Goal: Task Accomplishment & Management: Manage account settings

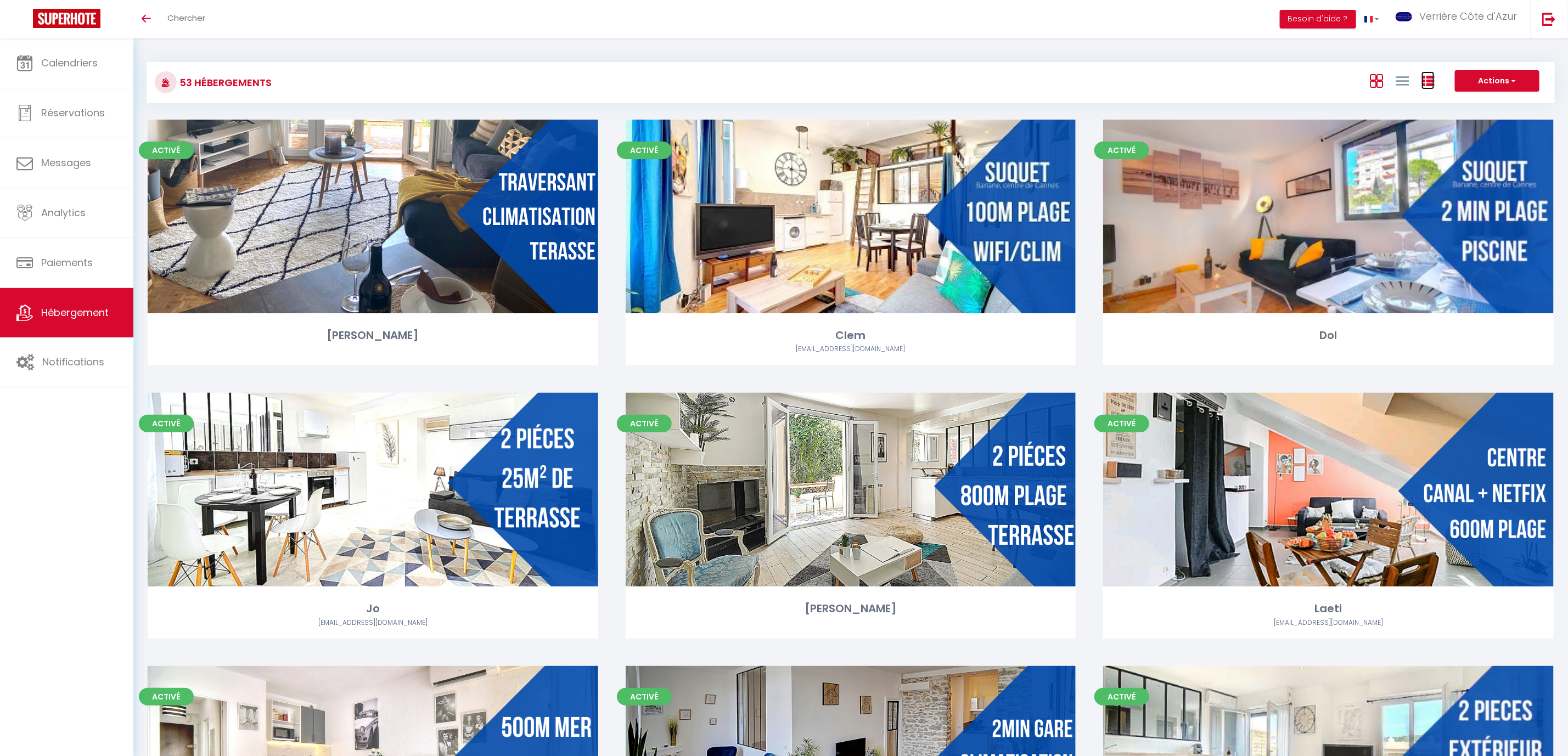
click at [1430, 80] on icon at bounding box center [1428, 81] width 13 height 13
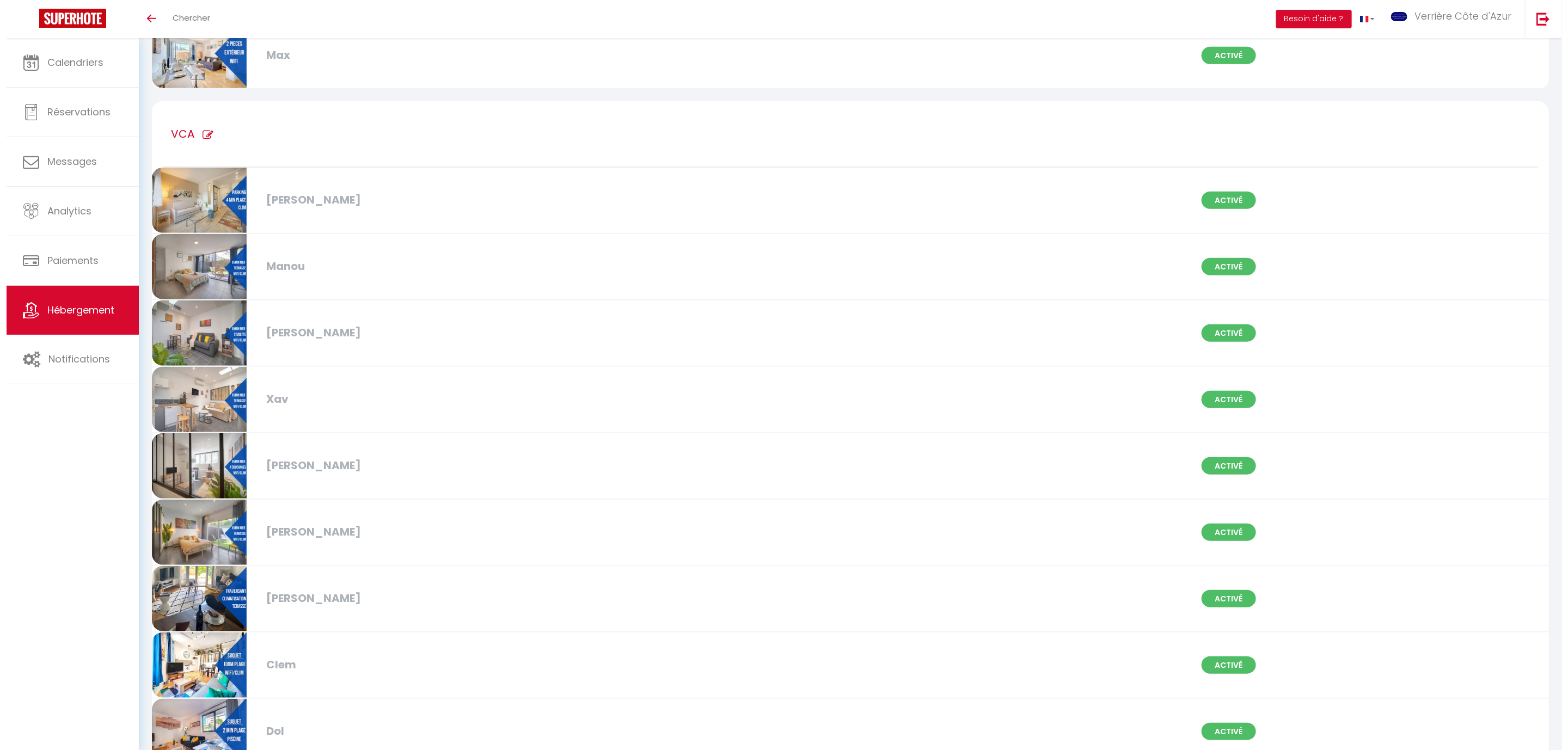
scroll to position [490, 0]
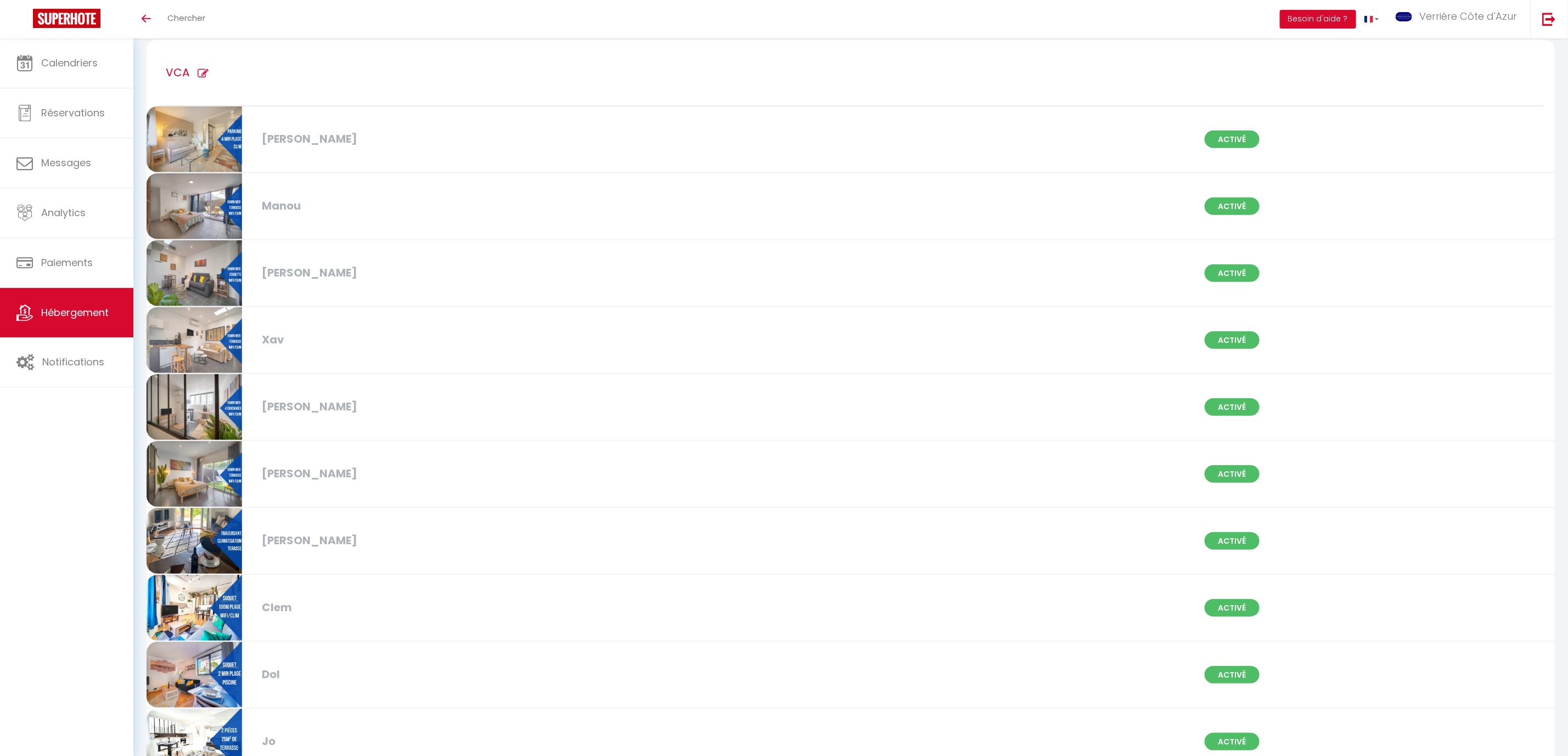
click at [204, 73] on icon at bounding box center [203, 73] width 11 height 11
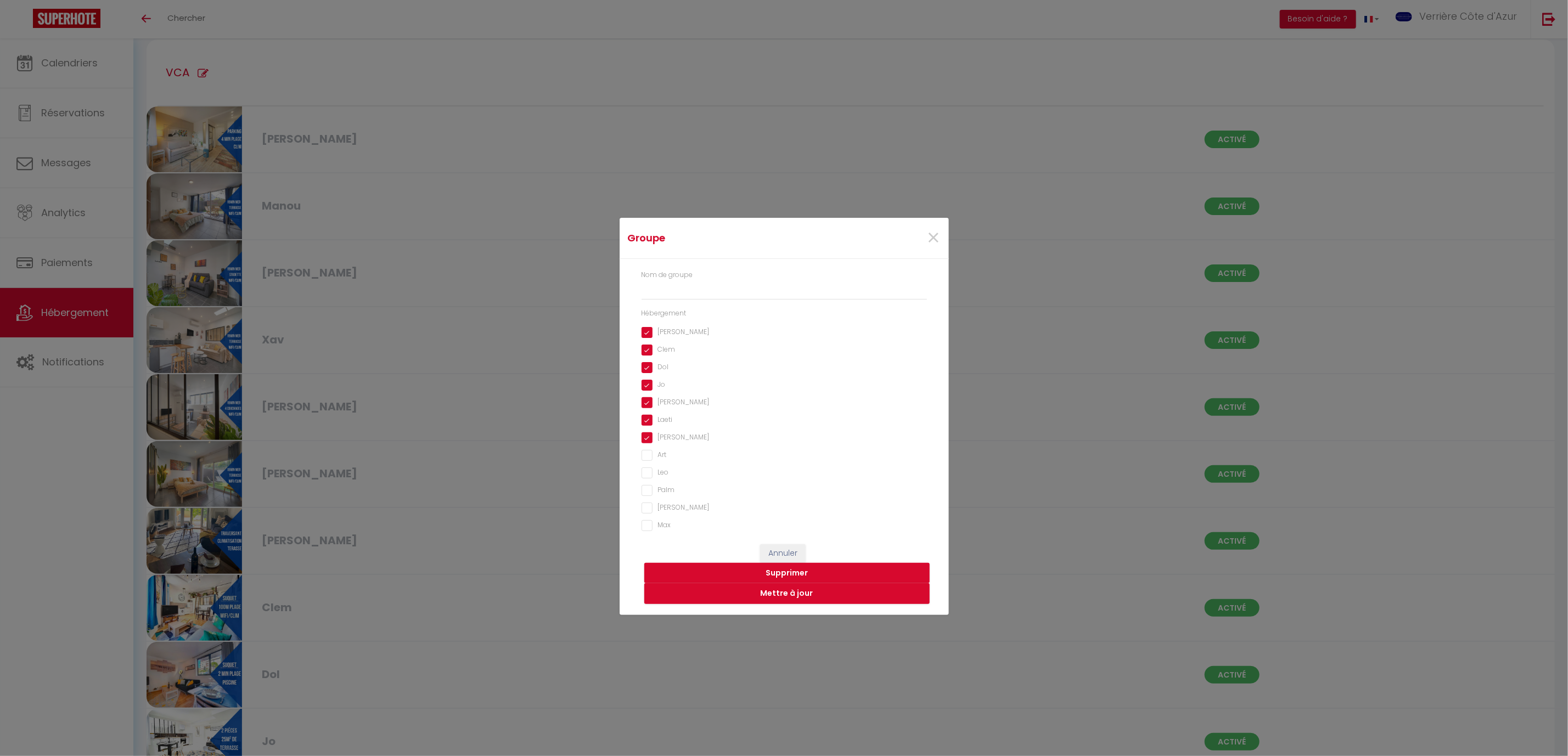
type input "VCA"
checkbox input "true"
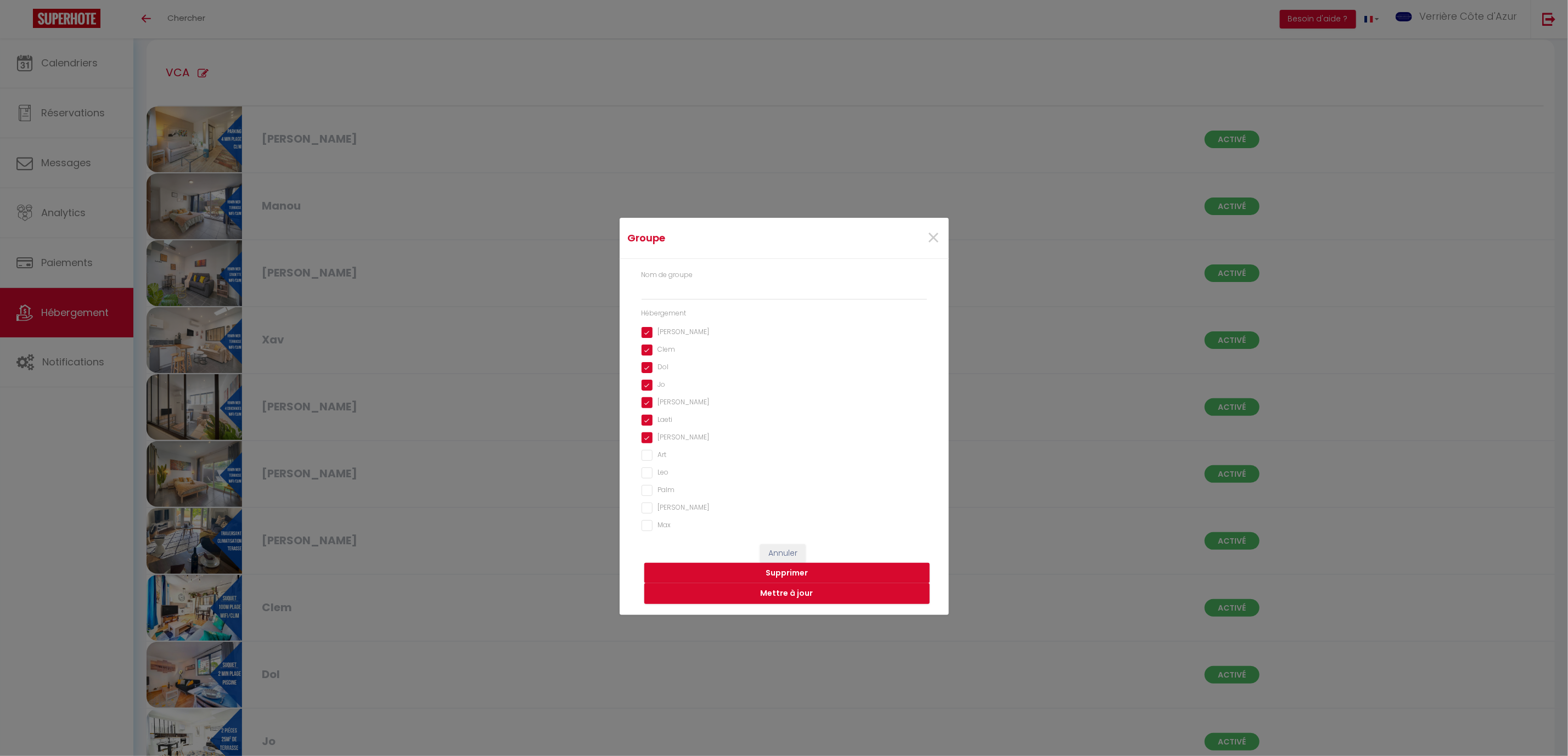
checkbox input "true"
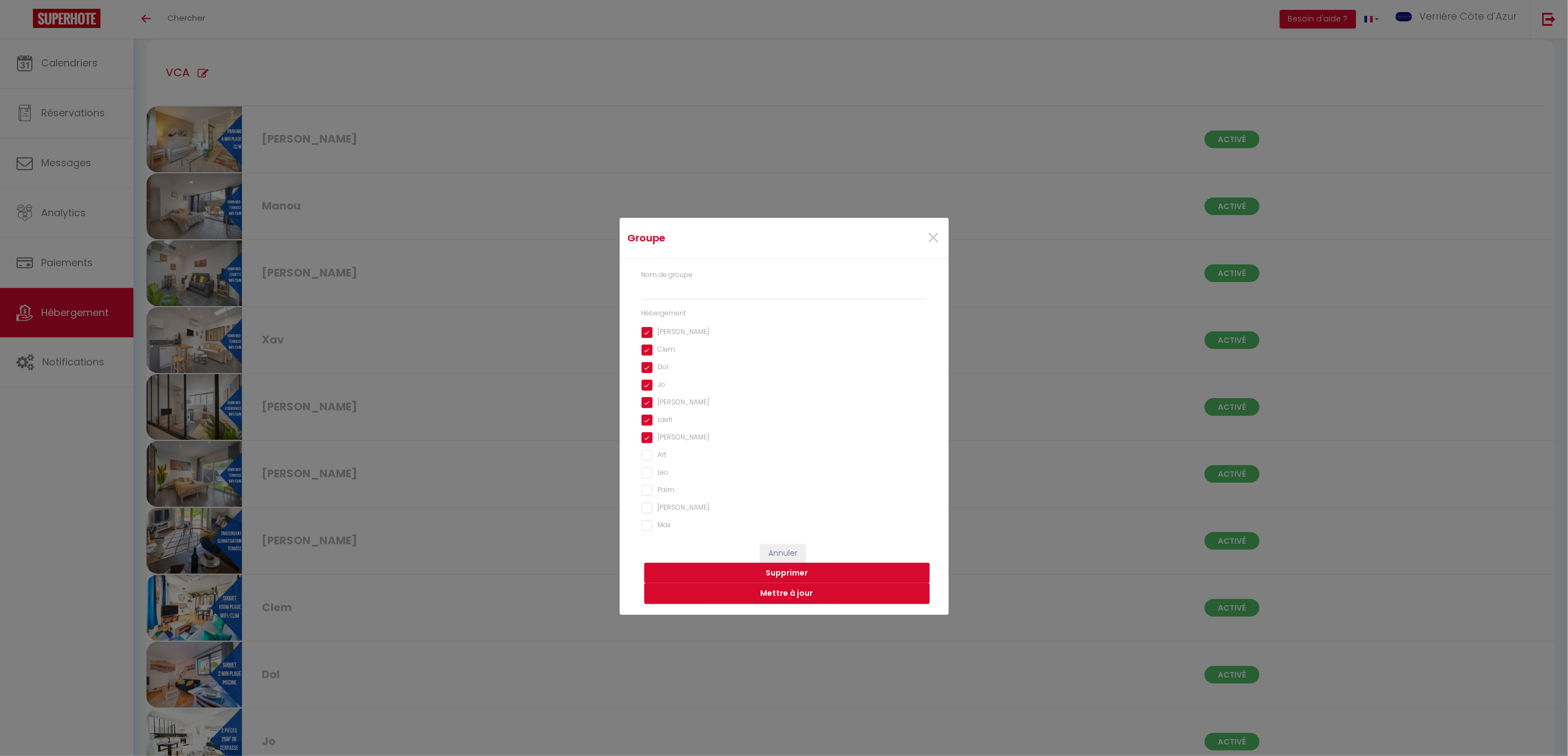
checkbox input "true"
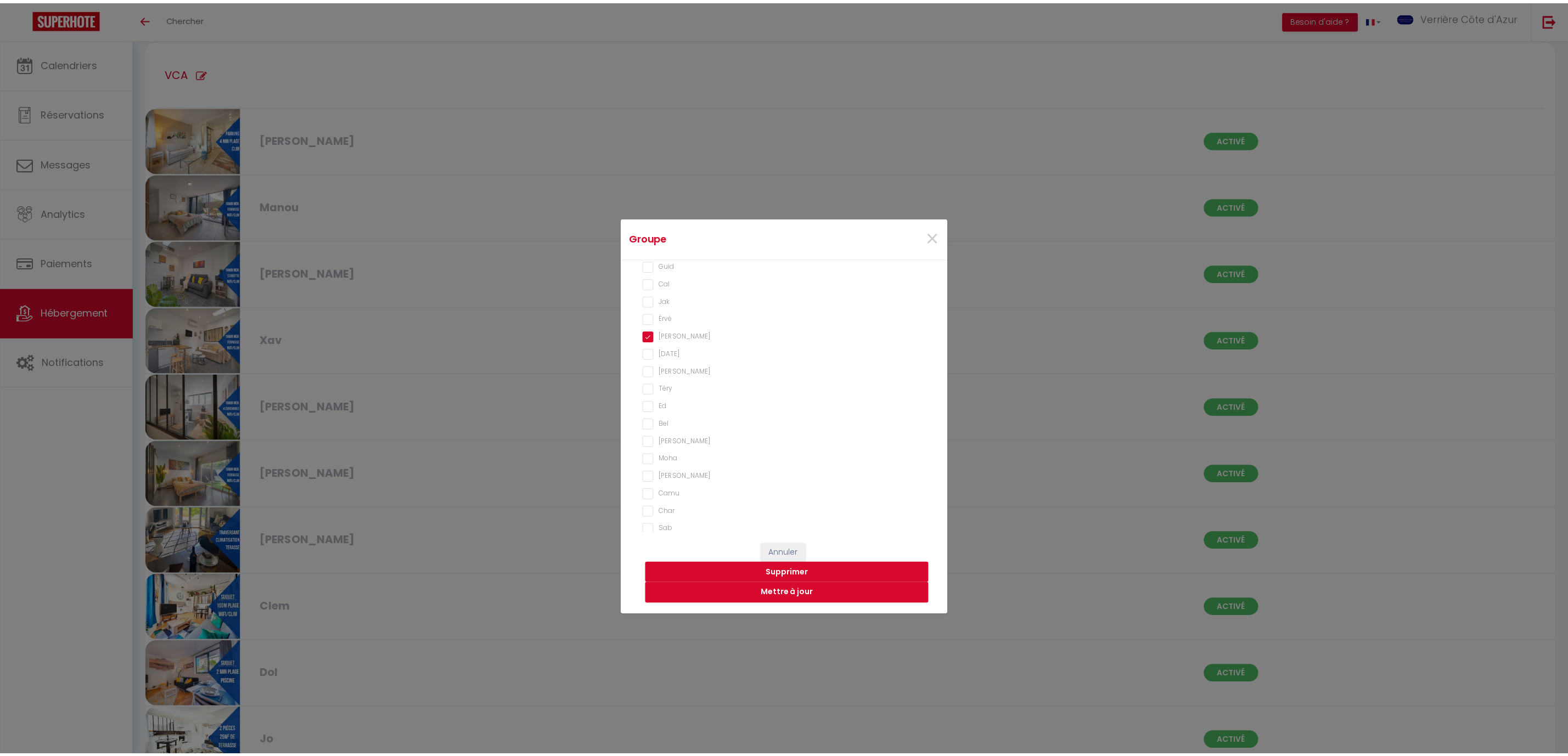
scroll to position [83, 0]
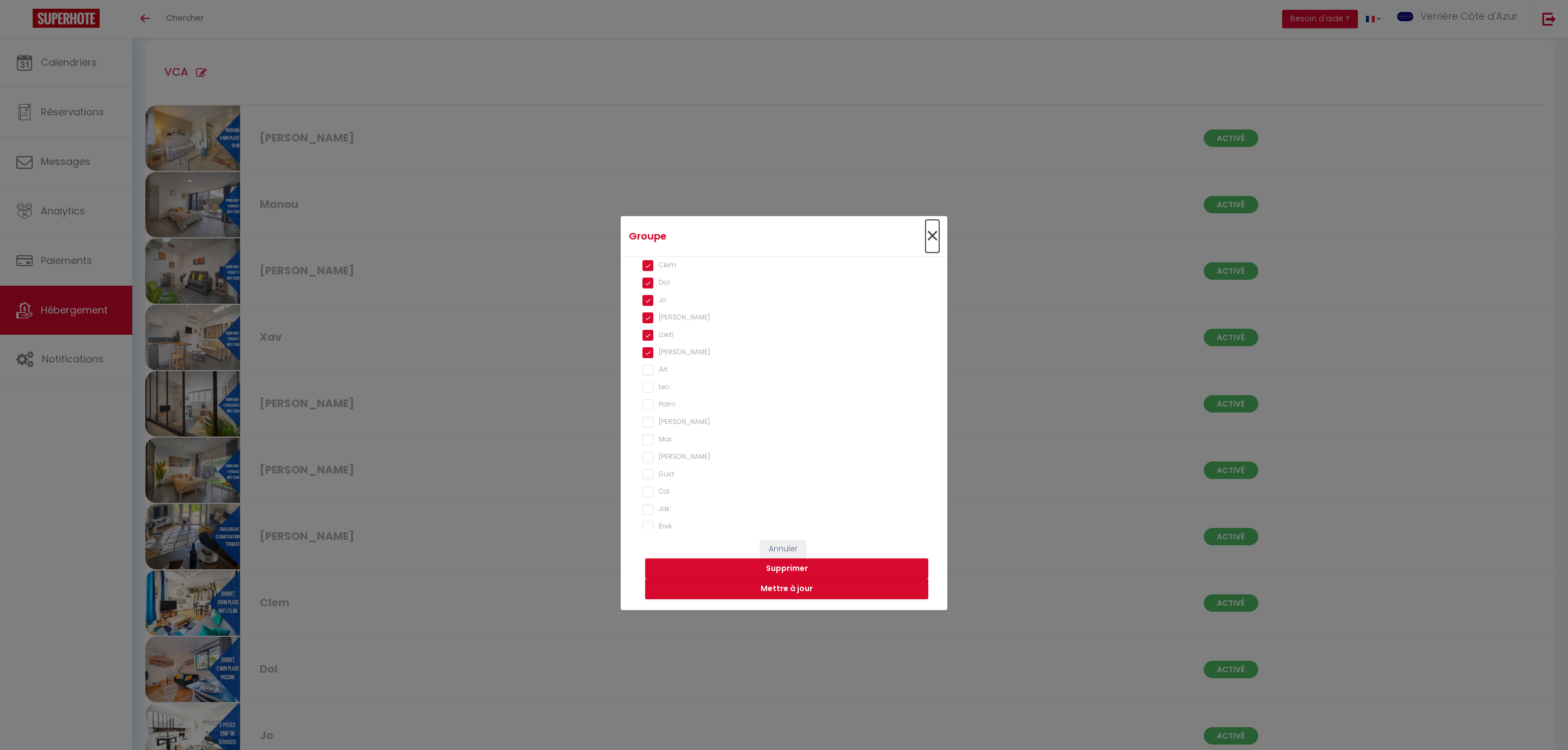
click at [930, 240] on span "×" at bounding box center [933, 236] width 14 height 33
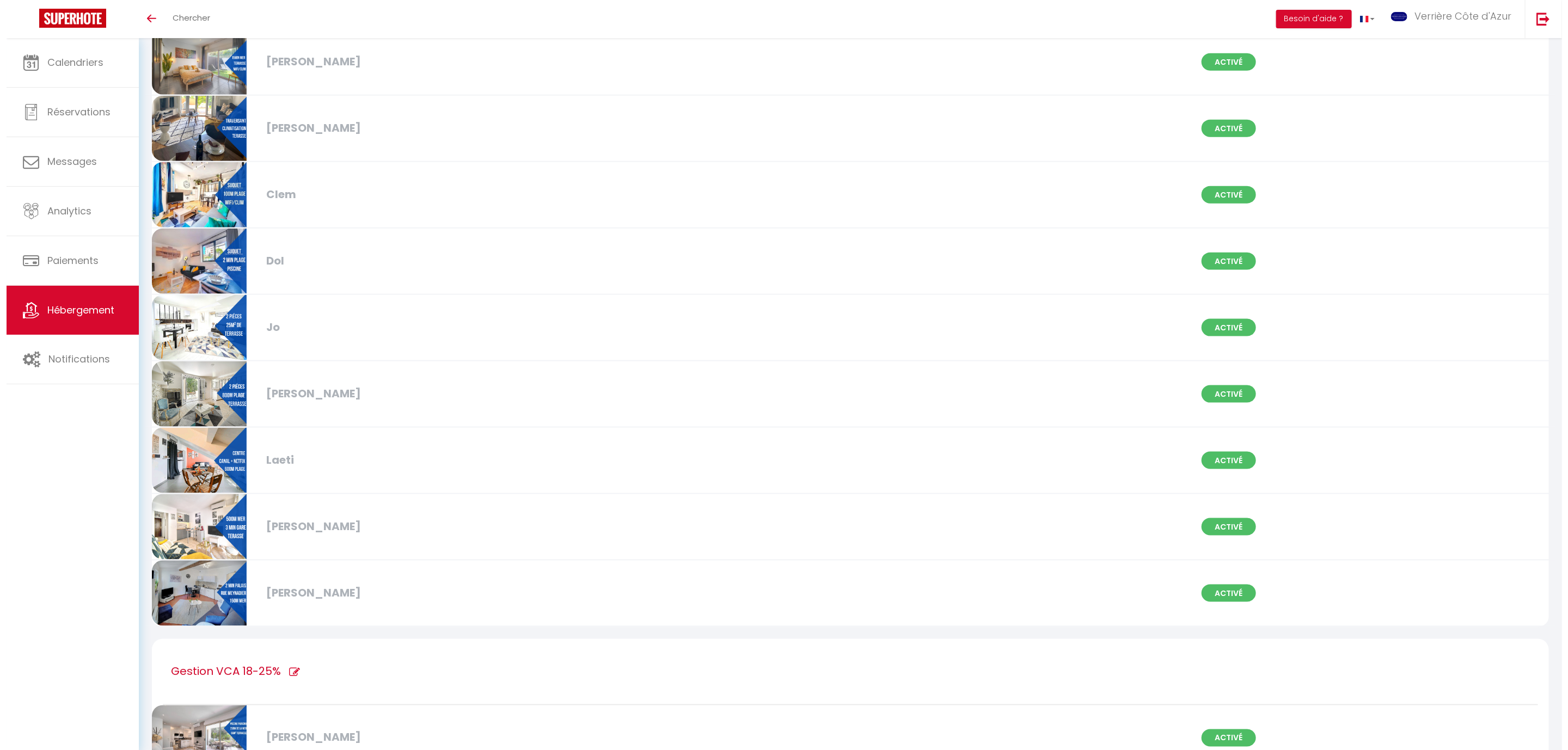
scroll to position [1143, 0]
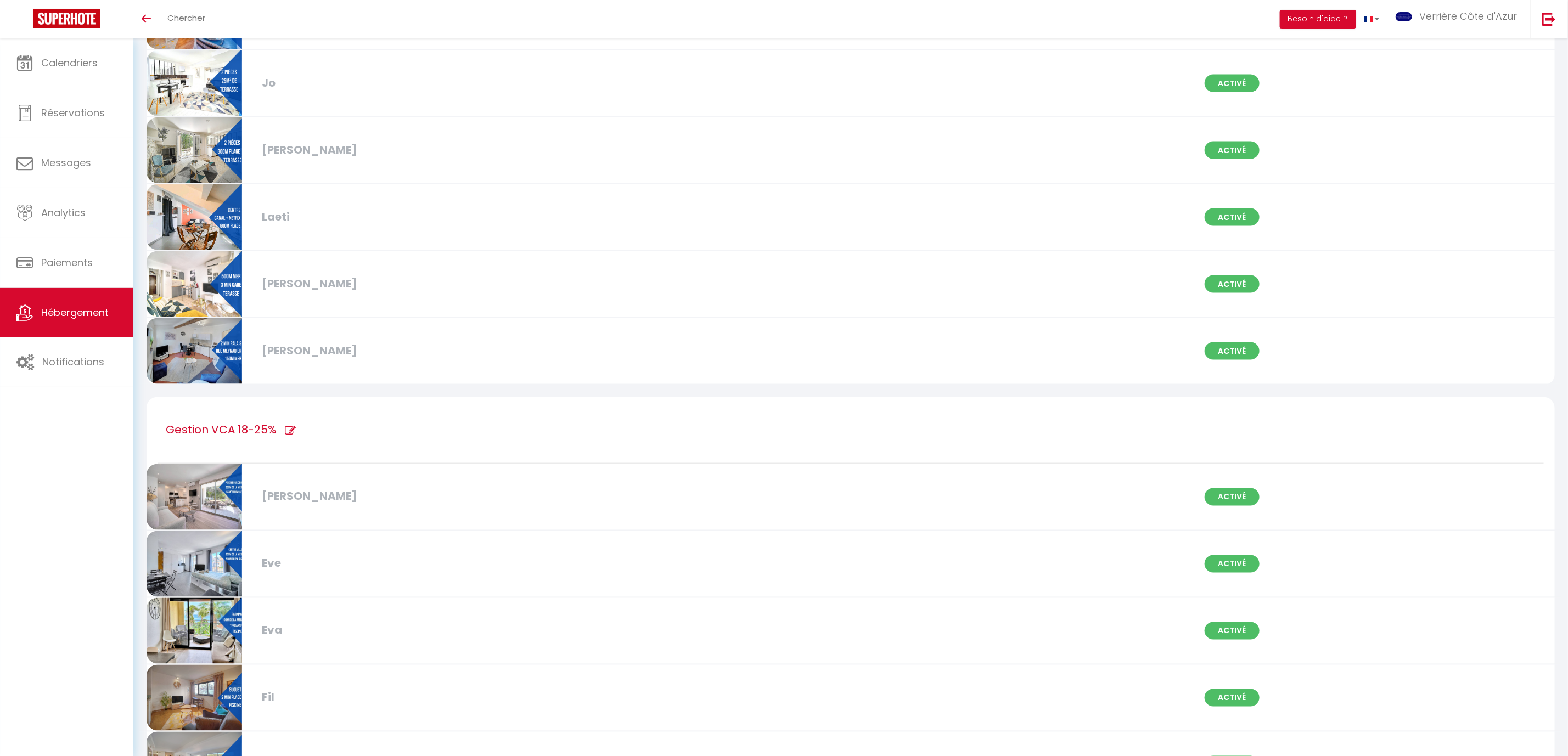
click at [288, 426] on icon at bounding box center [290, 431] width 11 height 11
type input "Gestion VCA 18-25%"
checkbox input "false"
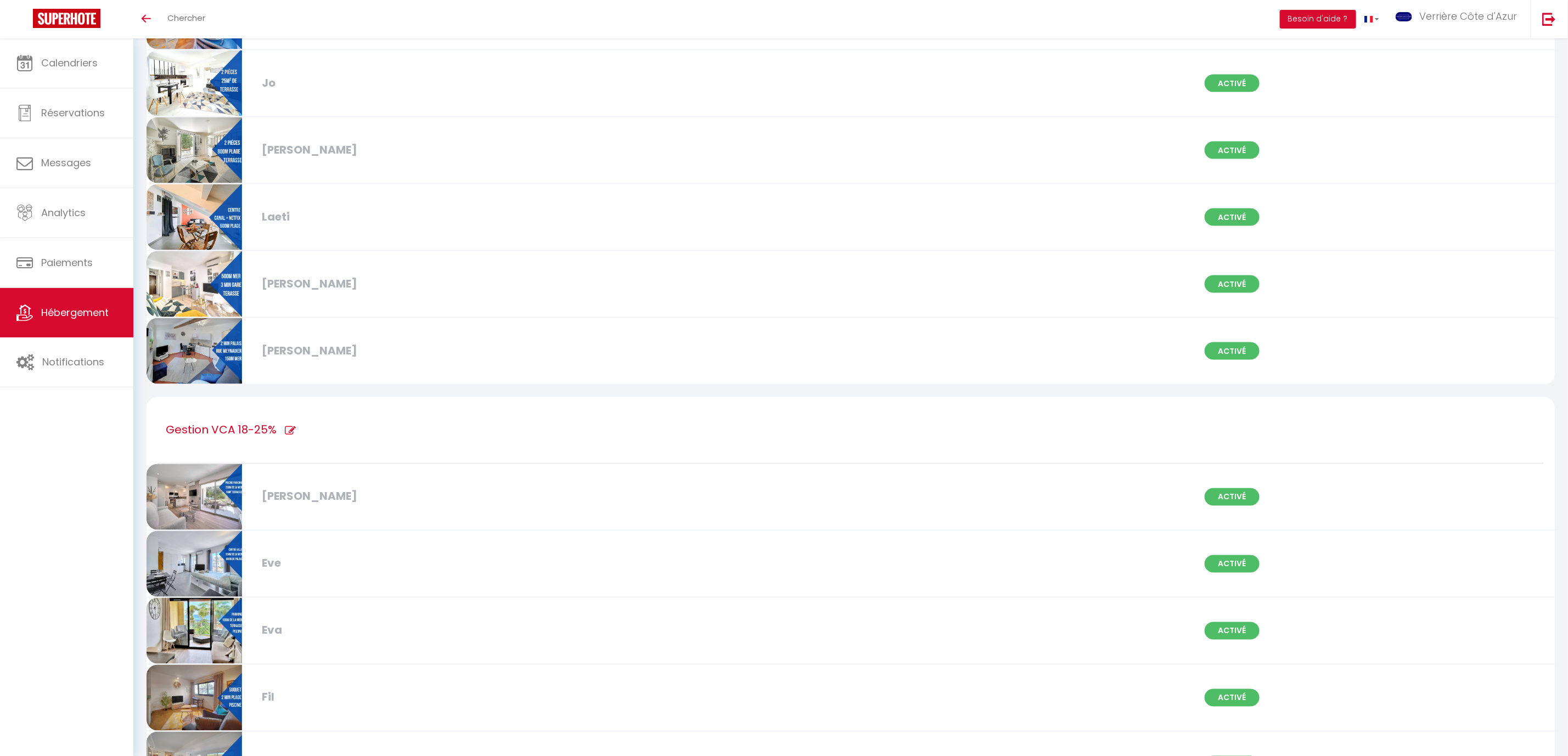
checkbox input "false"
checkbox input "true"
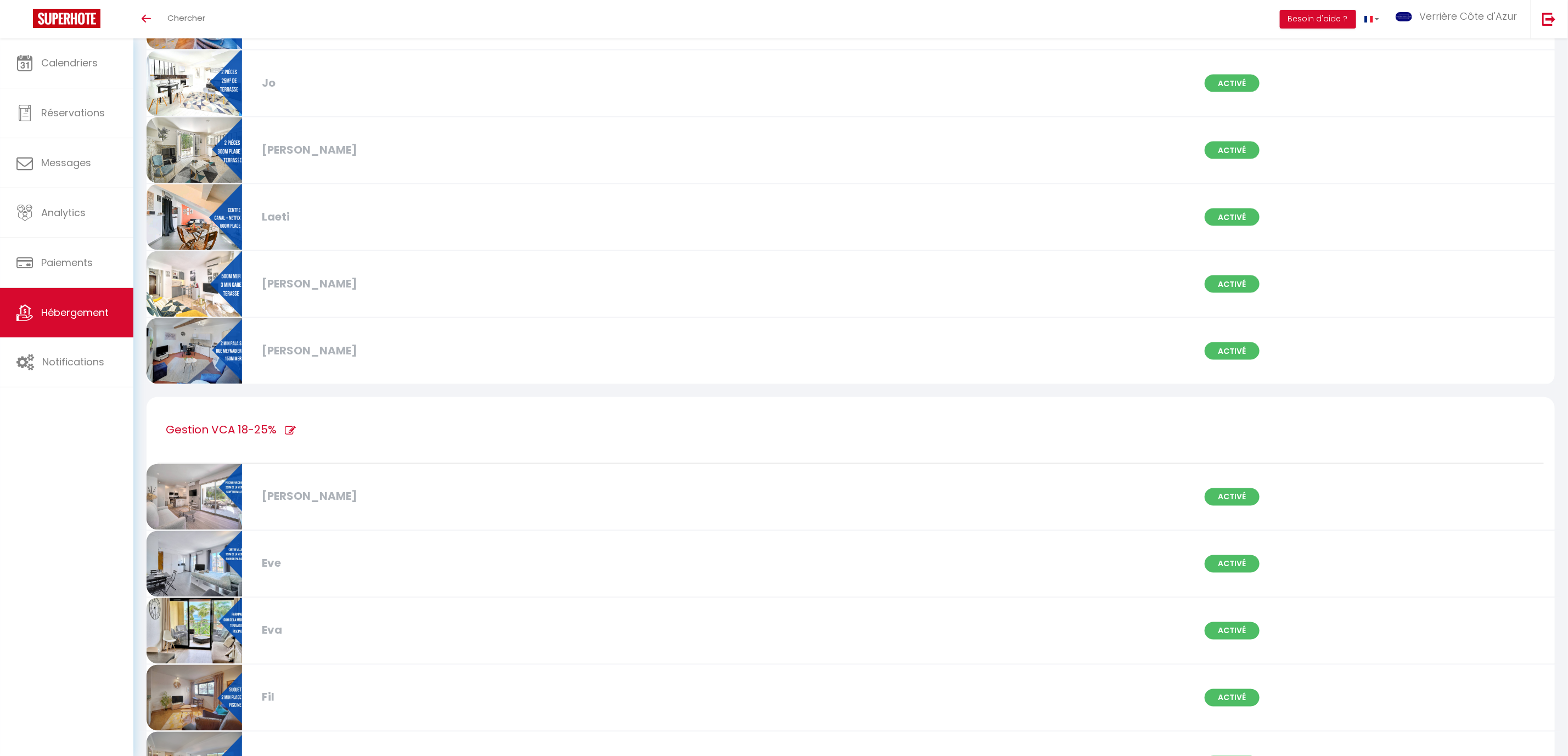
checkbox input "true"
checkbox input "false"
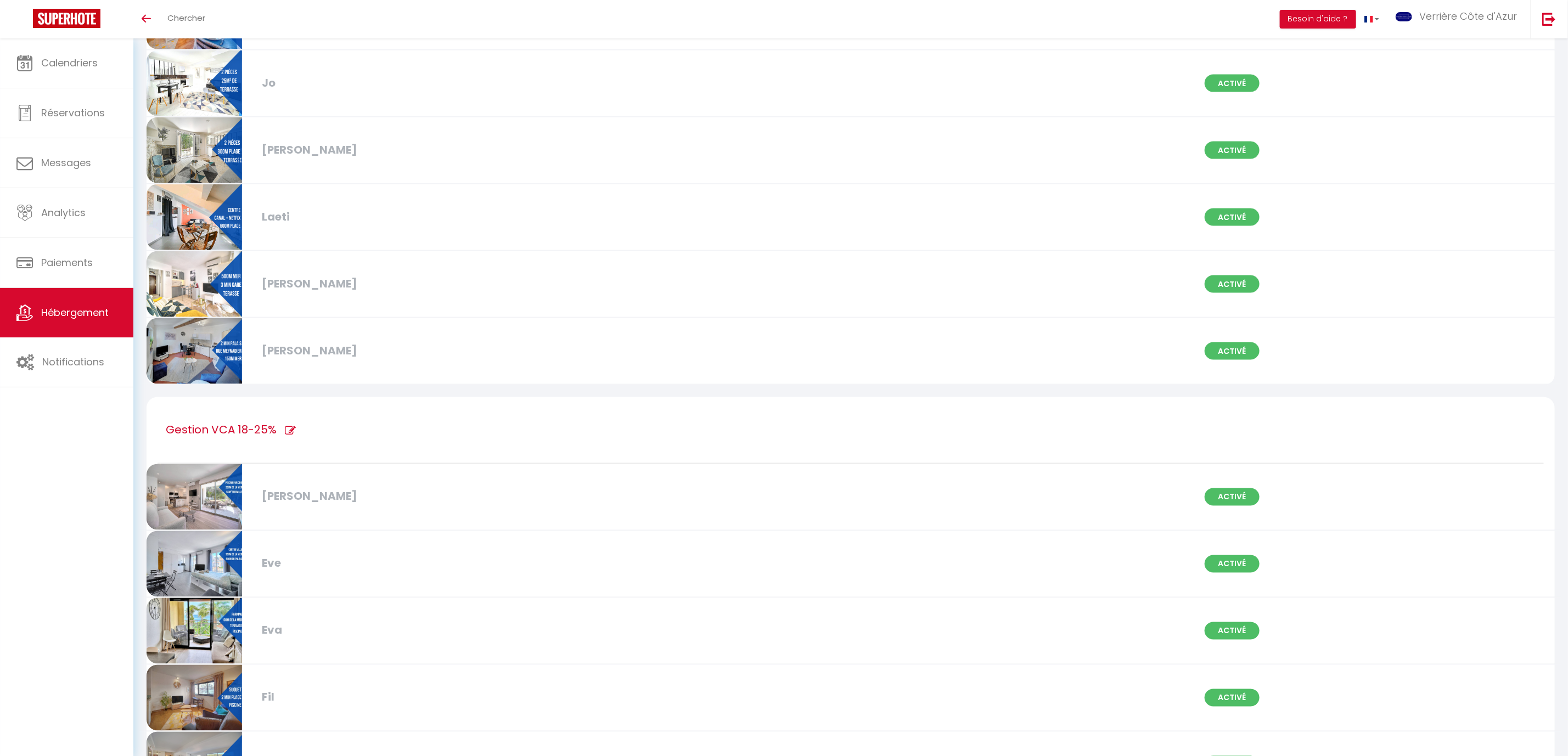
checkbox input "true"
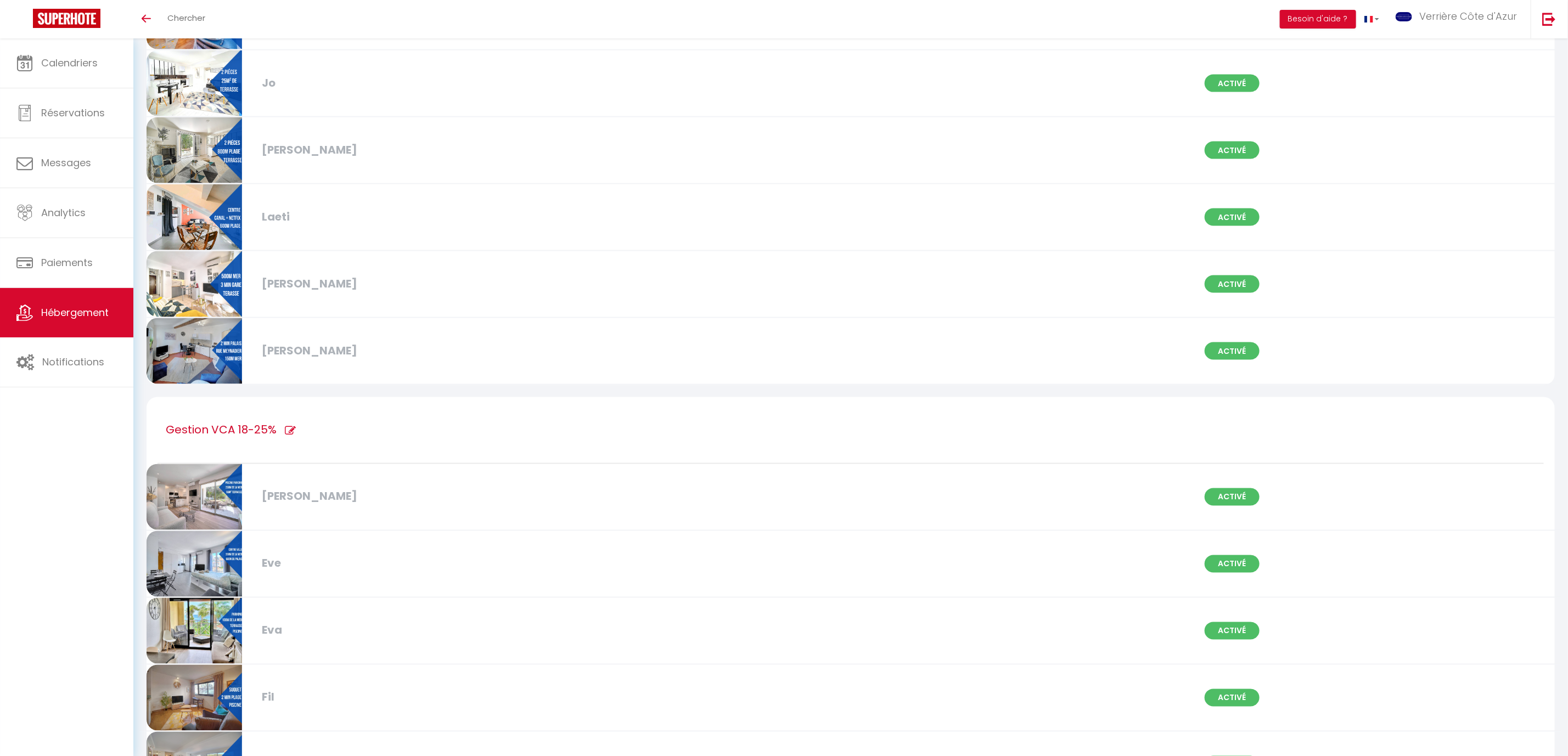
checkbox input "true"
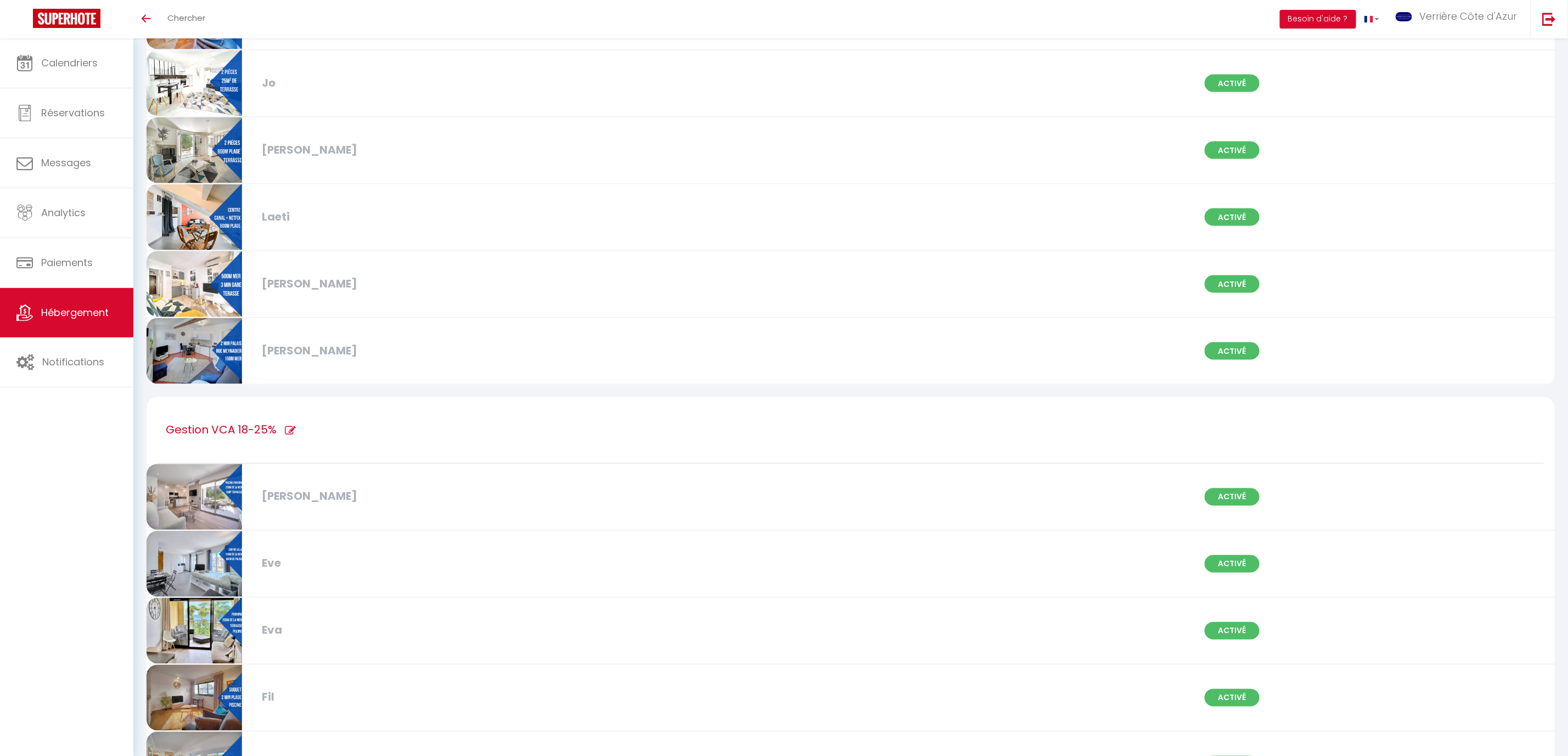
checkbox input "true"
checkbox input "false"
checkbox input "true"
checkbox input "false"
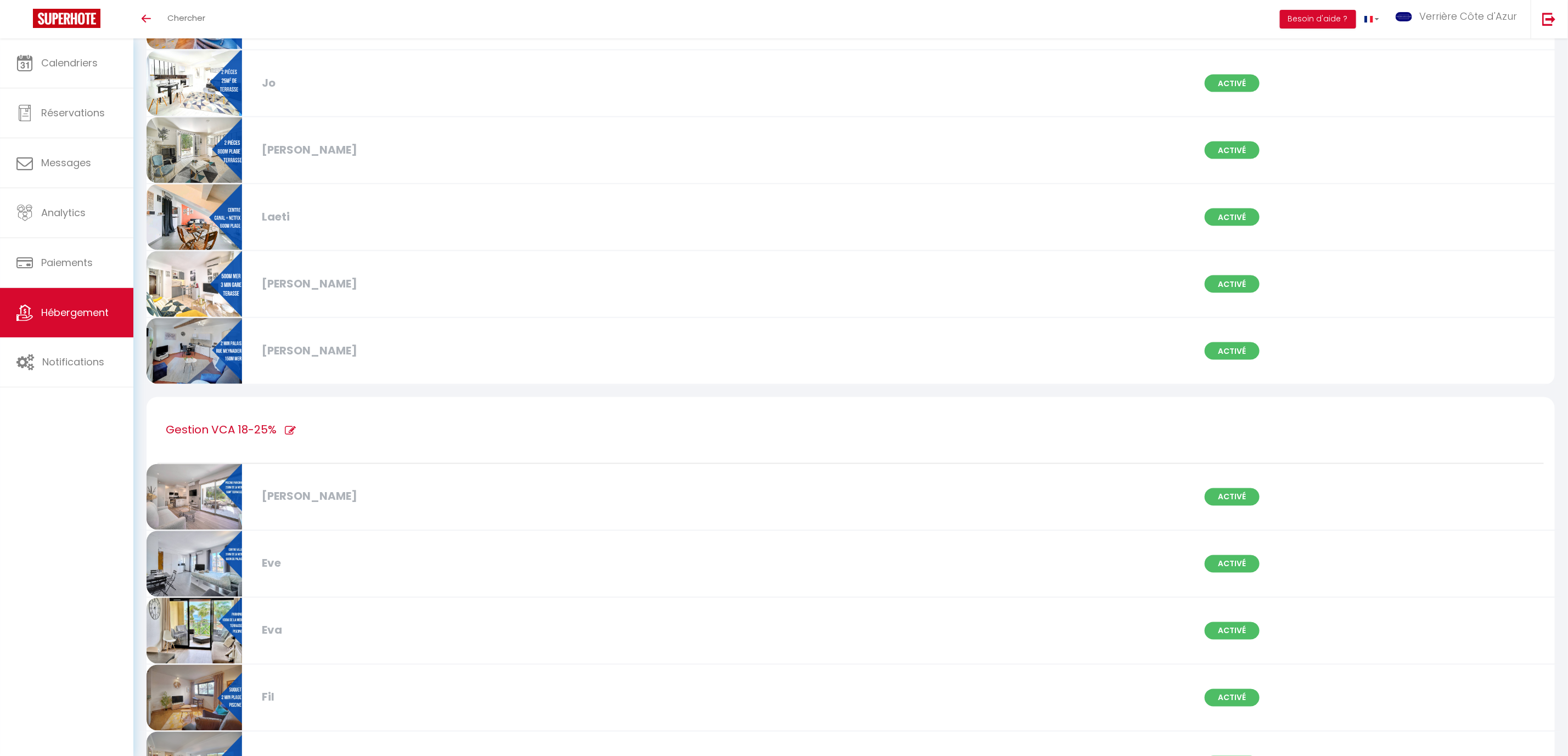
checkbox input "false"
checkbox input "true"
checkbox input "false"
checkbox input "true"
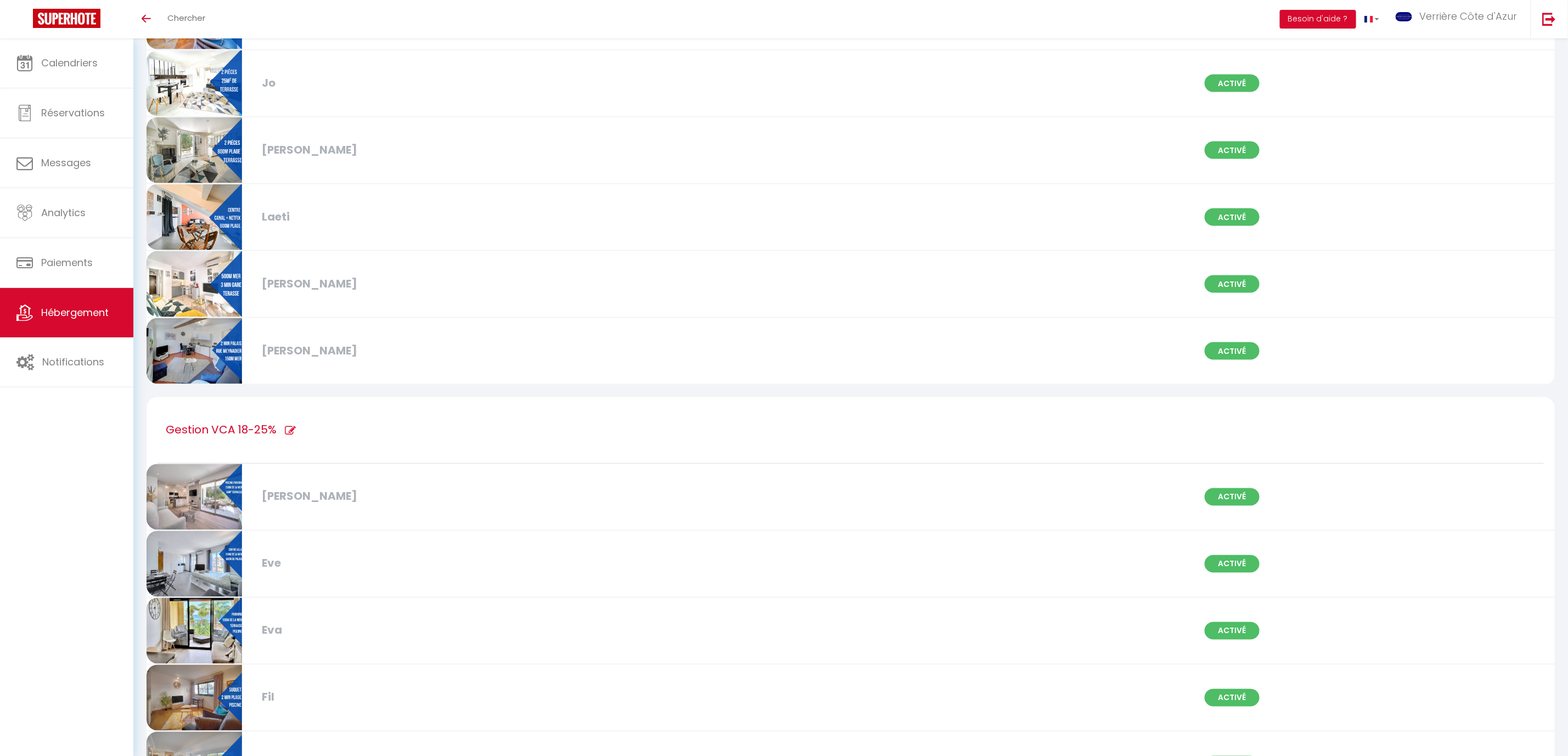
checkbox input "true"
checkbox input "false"
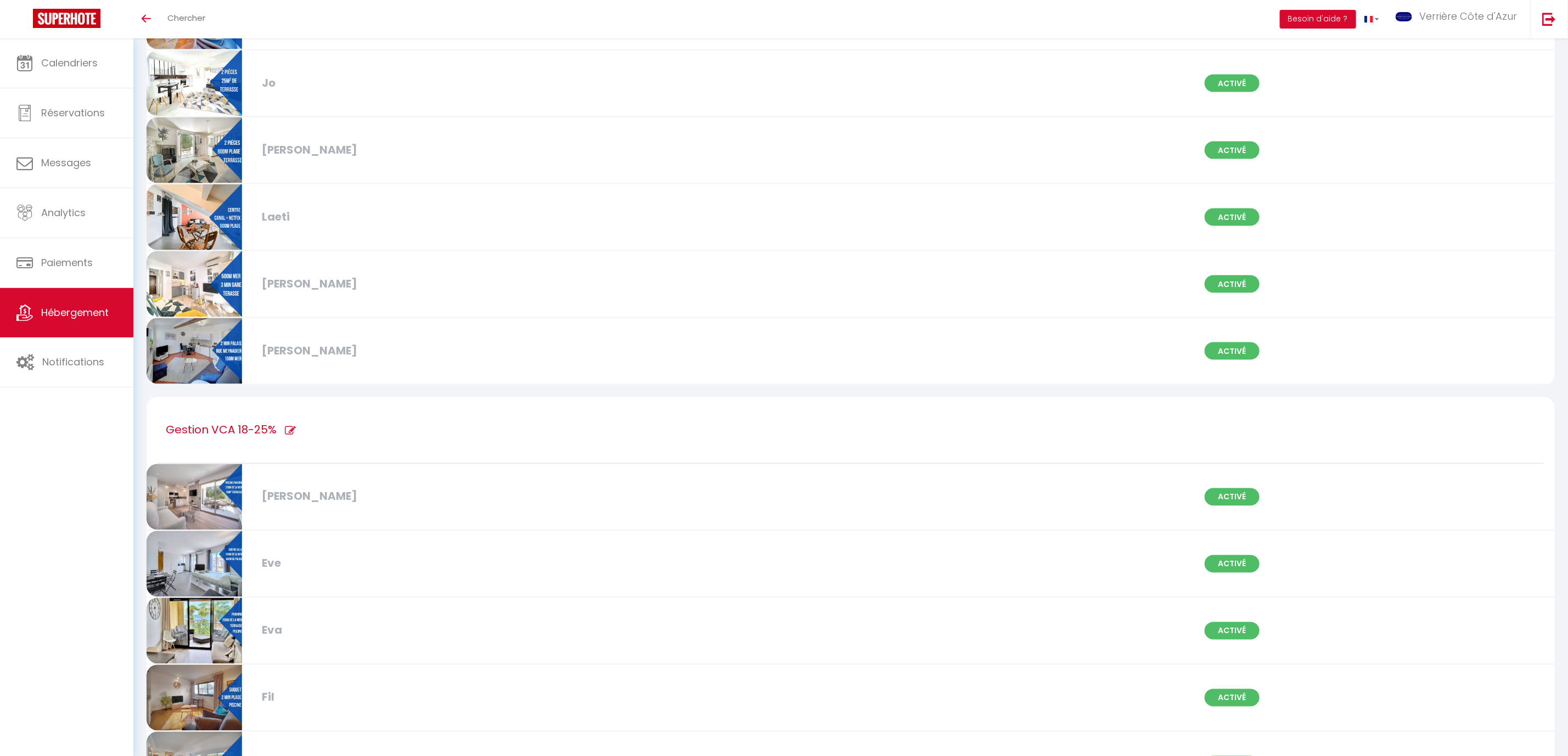
checkbox input "true"
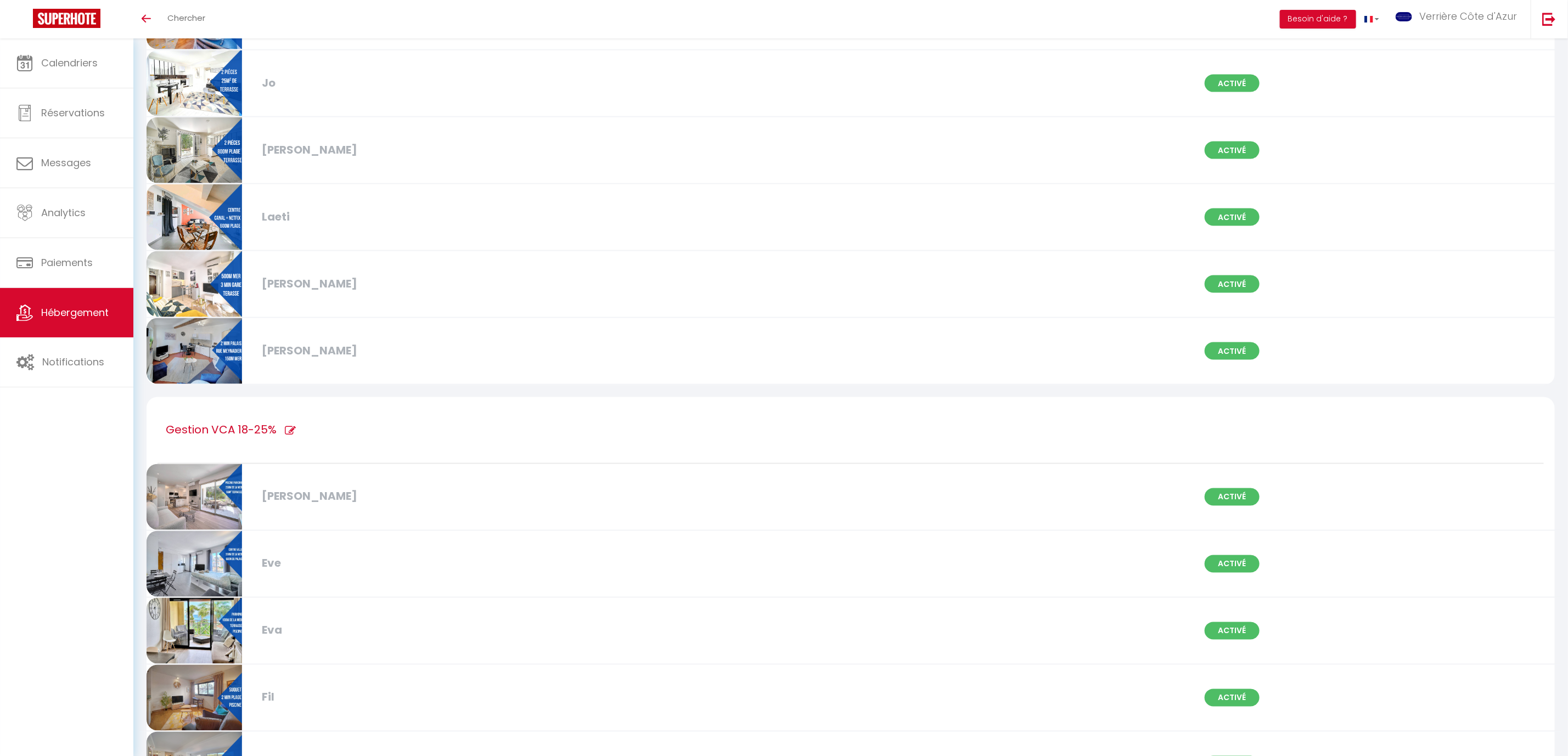
checkbox input "true"
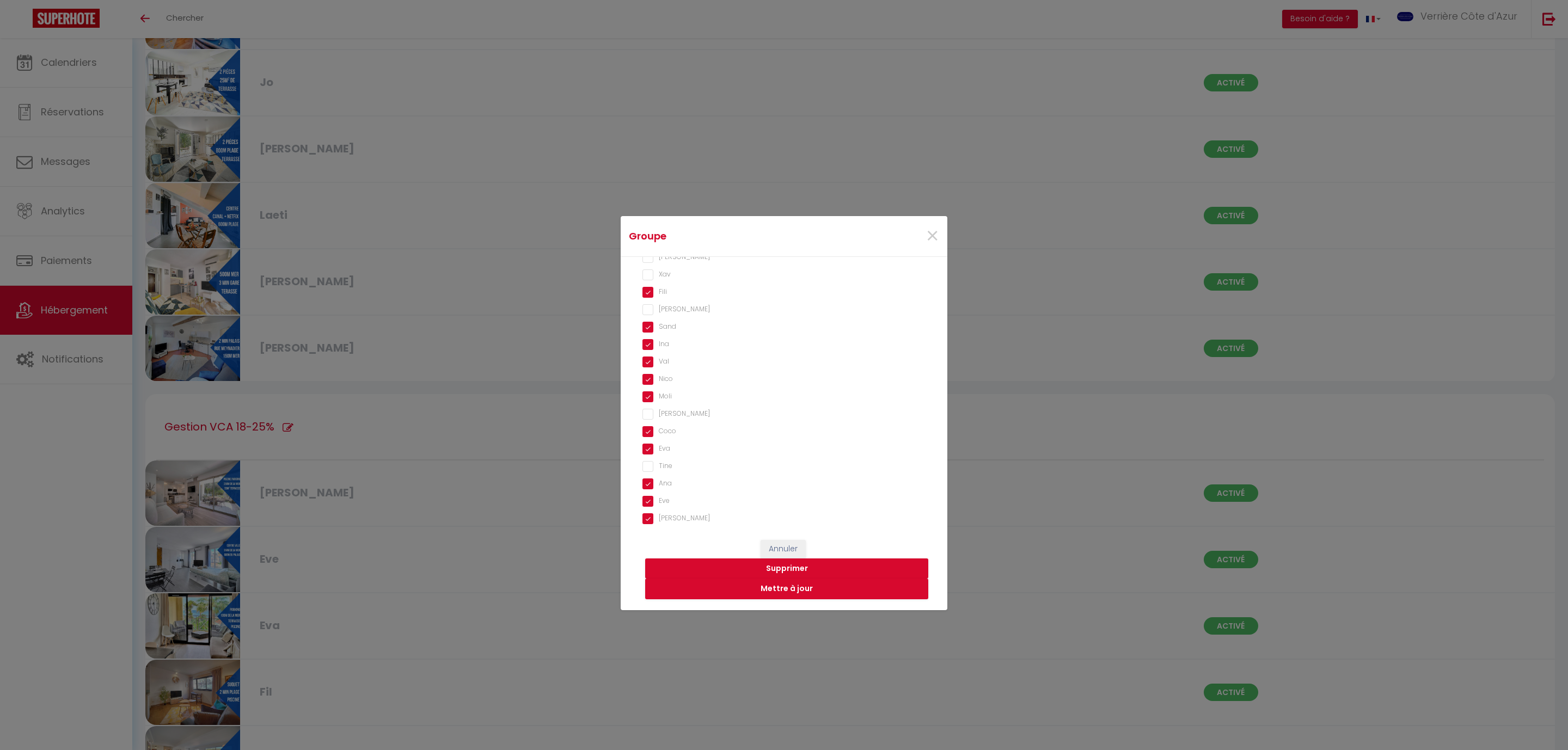
scroll to position [734, 0]
click at [666, 376] on input "Tine" at bounding box center [784, 380] width 283 height 11
checkbox input "true"
click at [784, 587] on button "Mettre à jour" at bounding box center [786, 589] width 283 height 21
checkbox input "false"
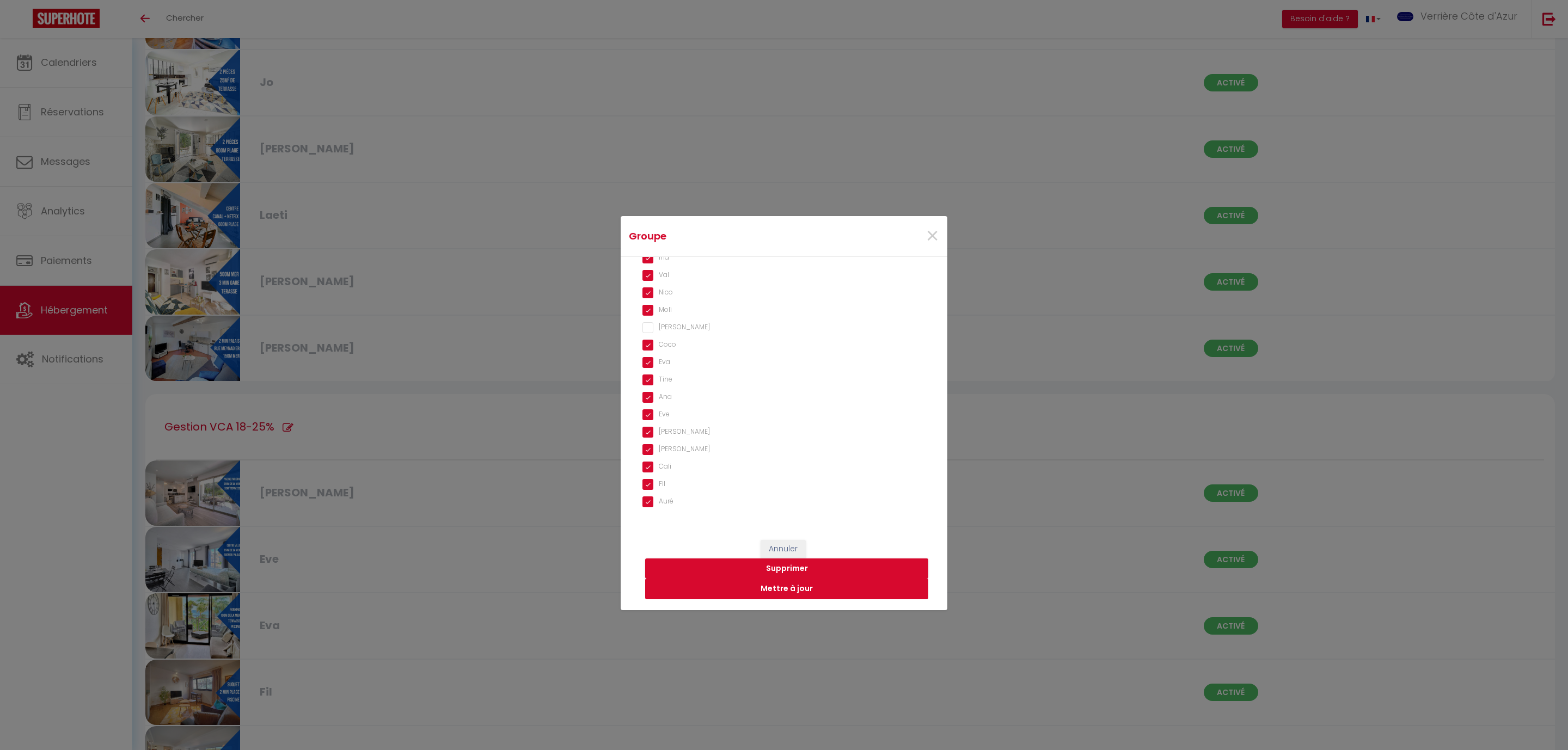
checkbox input "false"
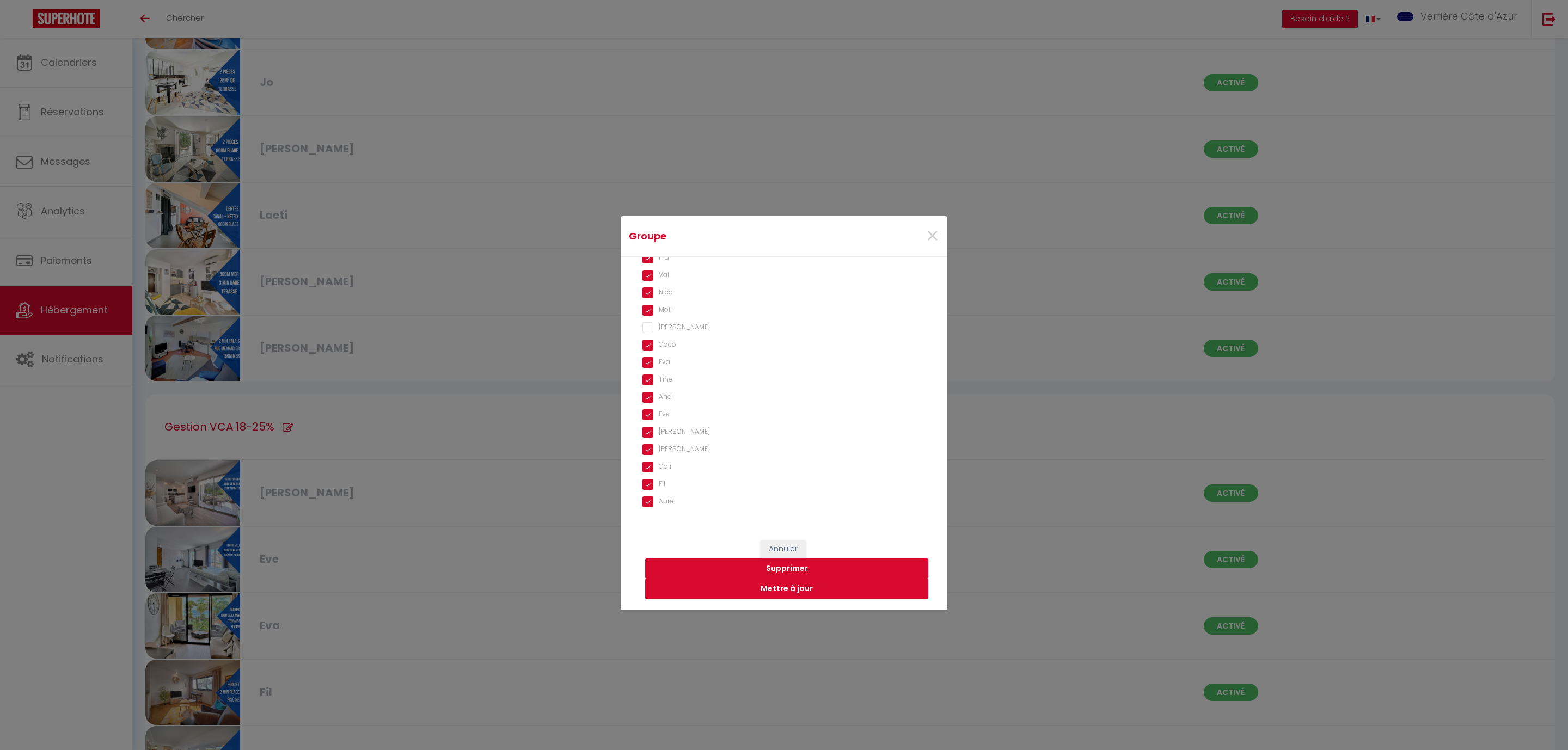
checkbox input "false"
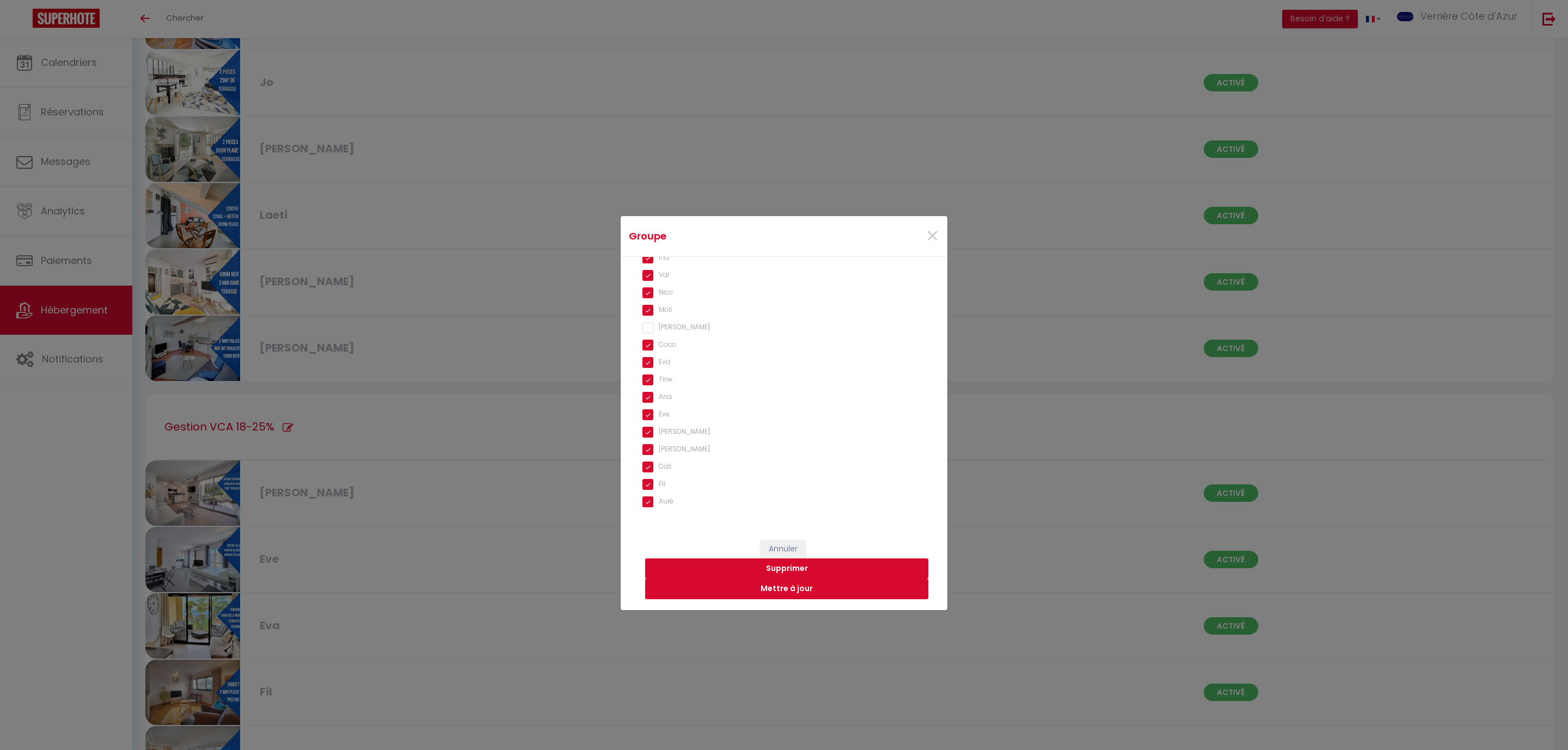
checkbox input "false"
checkbox input "true"
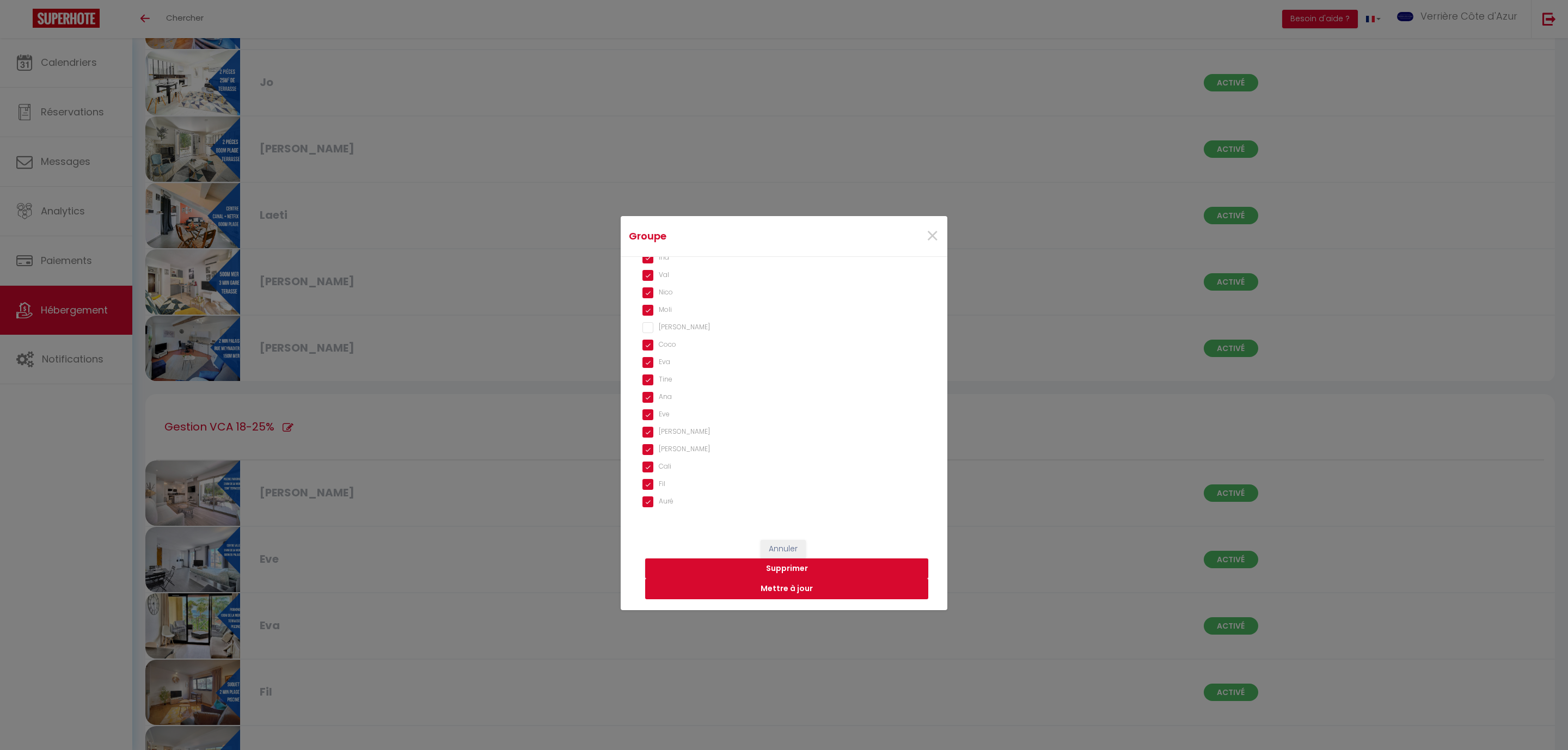
checkbox input "true"
checkbox input "false"
checkbox input "true"
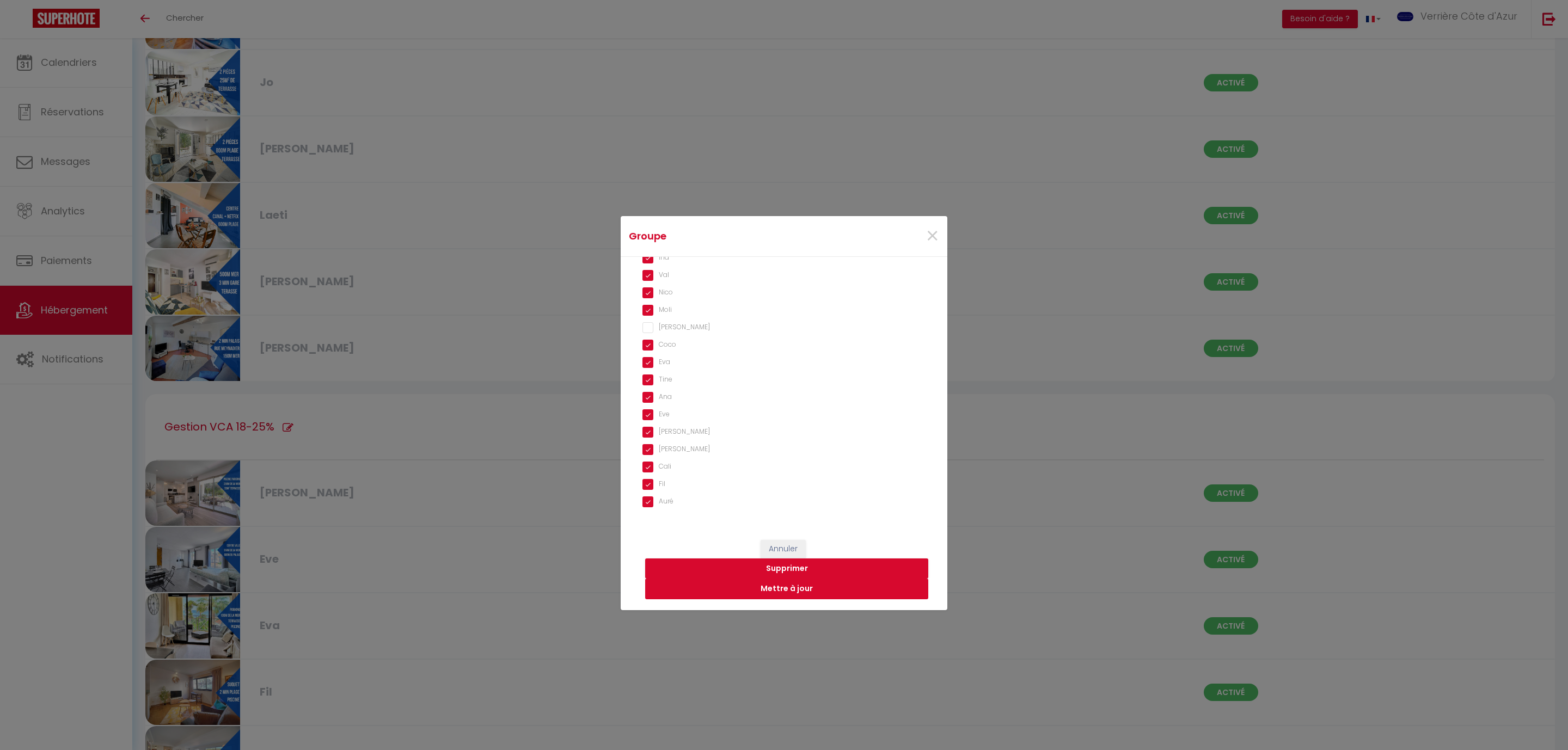
checkbox input "true"
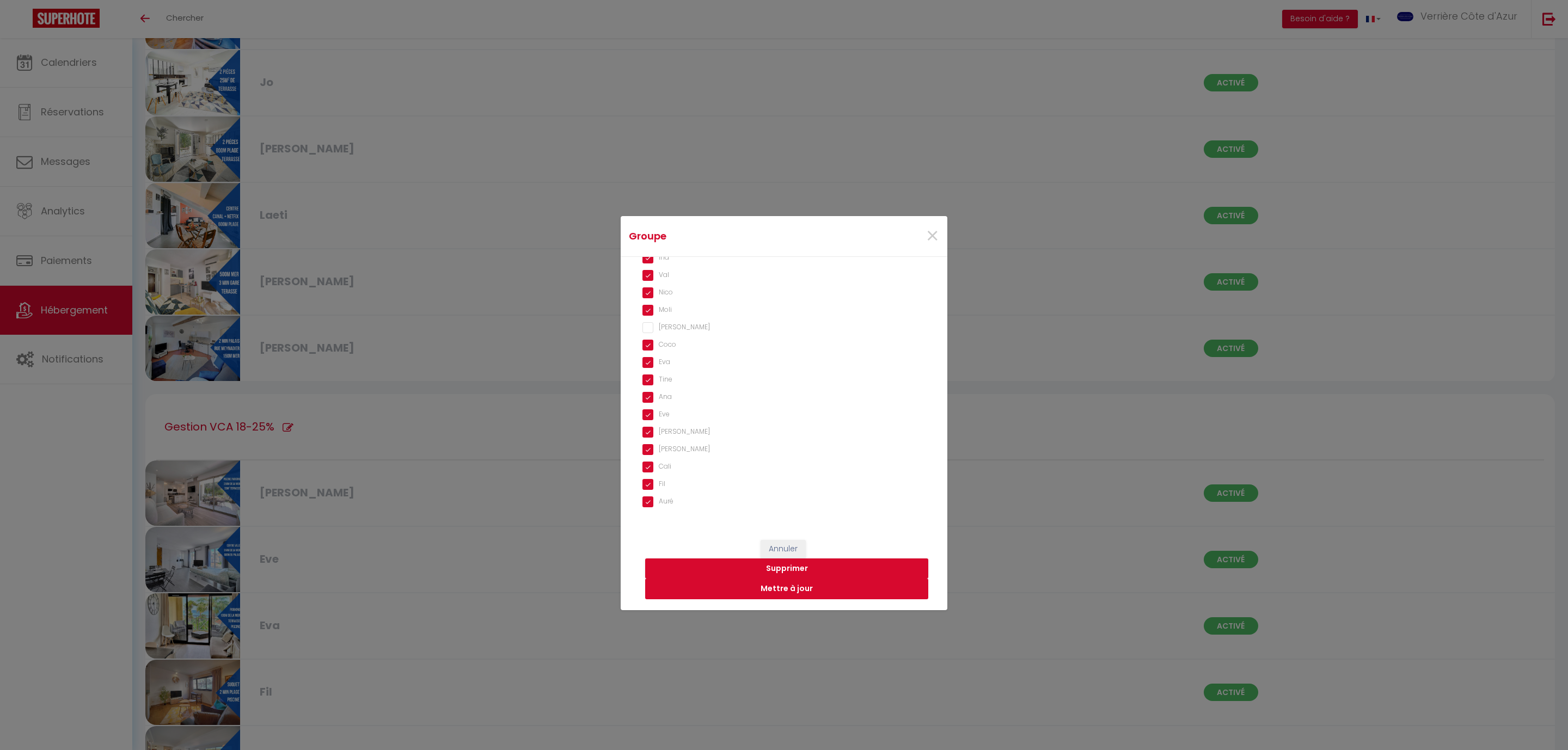
checkbox input "true"
checkbox input "false"
checkbox input "true"
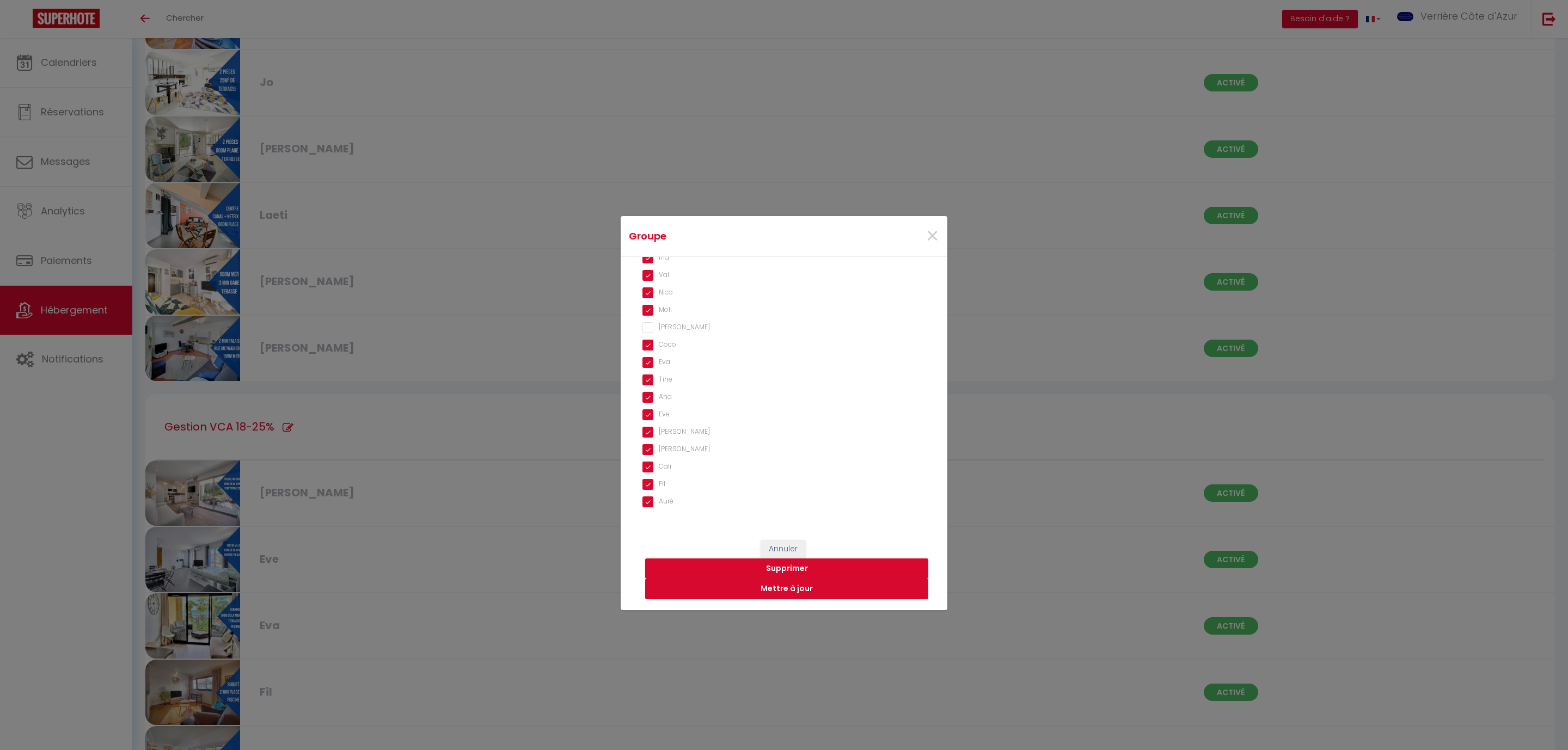
checkbox input "true"
checkbox input "false"
checkbox input "true"
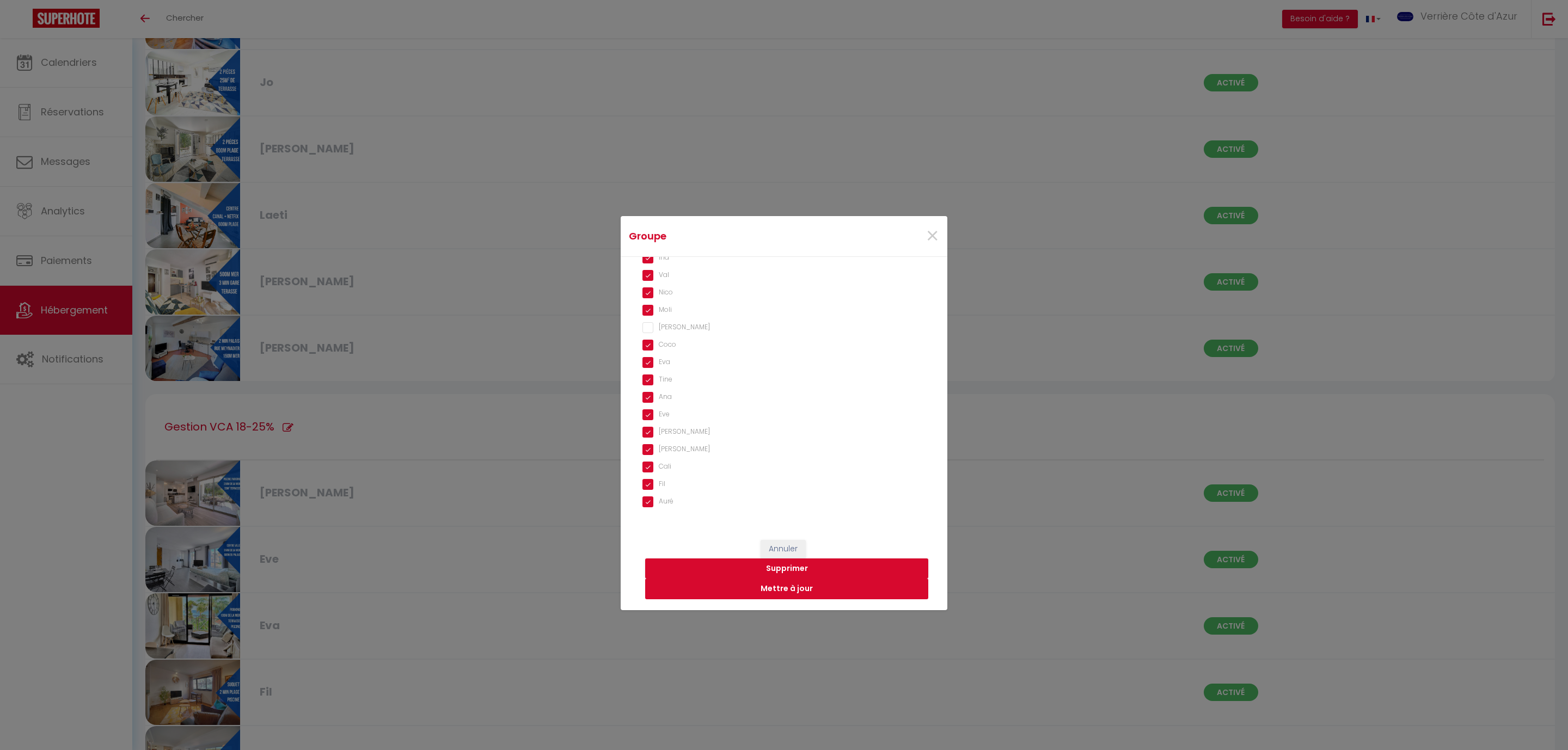
checkbox input "false"
checkbox input "true"
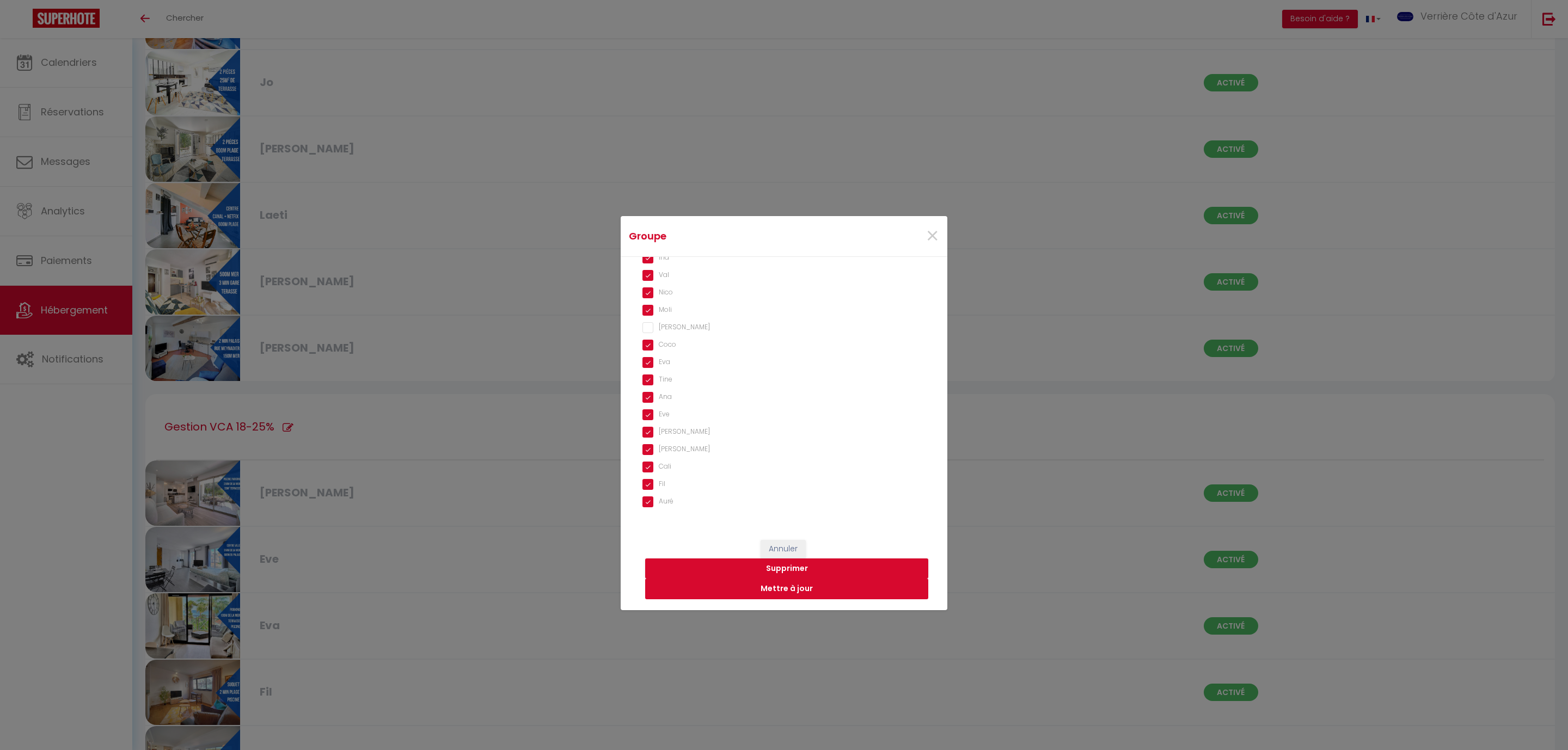
checkbox input "true"
checkbox input "false"
checkbox input "true"
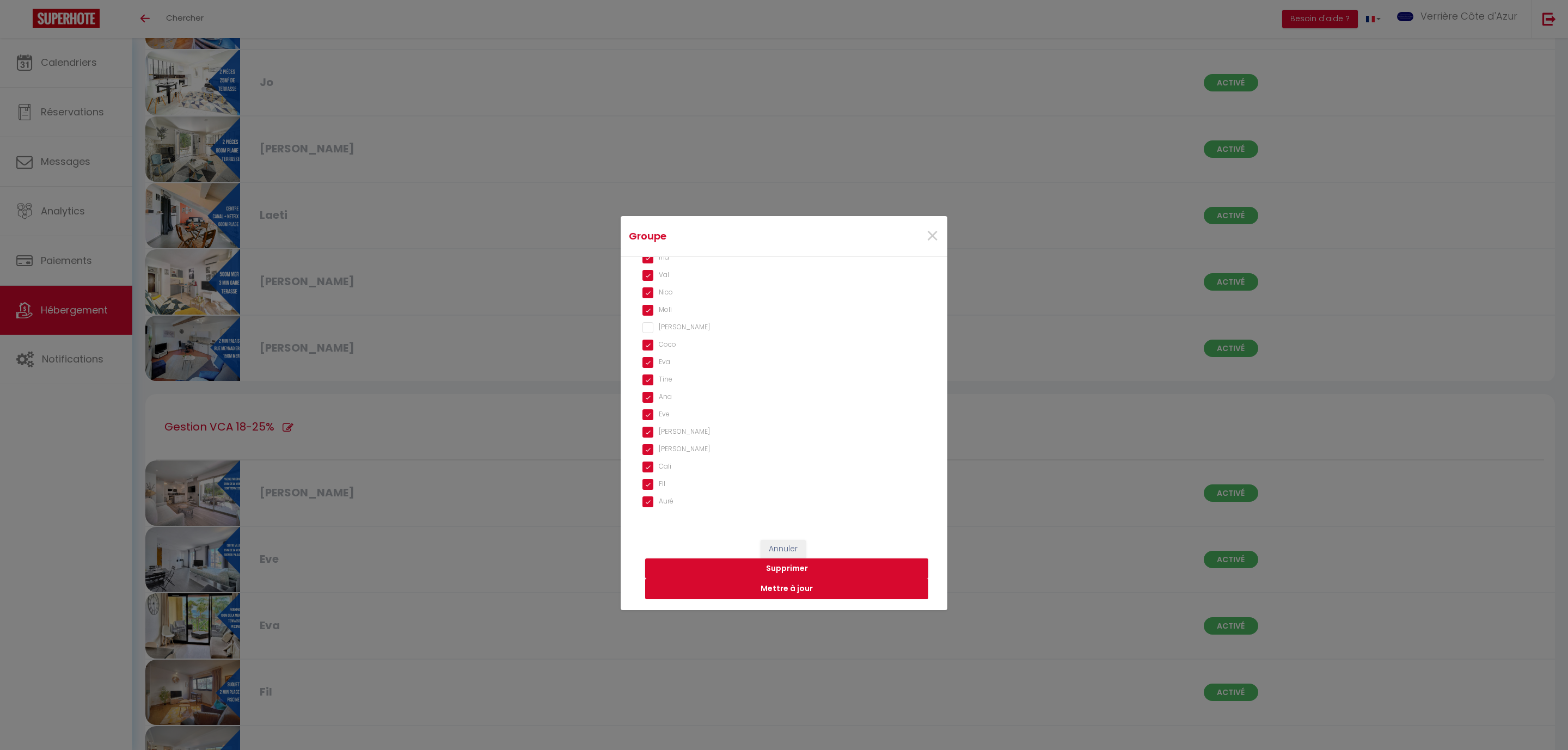
checkbox input "true"
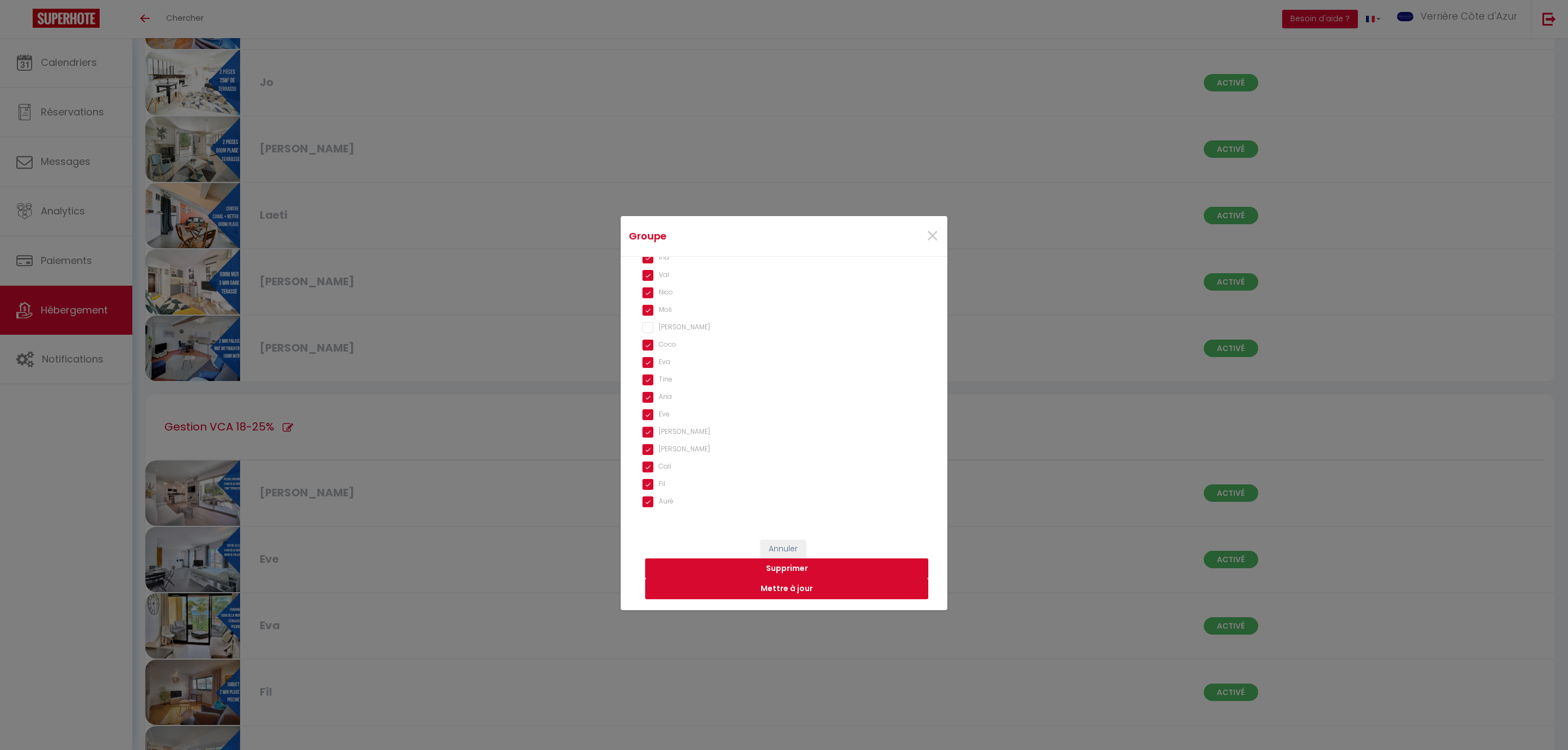
checkbox input "true"
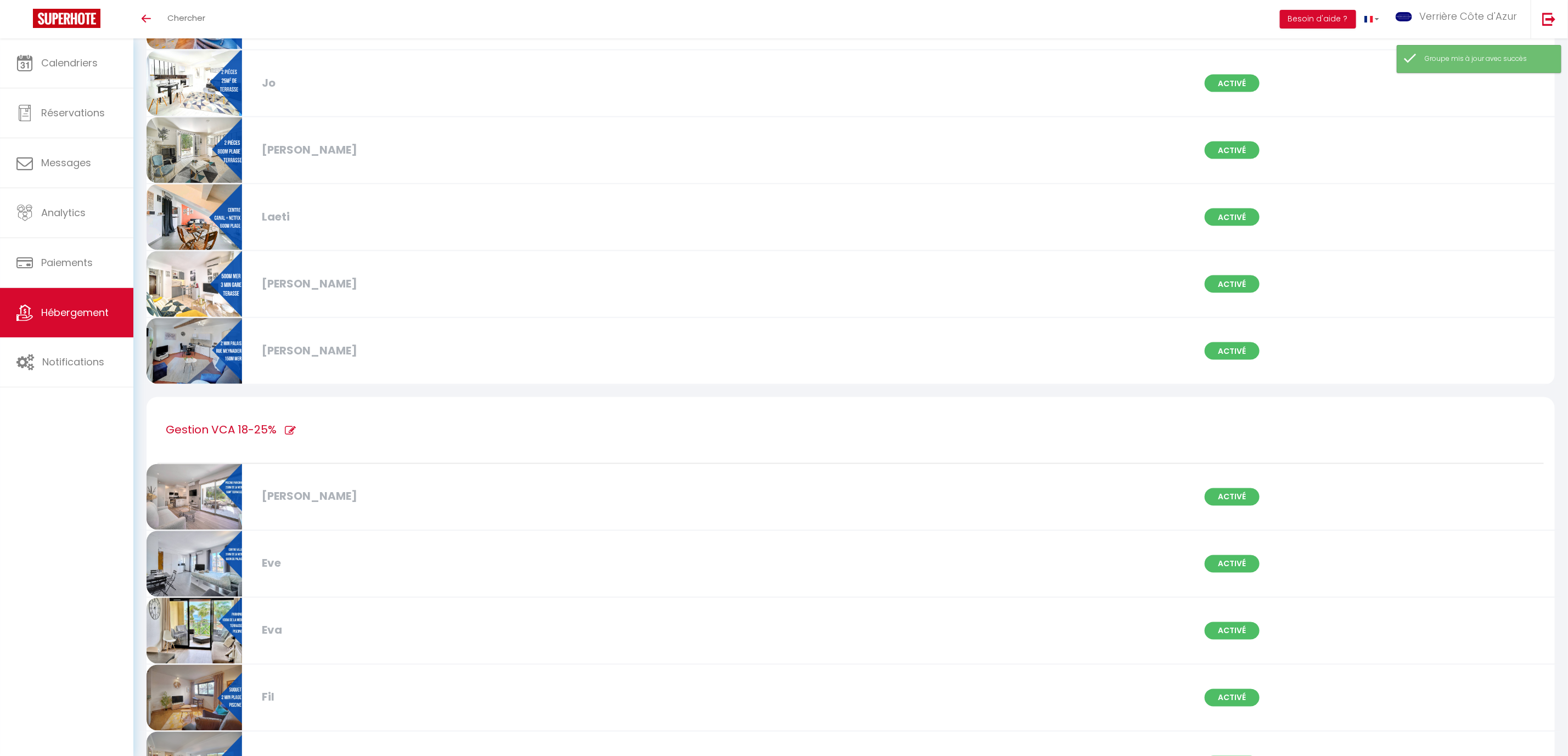
type input "Gestion VCA 18-25%"
click at [292, 426] on icon at bounding box center [290, 431] width 11 height 11
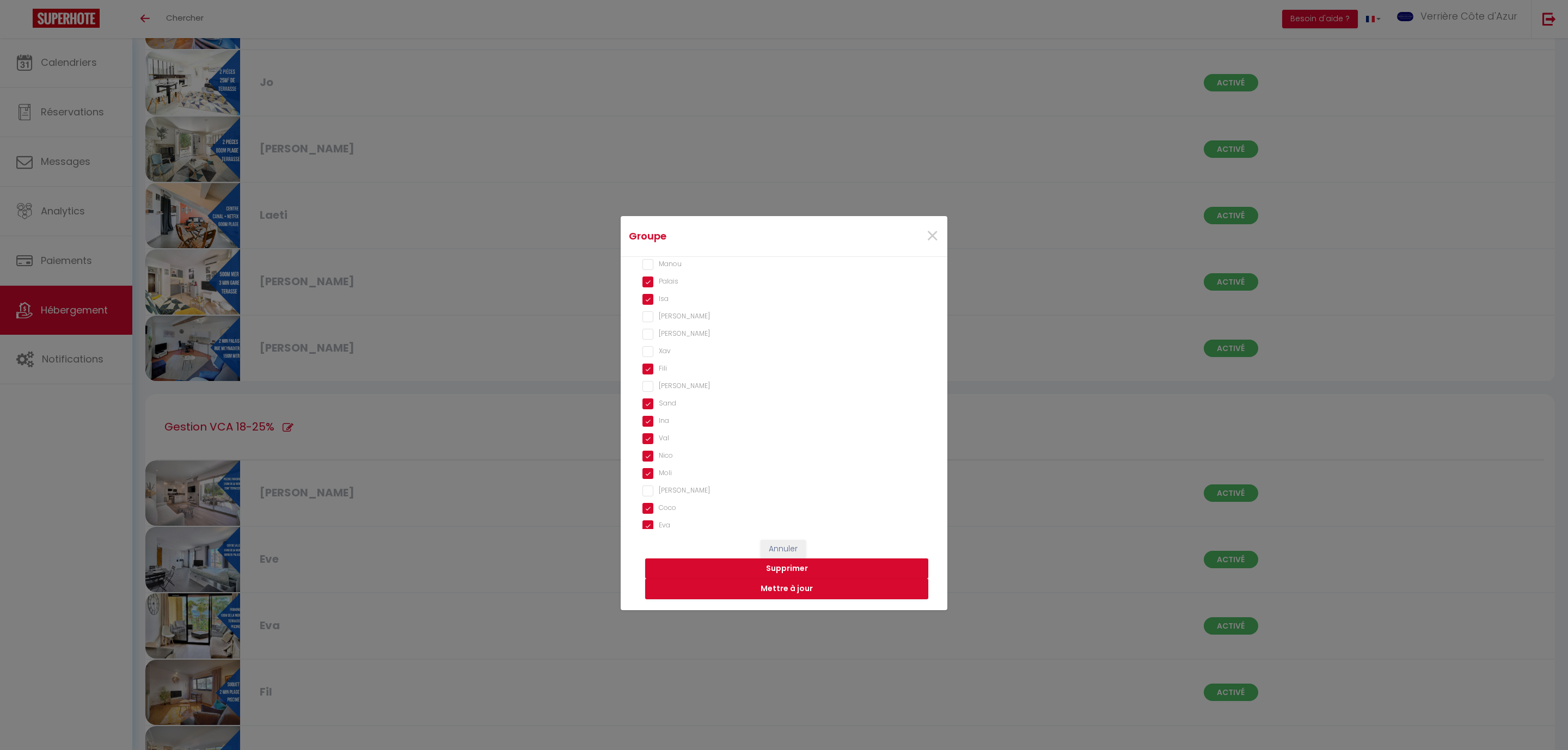
scroll to position [489, 0]
click at [645, 327] on input "Sab" at bounding box center [784, 329] width 283 height 11
checkbox input "false"
click at [647, 416] on input "Ina" at bounding box center [784, 420] width 283 height 11
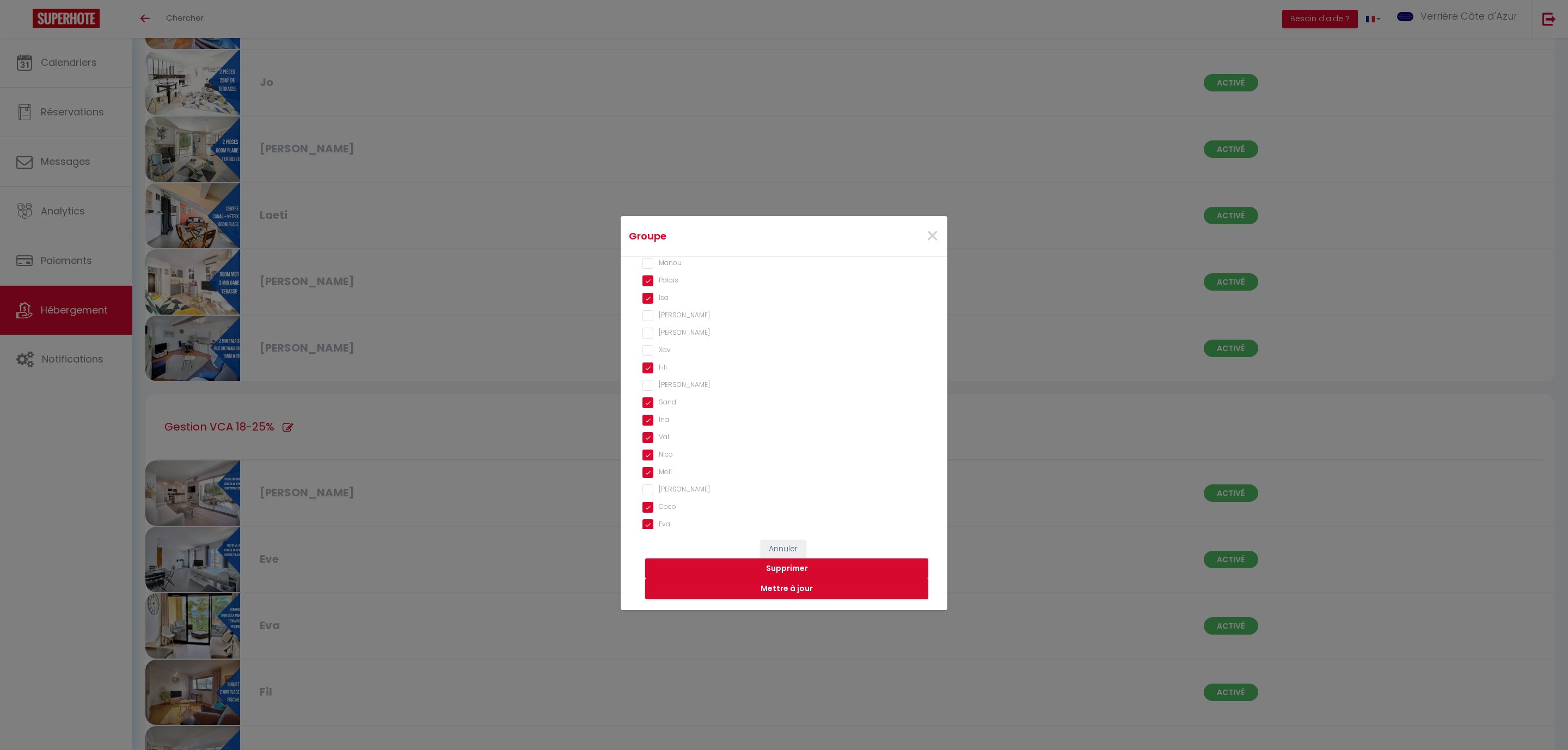
checkbox input "false"
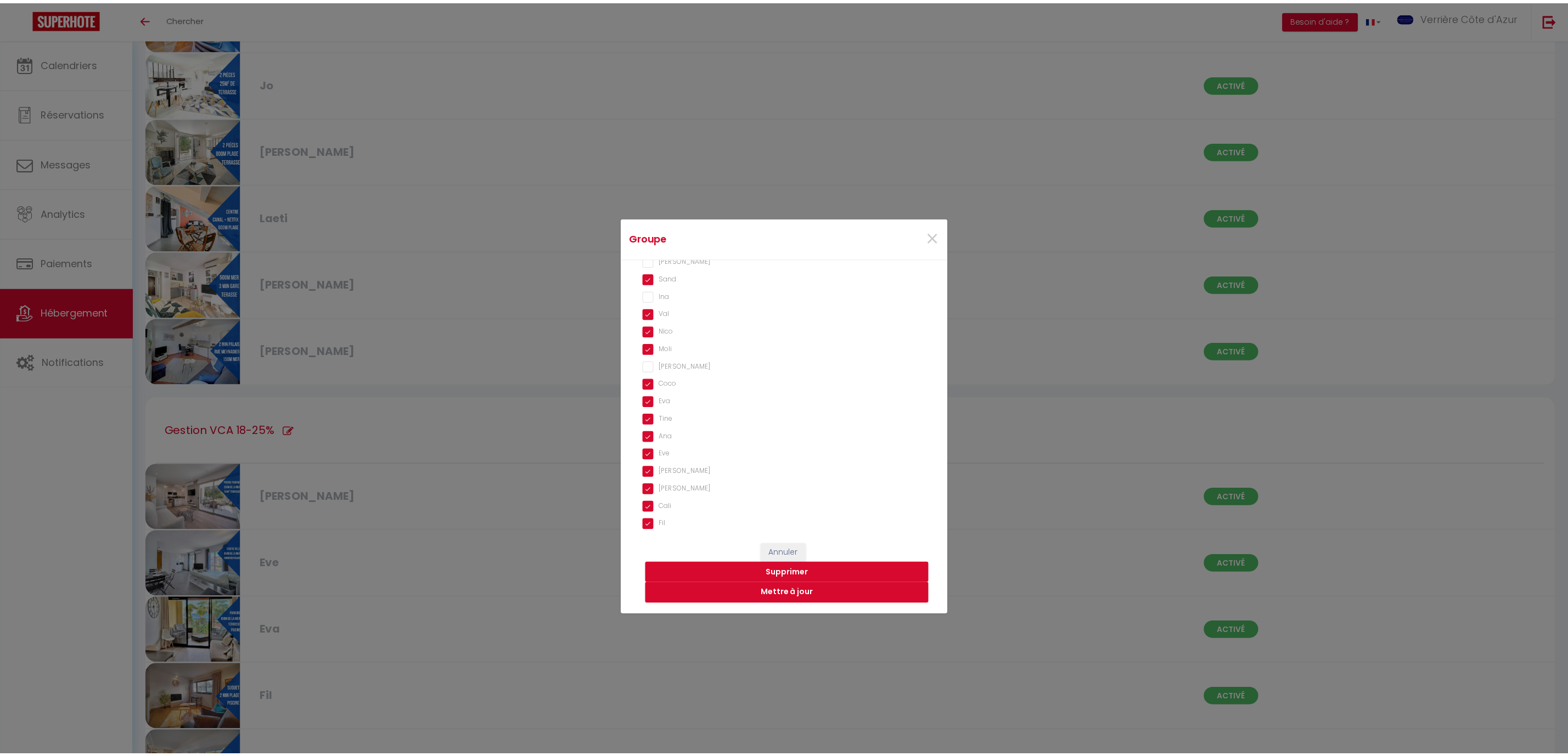
scroll to position [740, 0]
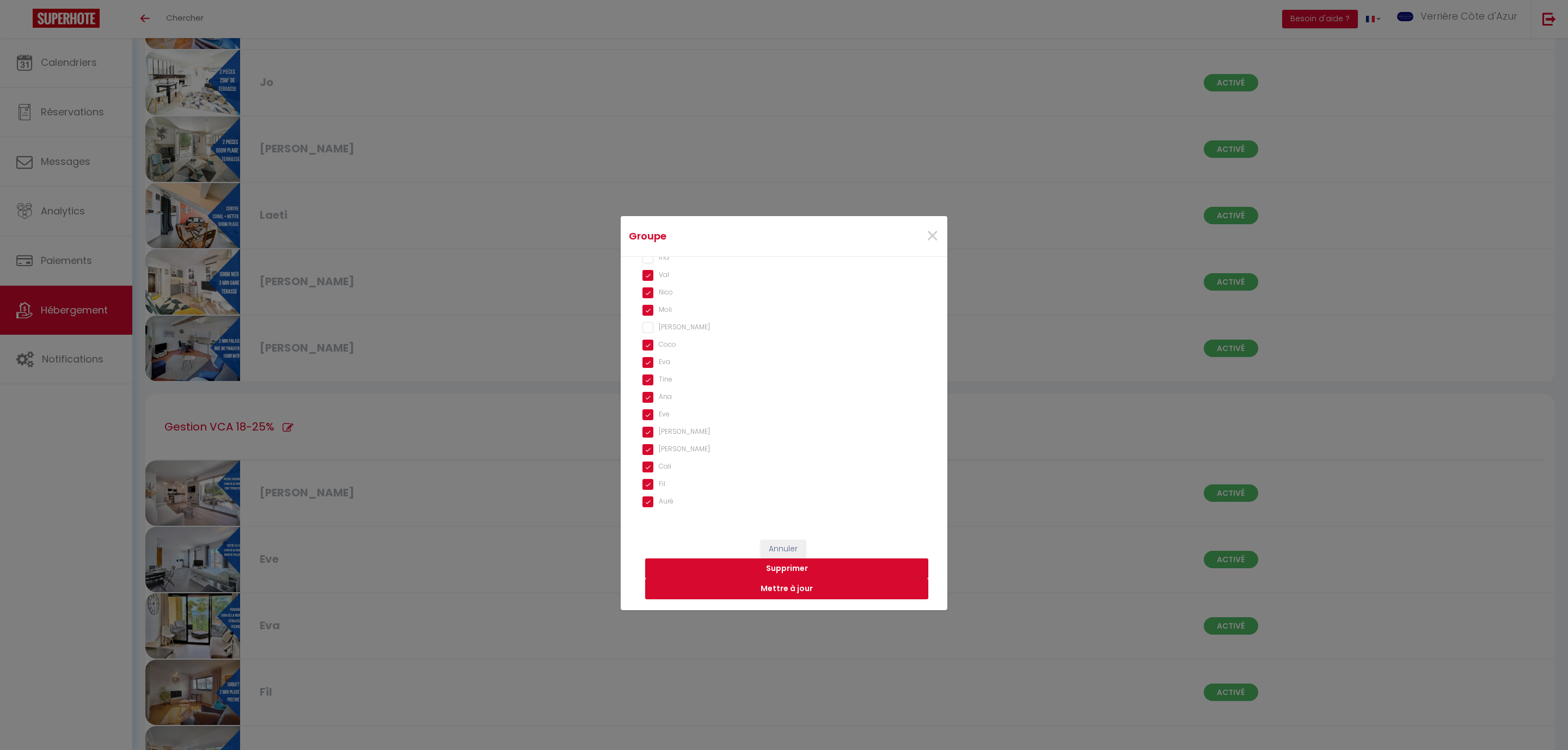
click at [644, 307] on input "Moli" at bounding box center [784, 310] width 283 height 11
checkbox input "false"
click at [787, 588] on button "Mettre à jour" at bounding box center [786, 589] width 283 height 21
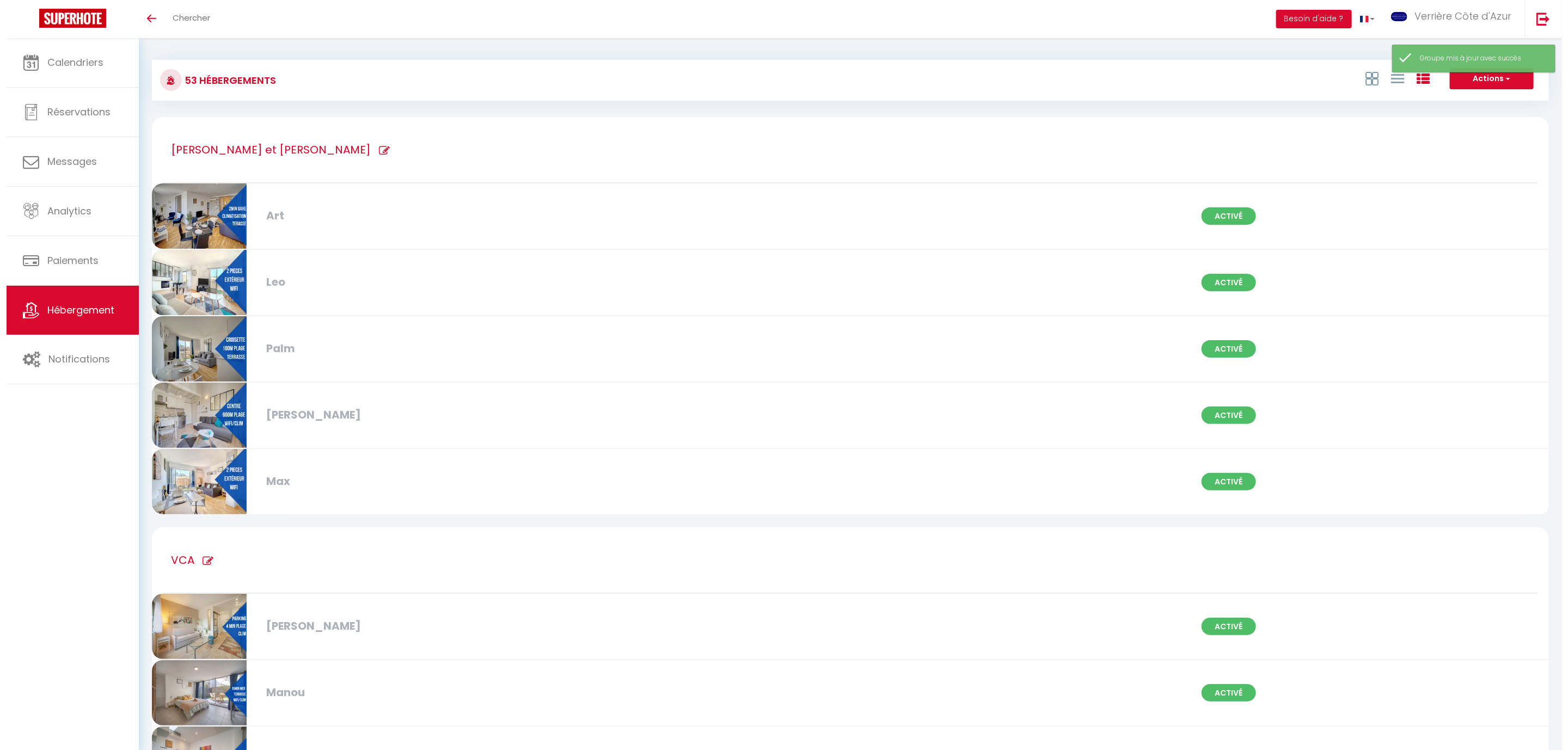
scroll to position [0, 0]
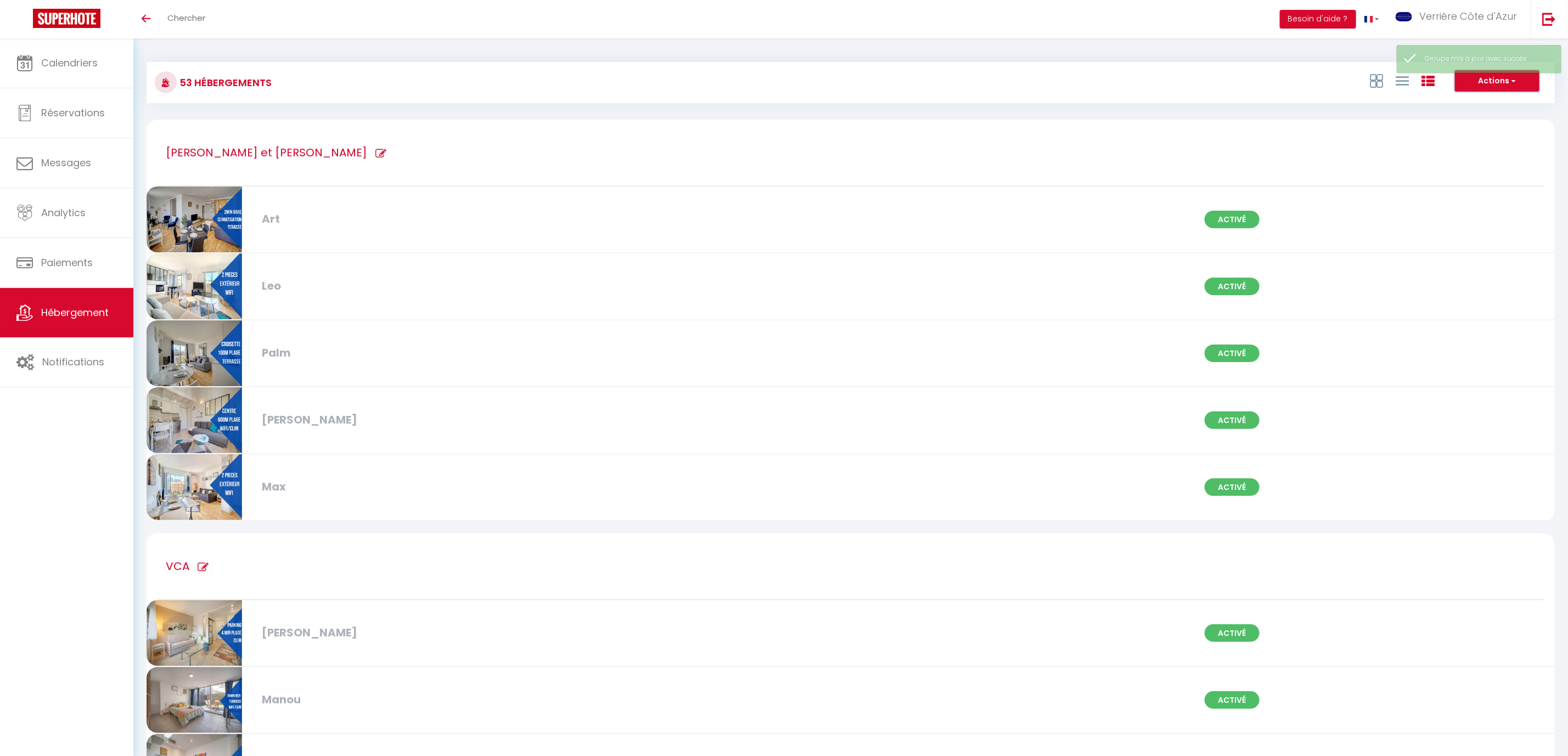
click at [1499, 81] on button "Actions" at bounding box center [1498, 81] width 84 height 22
click at [1474, 118] on li "Nouveau groupe" at bounding box center [1488, 115] width 101 height 12
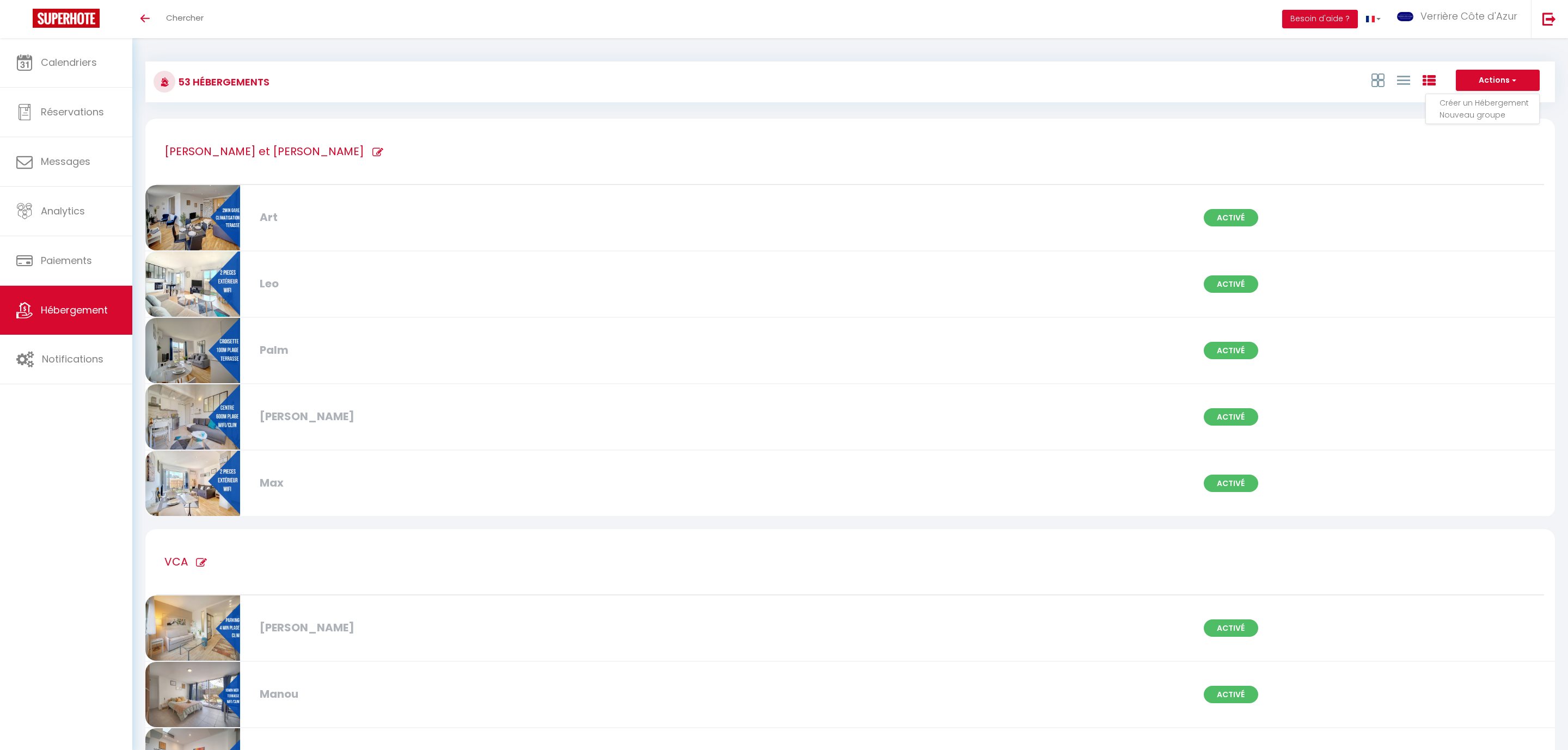
checkbox input "false"
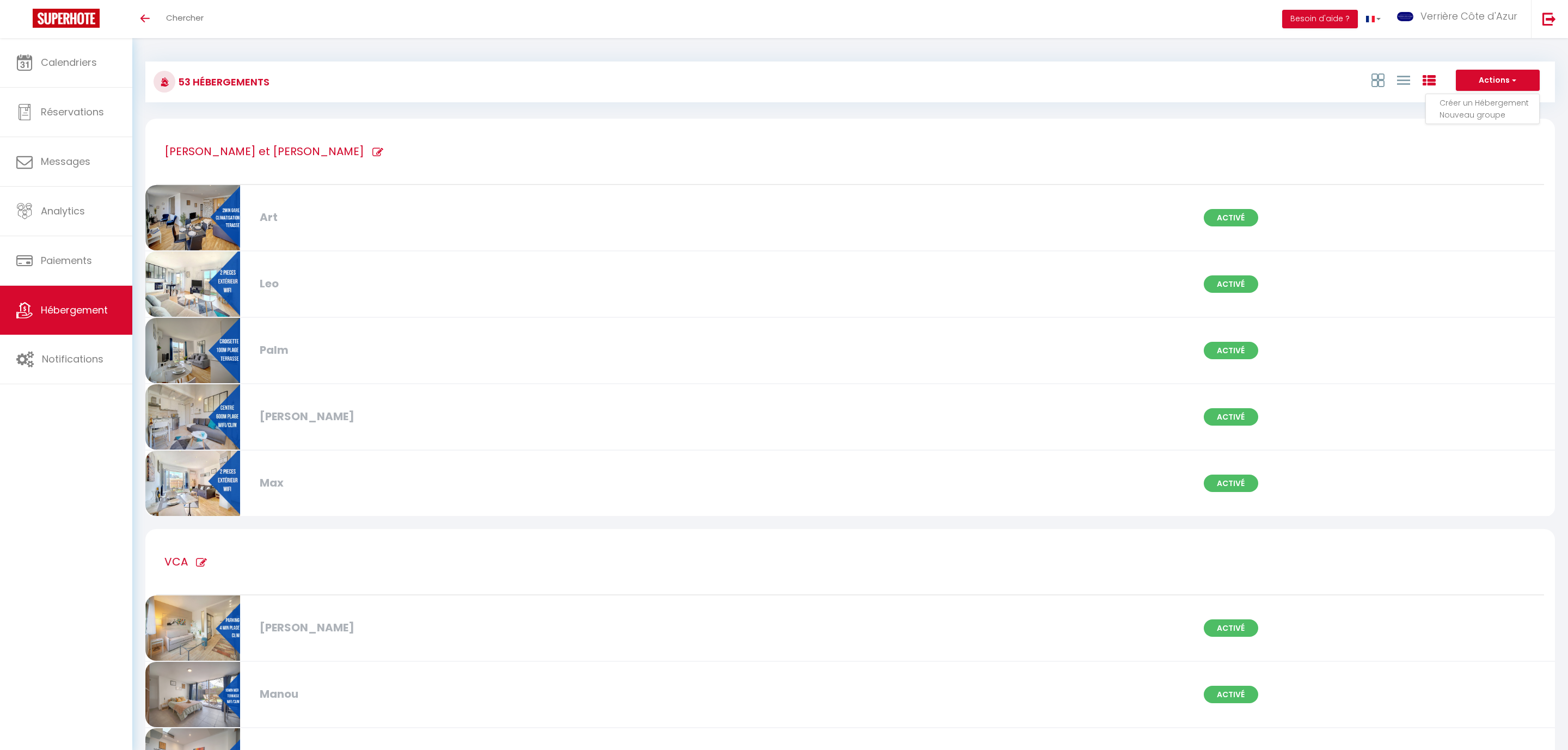
checkbox input "false"
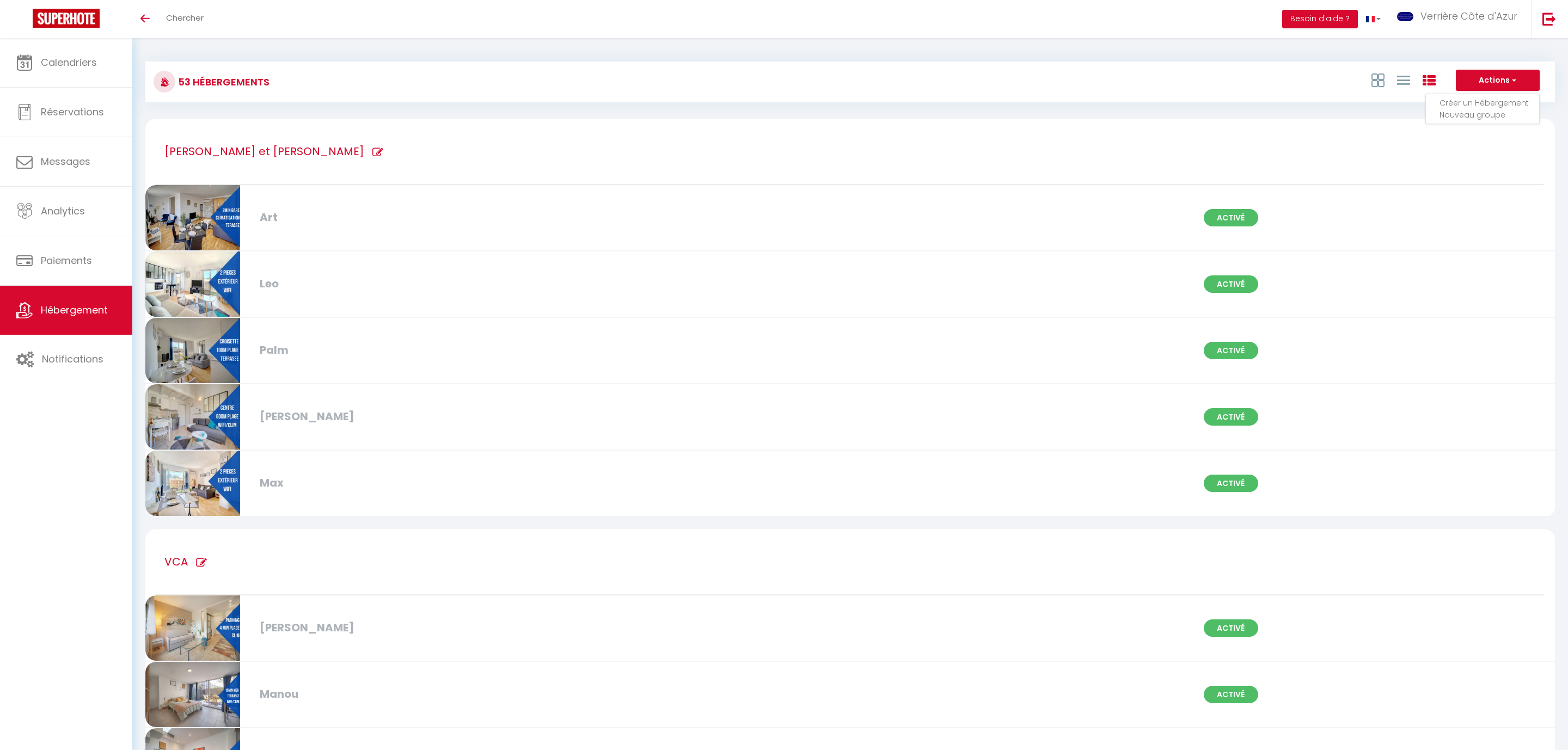
checkbox input "false"
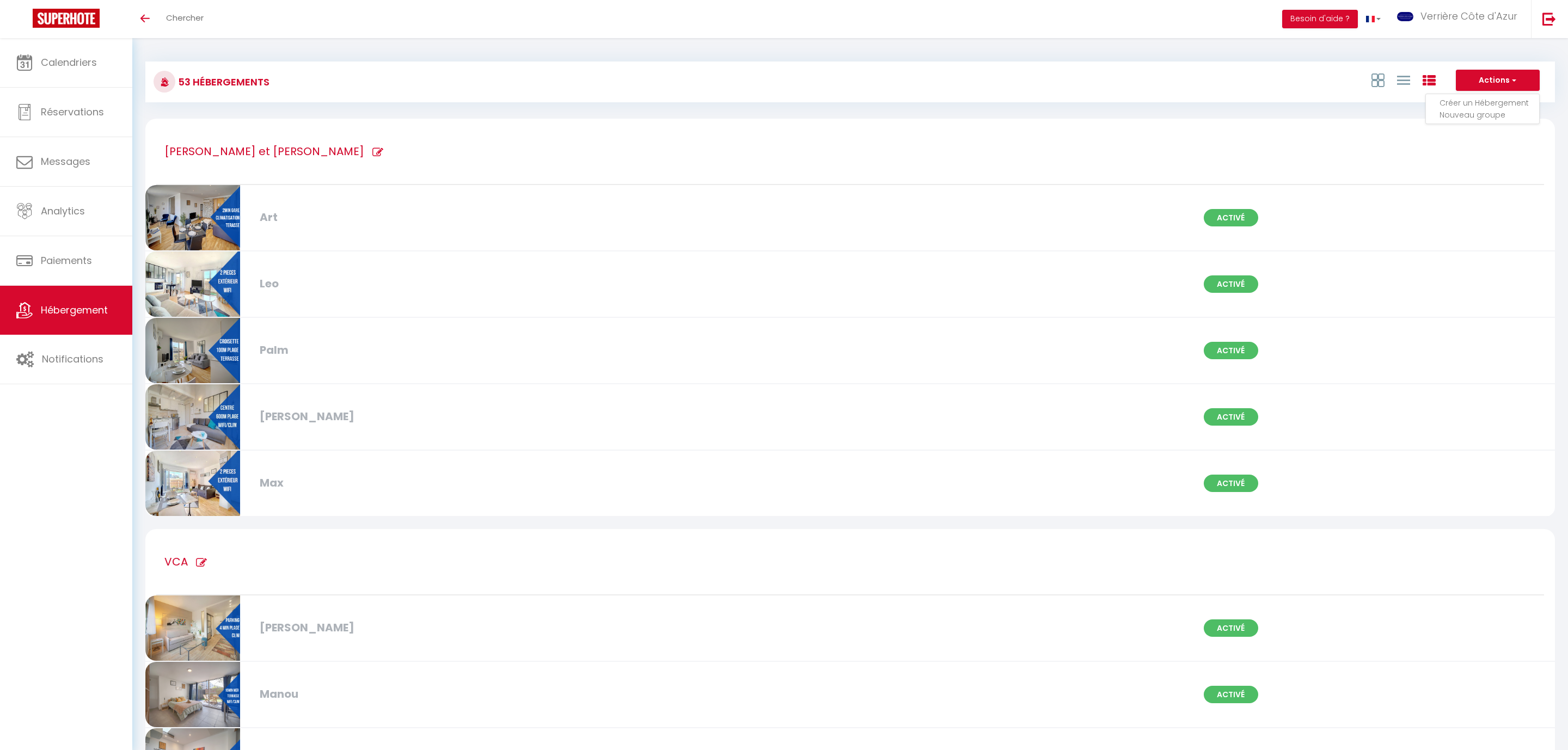
checkbox input "false"
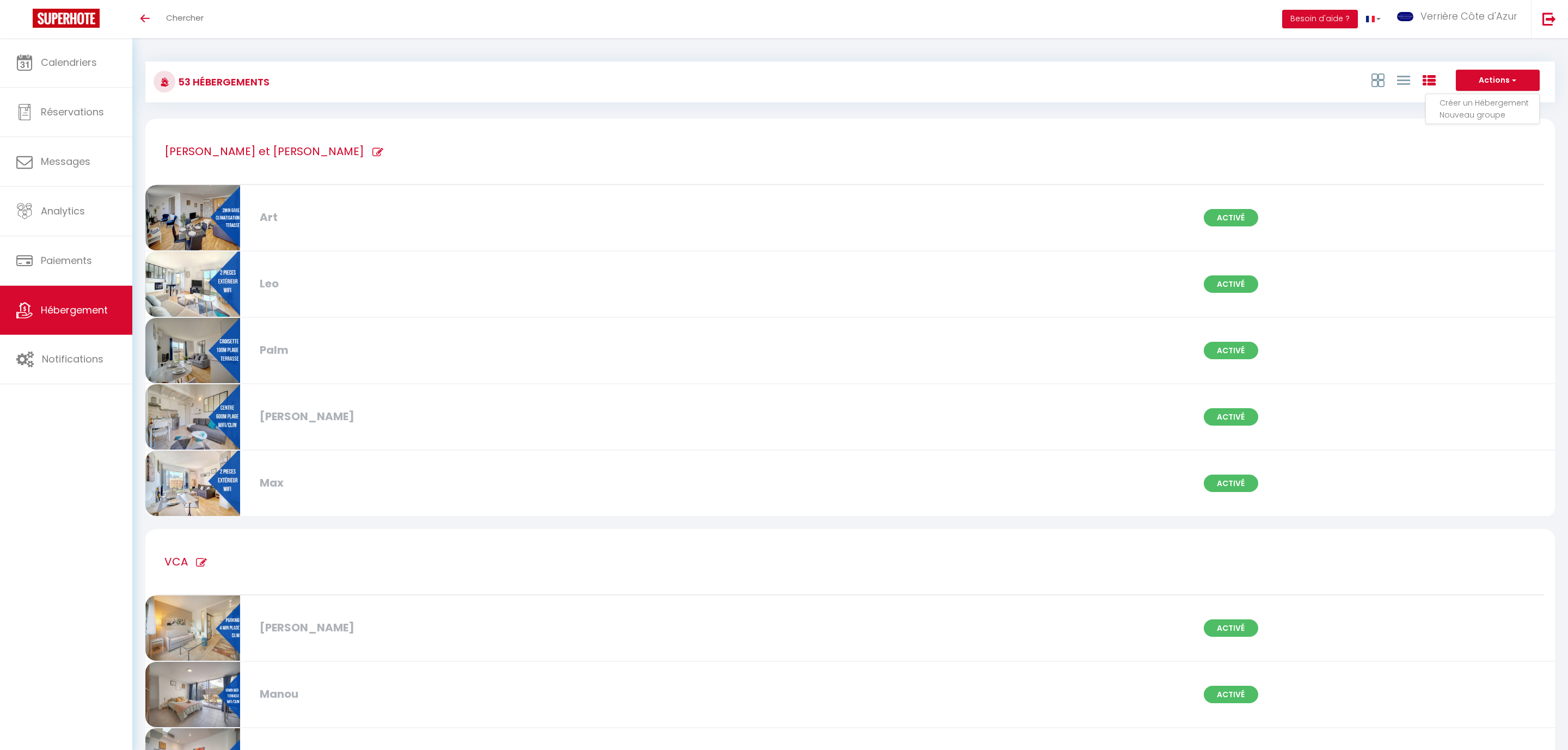
checkbox input "false"
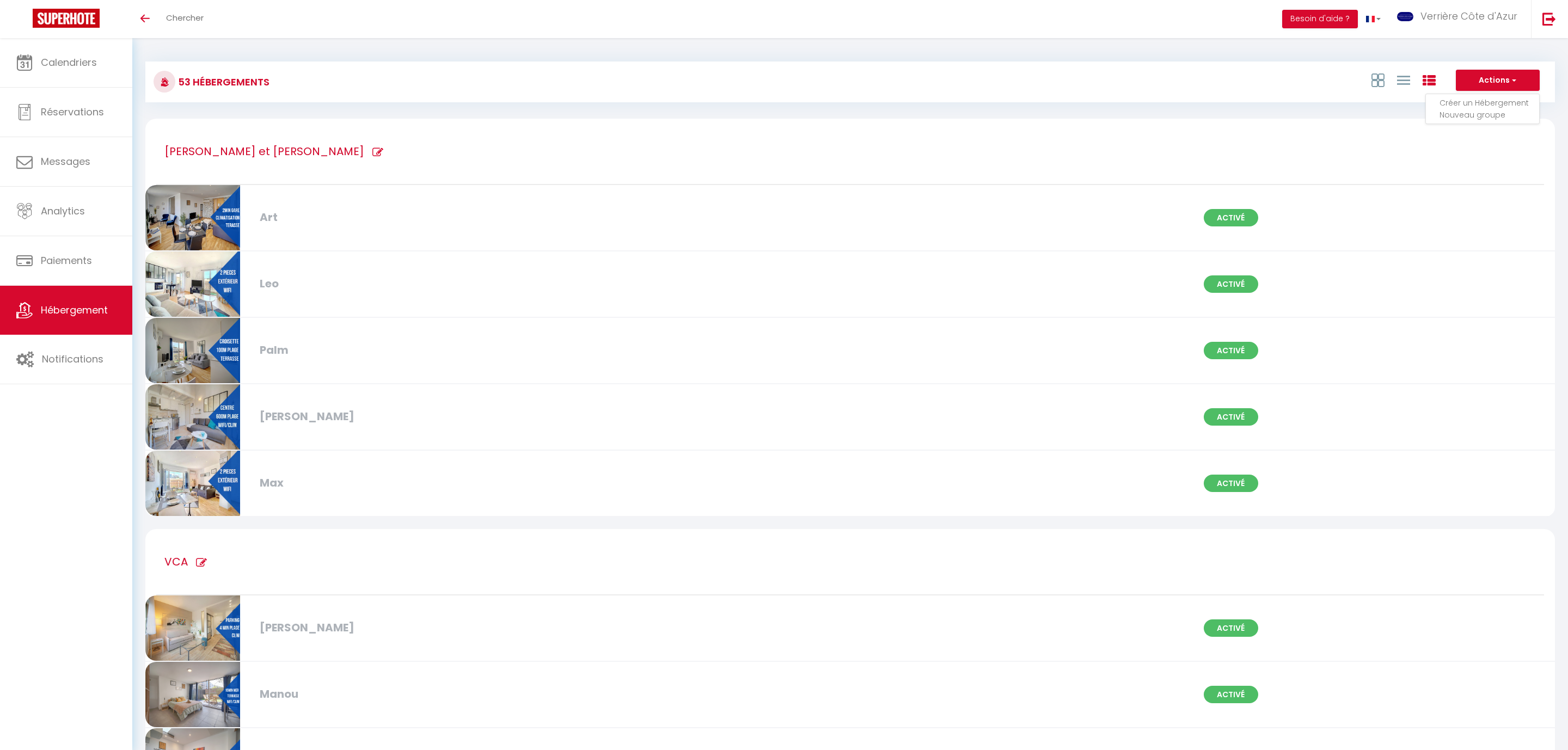
checkbox input "false"
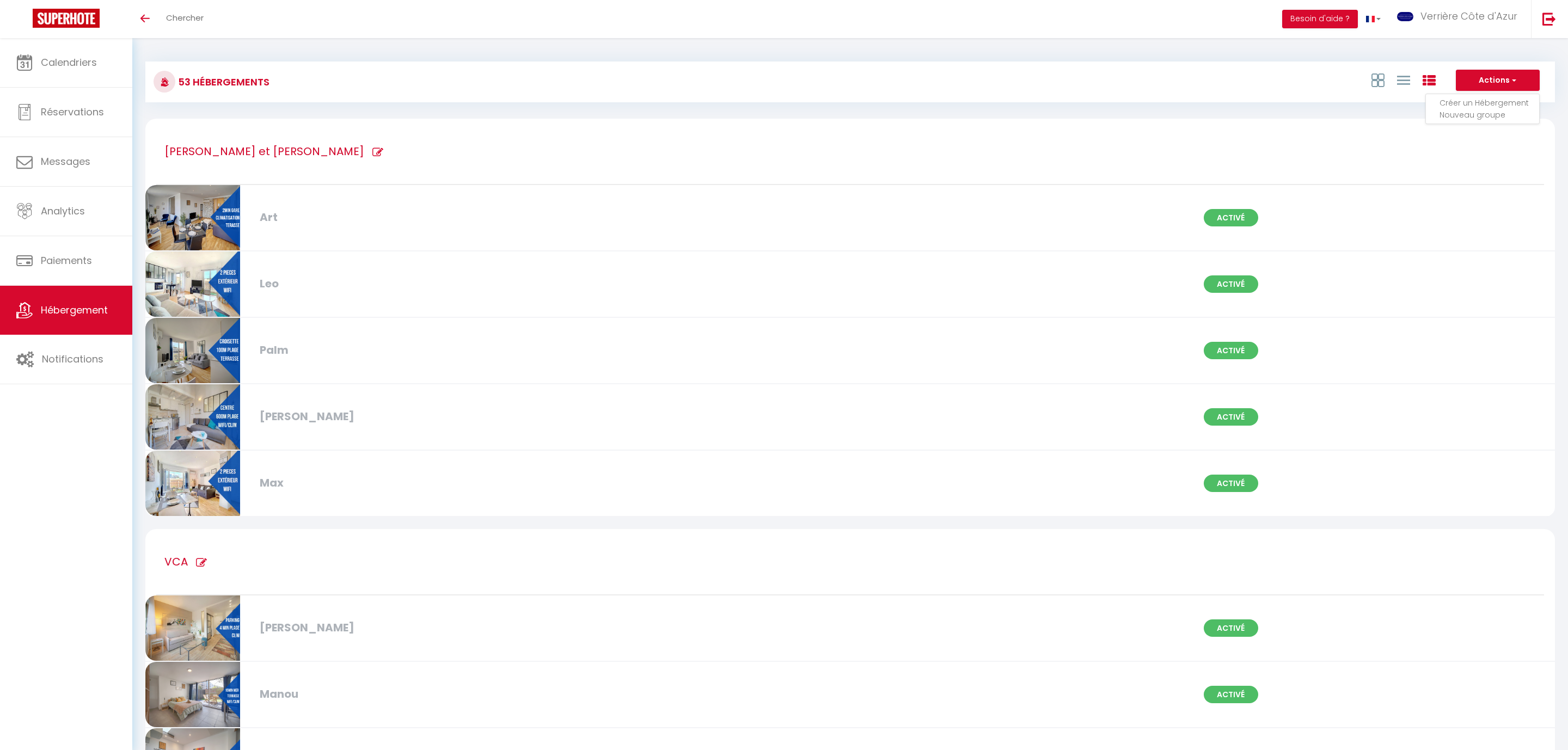
checkbox input "false"
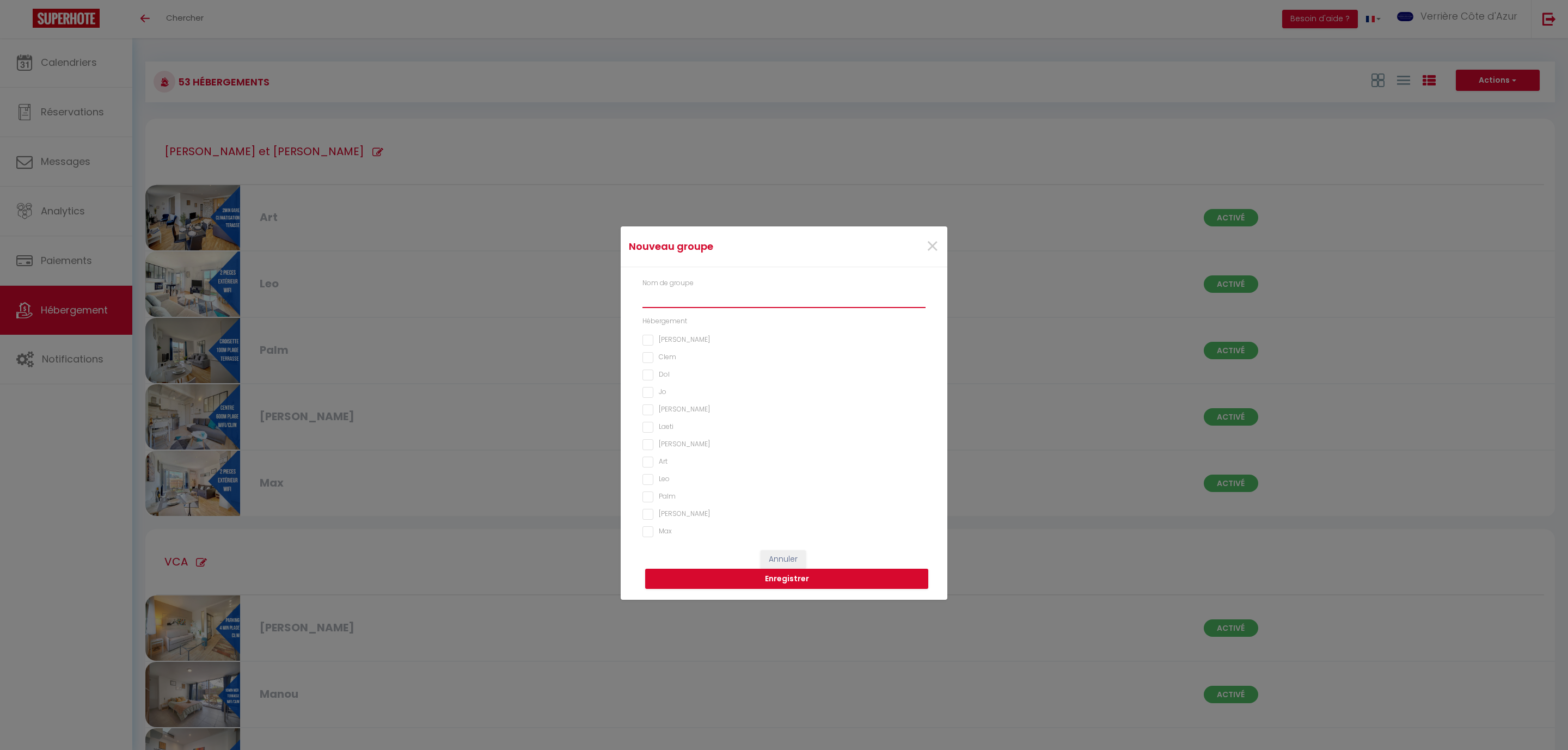
click at [665, 293] on input "text" at bounding box center [784, 298] width 283 height 19
type input "Bloqué ou Arrêt"
click at [660, 420] on input "Sab" at bounding box center [784, 420] width 283 height 11
checkbox input "true"
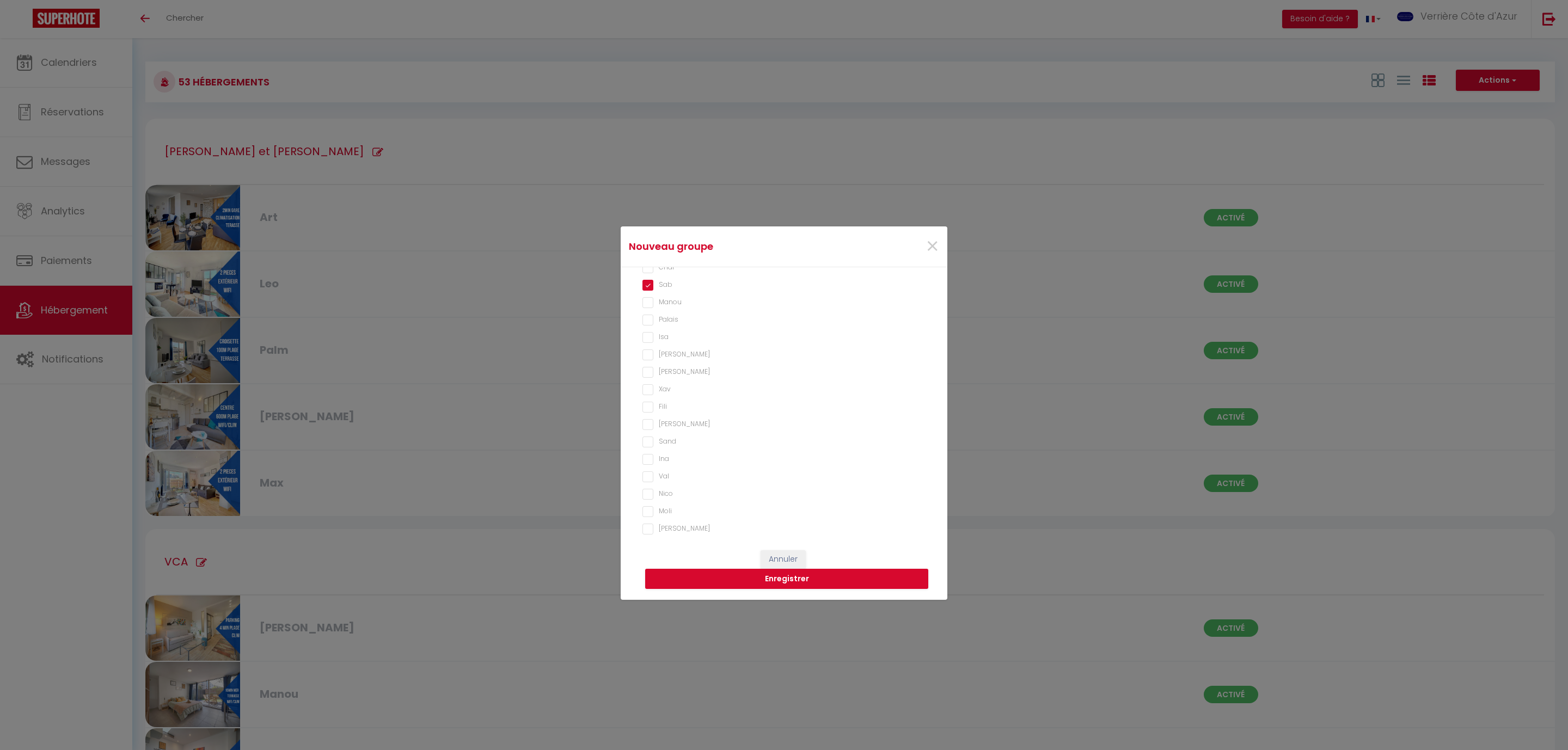
scroll to position [572, 0]
click at [665, 429] on input "Ina" at bounding box center [784, 430] width 283 height 11
checkbox input "true"
click at [662, 392] on input "[PERSON_NAME]" at bounding box center [784, 393] width 283 height 11
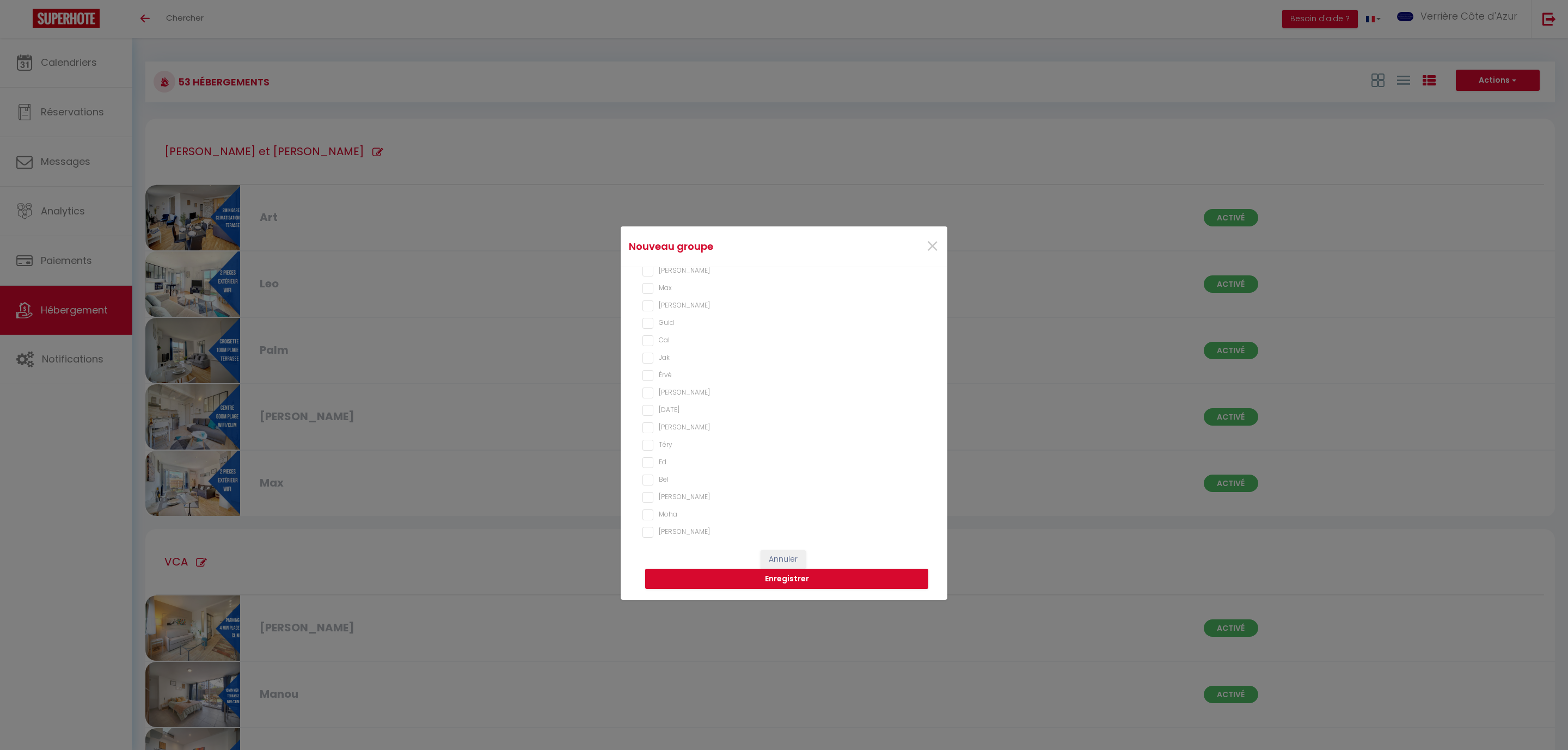
checkbox input "true"
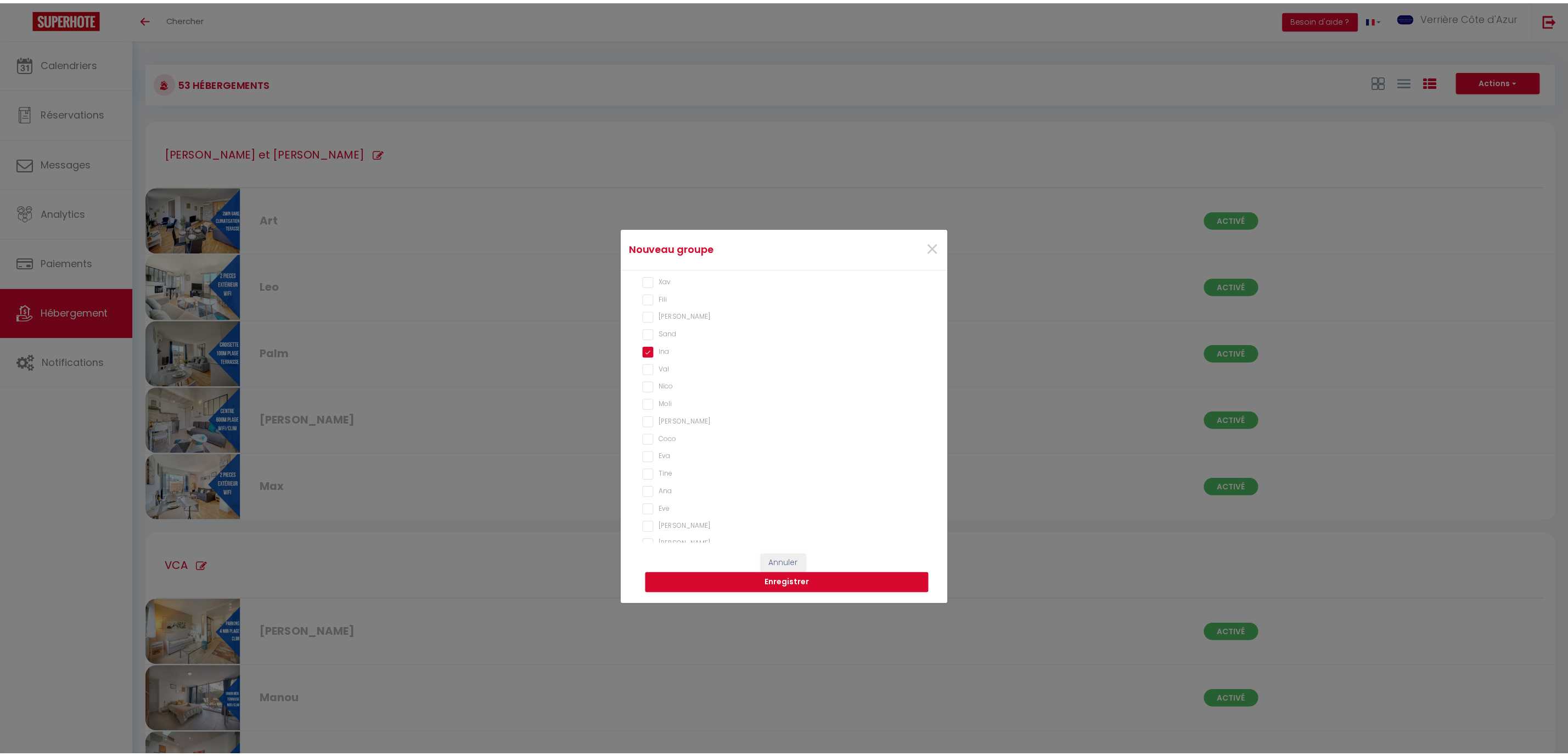
scroll to position [739, 0]
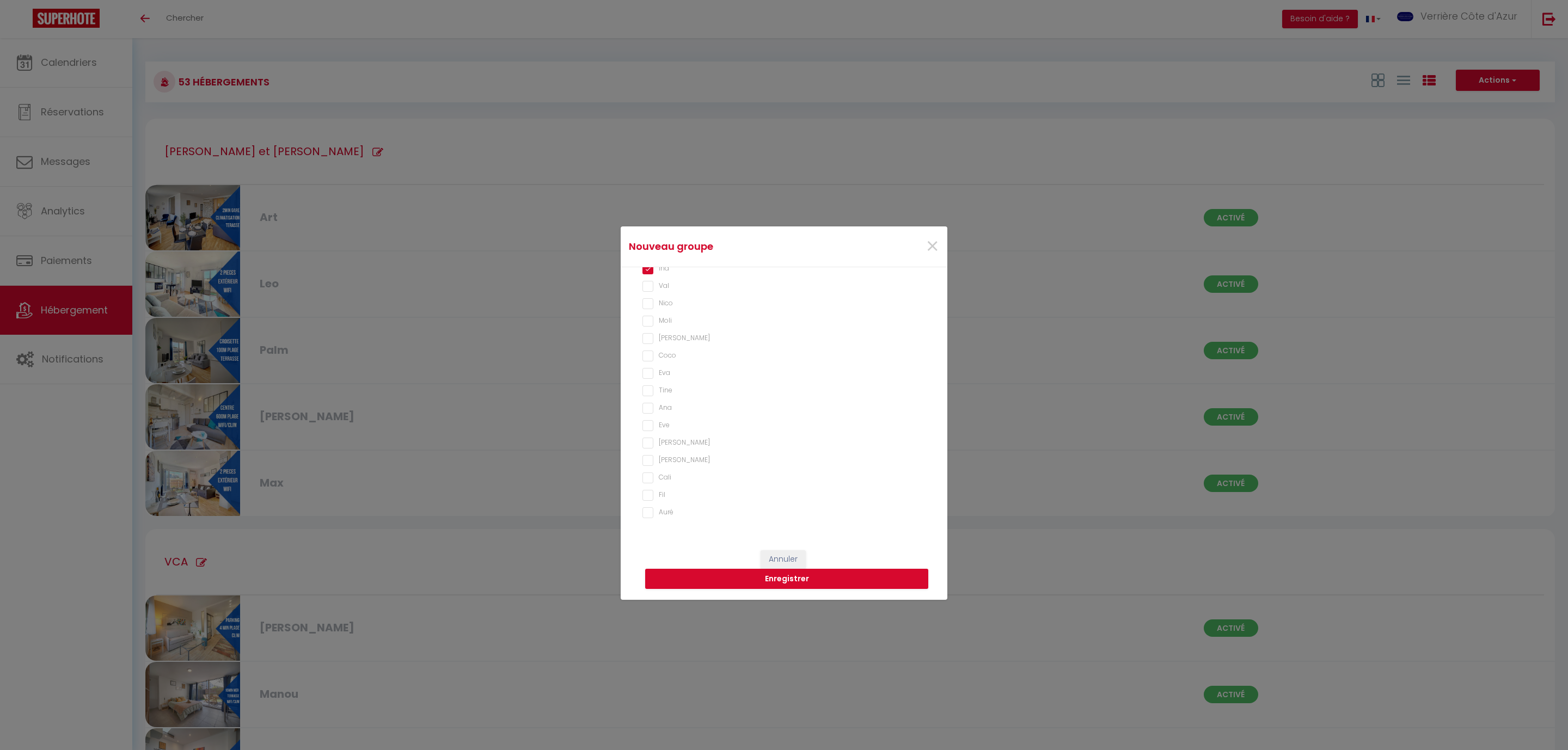
click at [663, 317] on input "Moli" at bounding box center [784, 321] width 283 height 11
checkbox input "true"
click at [797, 579] on button "Enregistrer" at bounding box center [786, 579] width 283 height 21
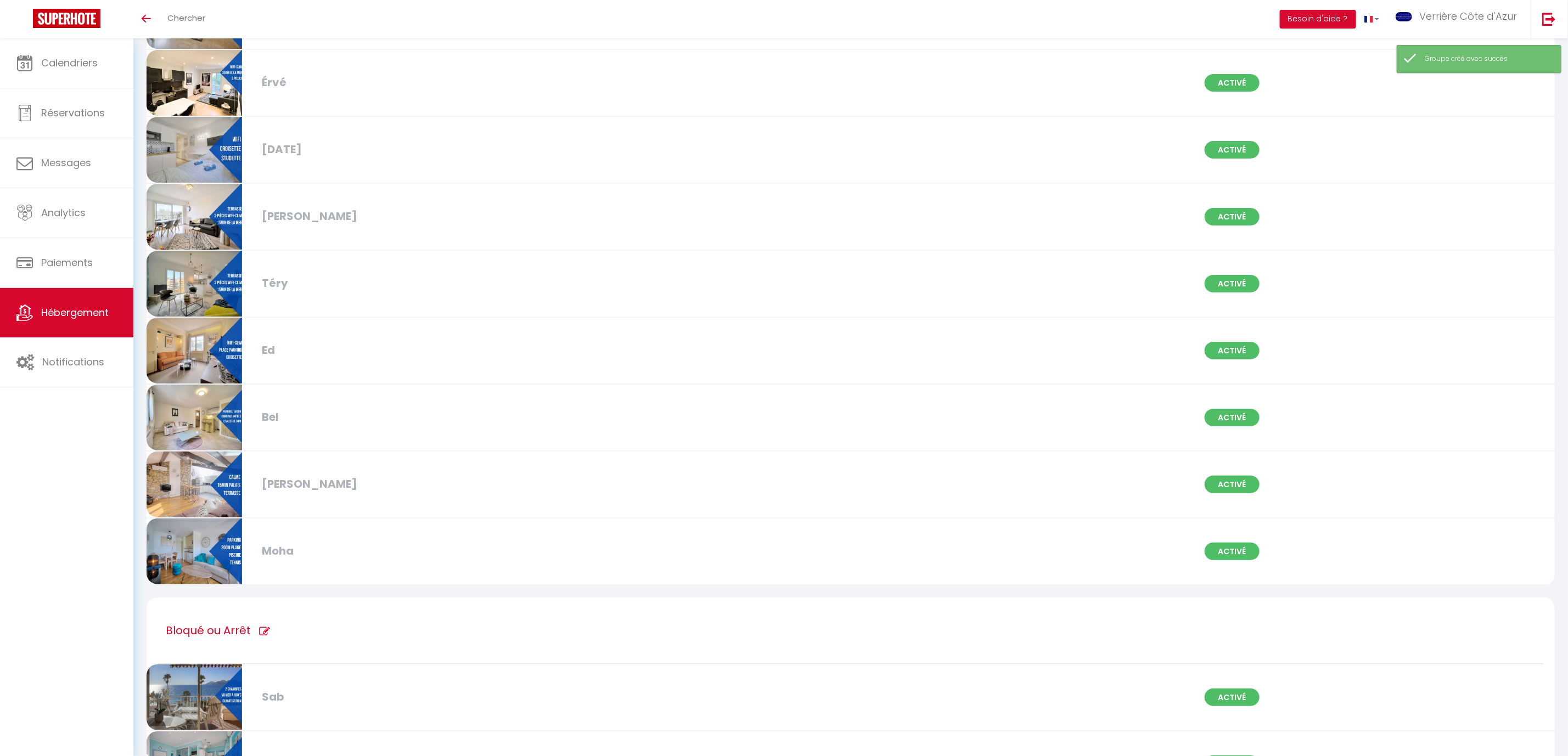
scroll to position [3291, 0]
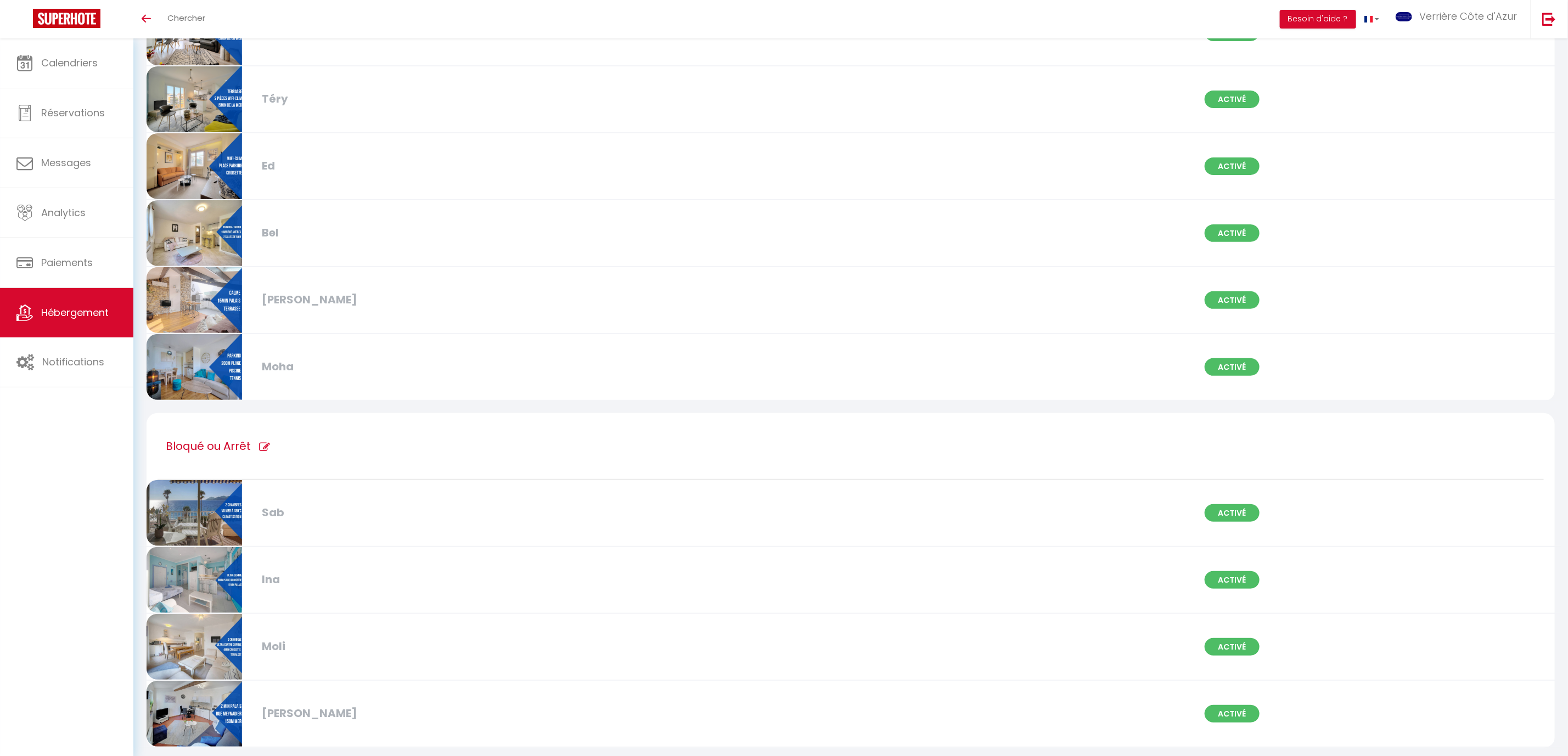
click at [260, 442] on icon at bounding box center [265, 447] width 11 height 11
type input "Bloqué ou Arrêt"
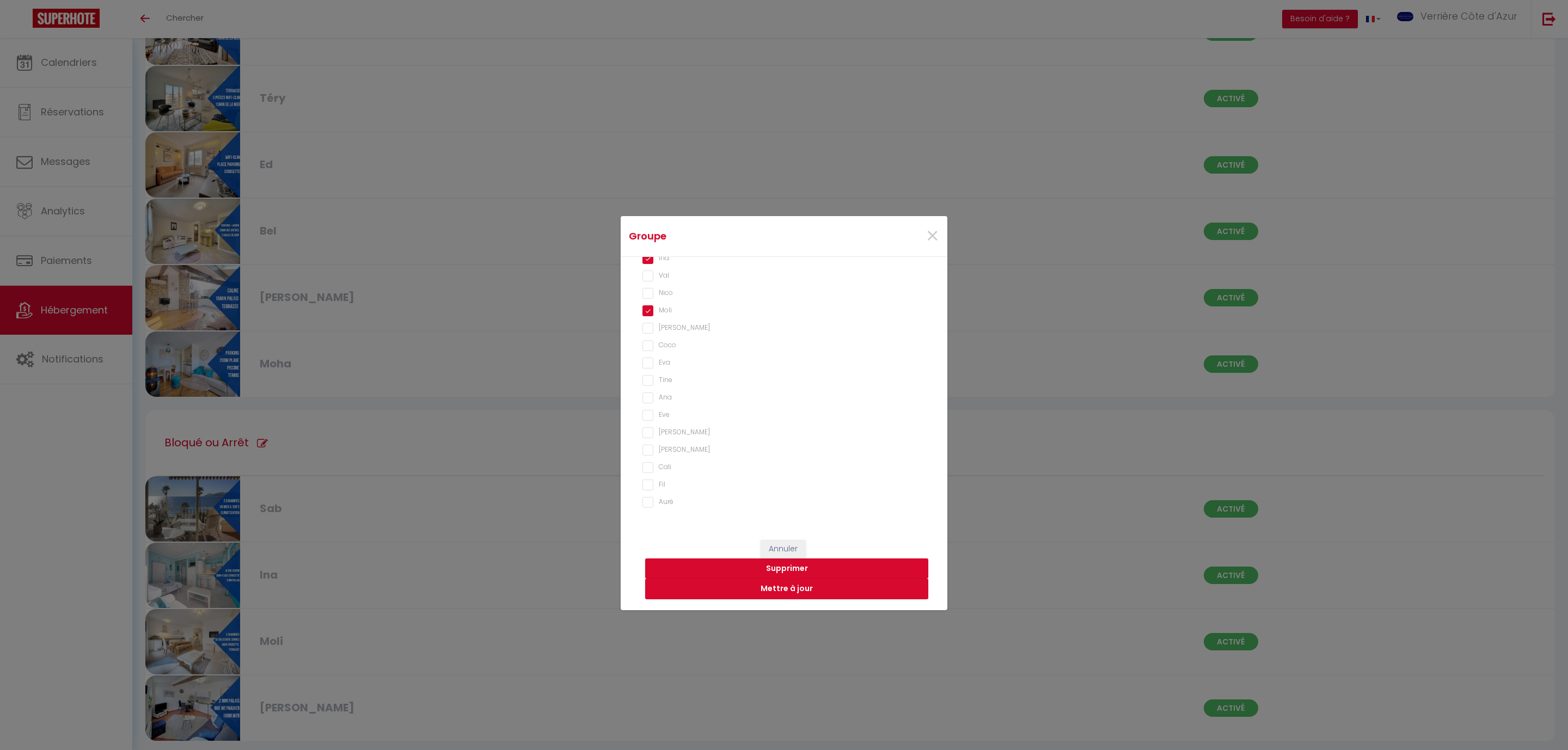
click at [656, 482] on input "Fil" at bounding box center [784, 485] width 283 height 11
checkbox input "true"
click at [782, 588] on button "Mettre à jour" at bounding box center [786, 589] width 283 height 21
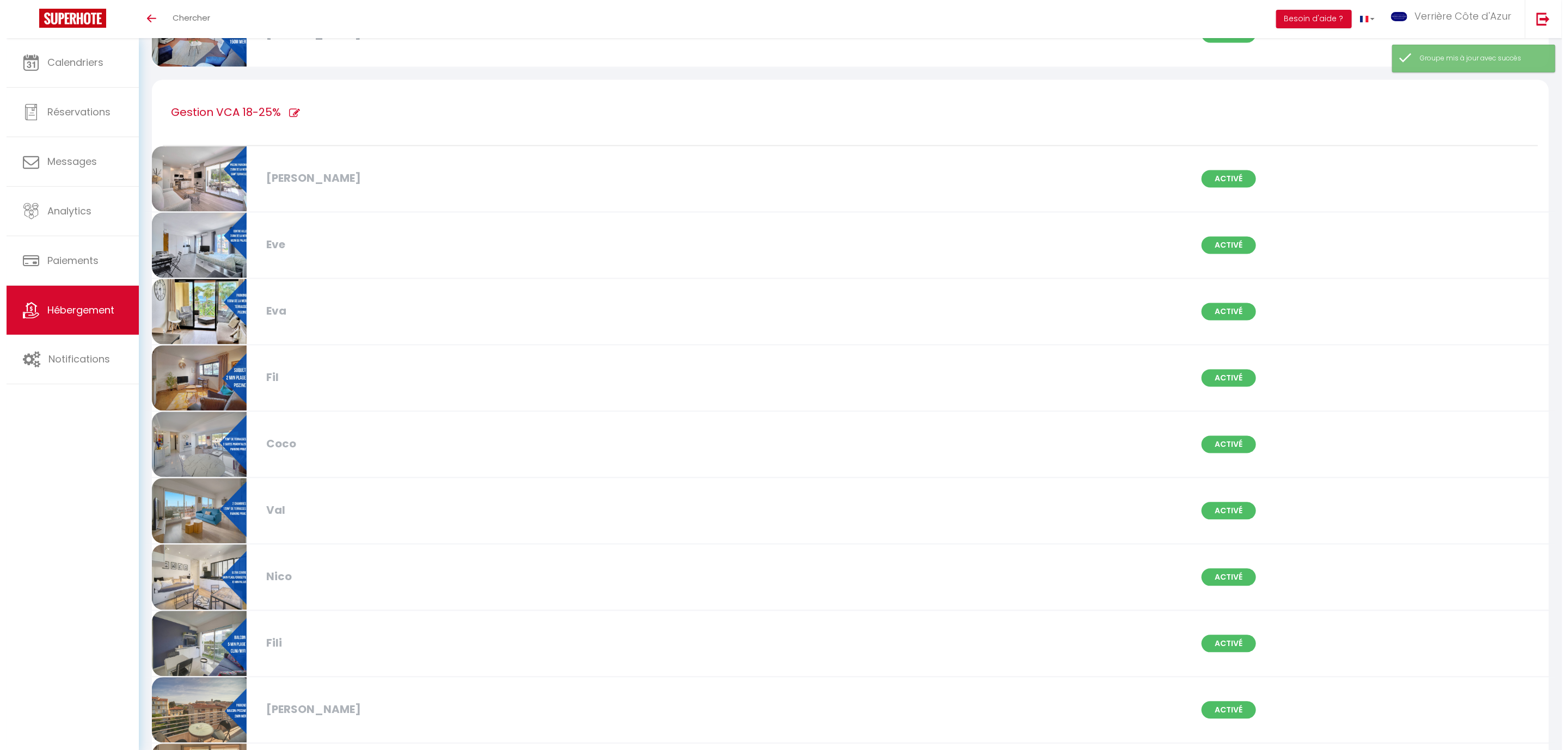
scroll to position [1223, 0]
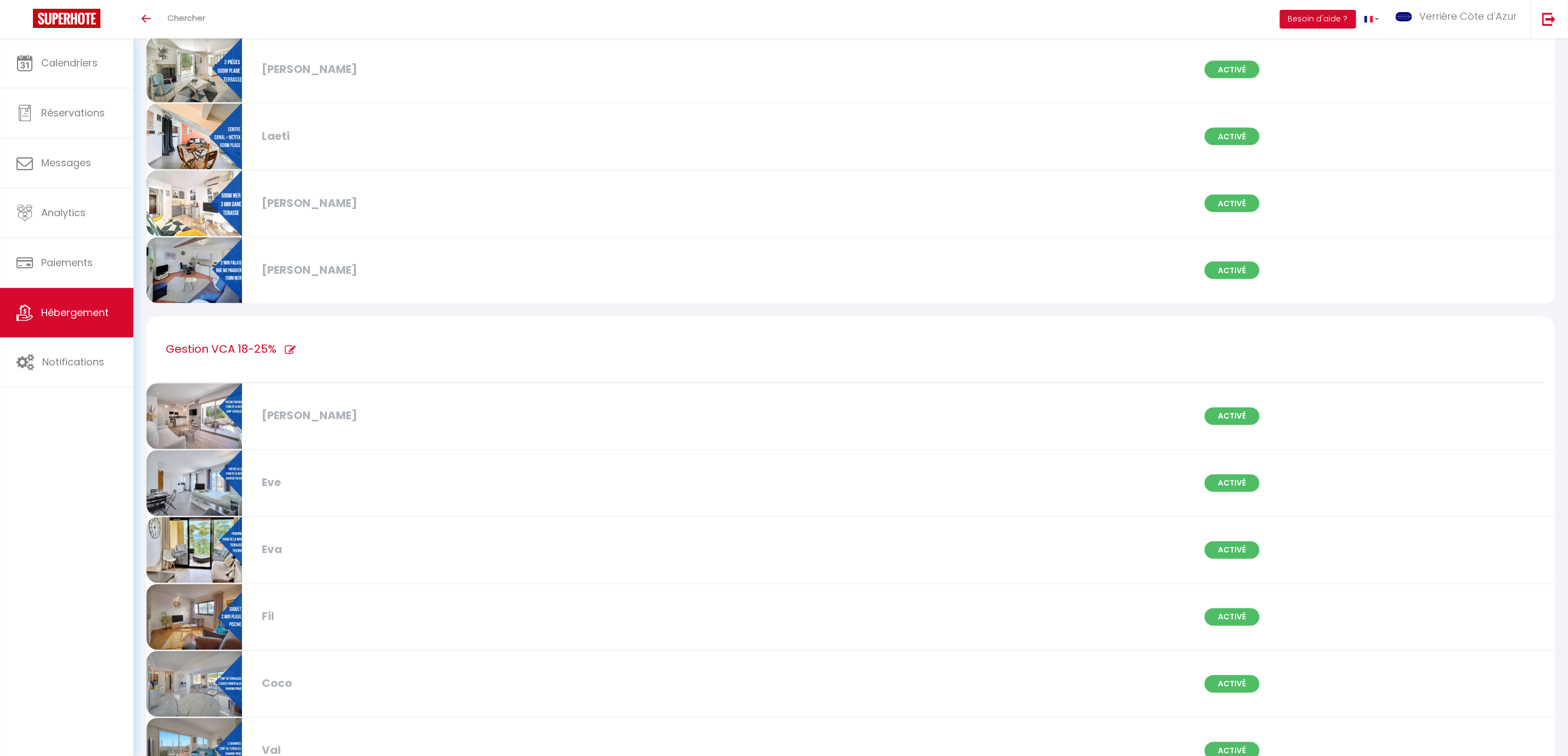
click at [287, 345] on icon at bounding box center [290, 350] width 11 height 11
type input "Gestion VCA 18-25%"
checkbox input "true"
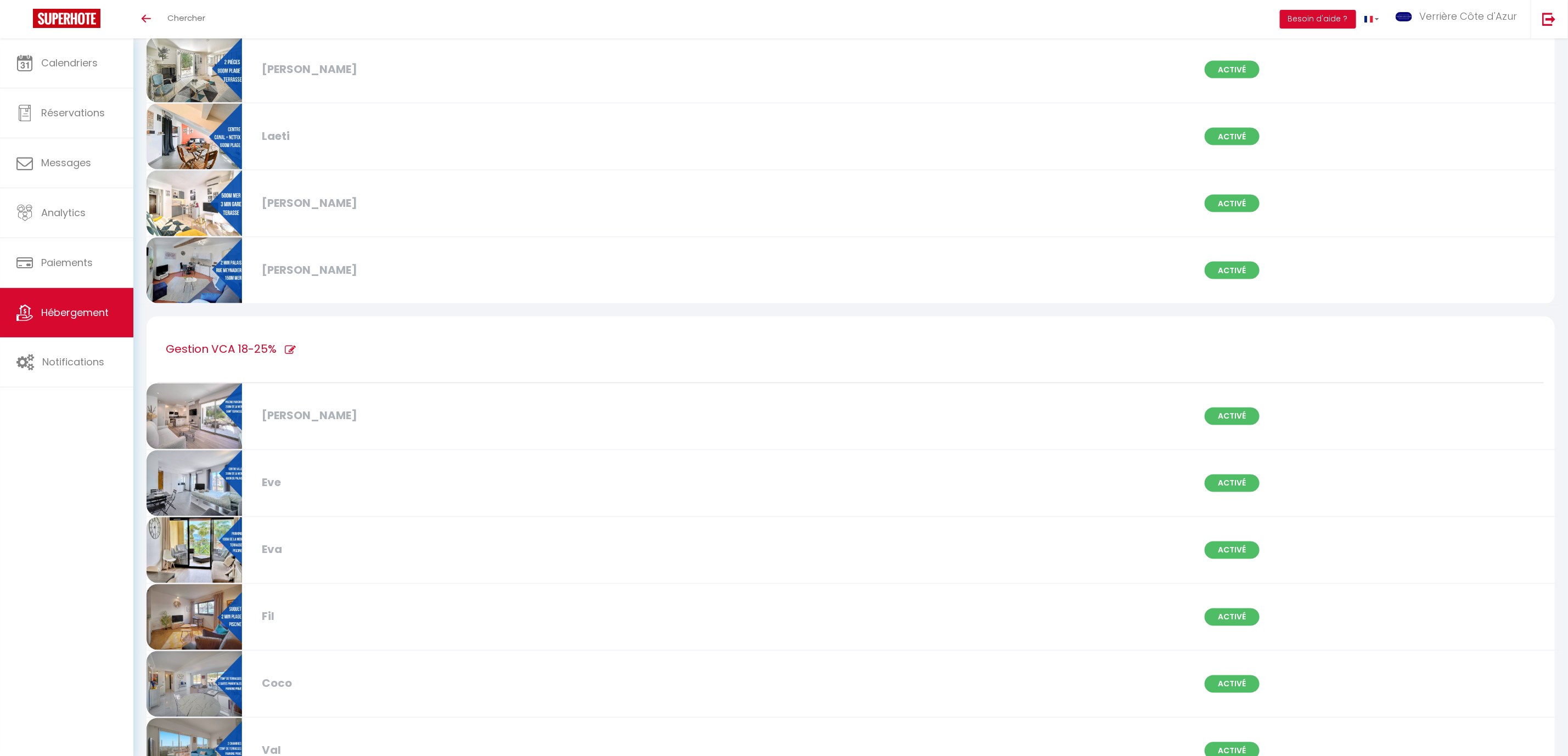
checkbox input "true"
checkbox input "false"
checkbox input "true"
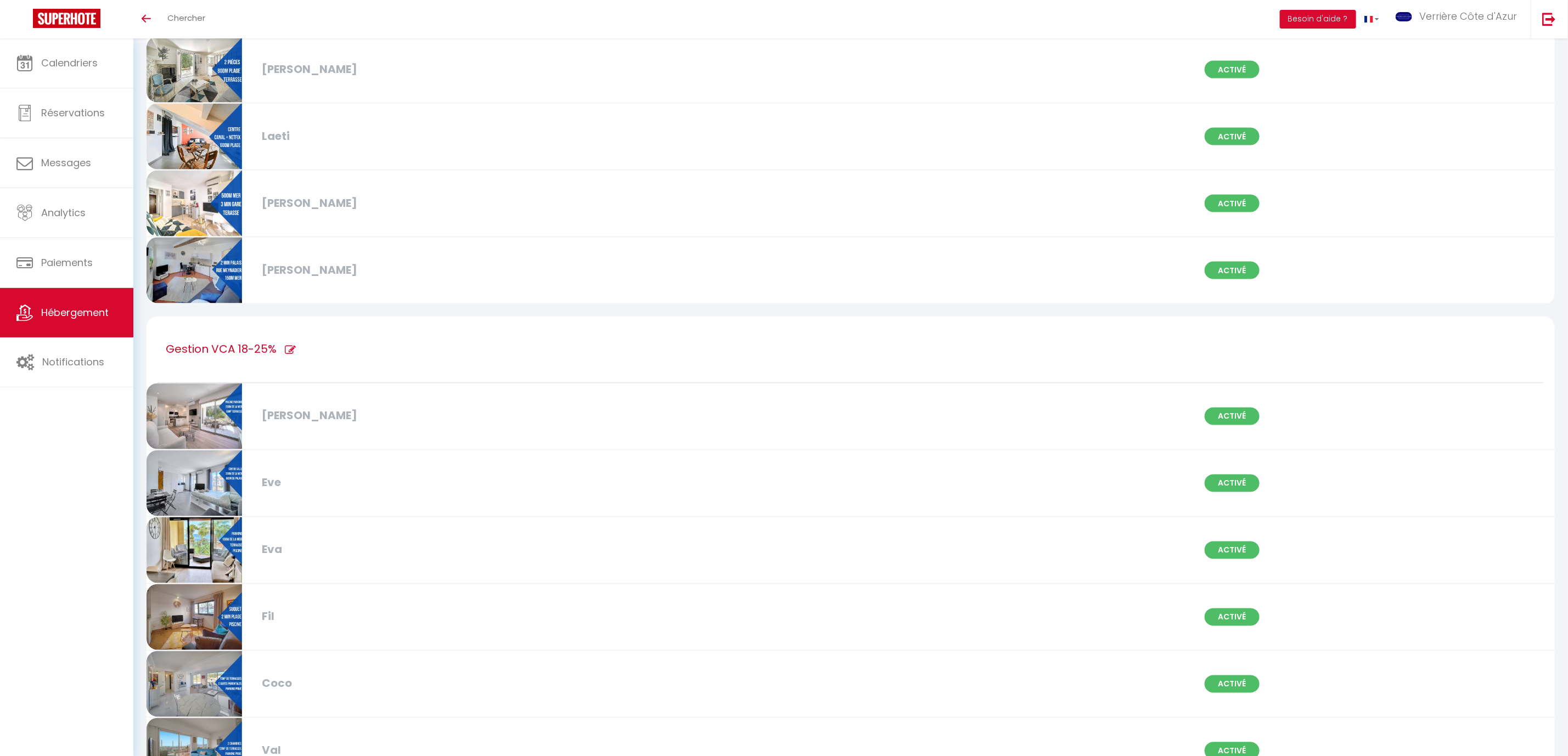
checkbox input "true"
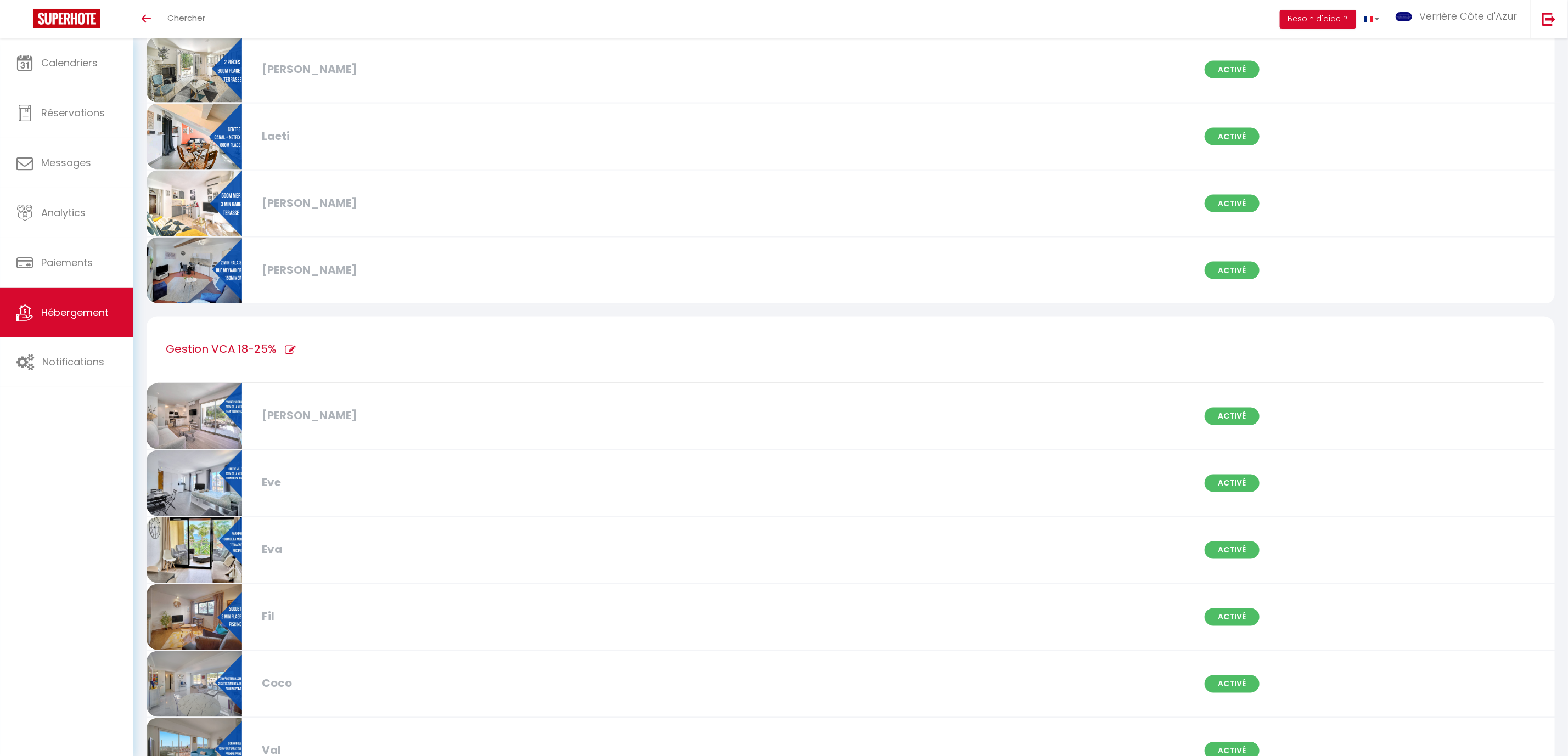
checkbox input "true"
checkbox input "false"
checkbox input "true"
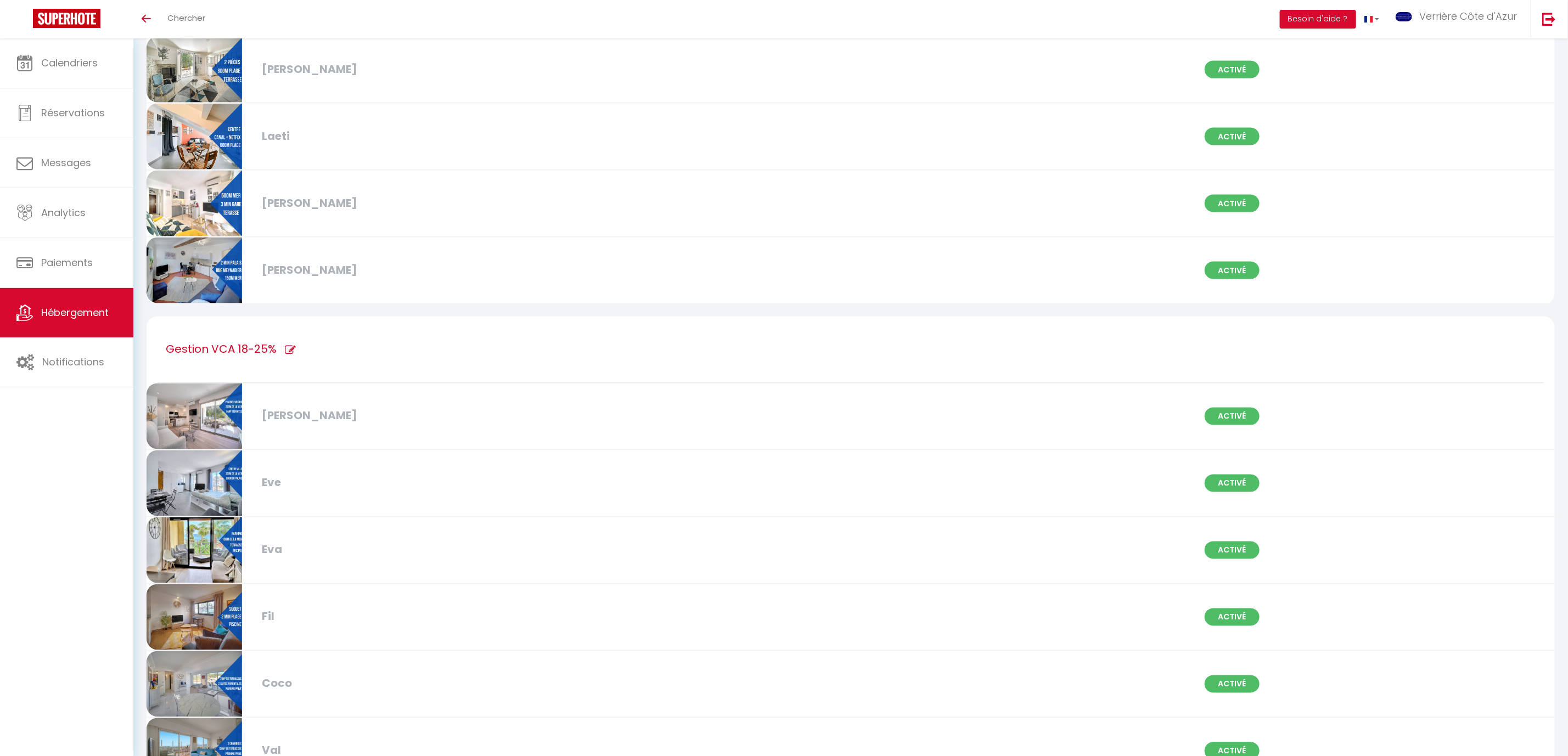
checkbox input "true"
checkbox input "false"
checkbox input "true"
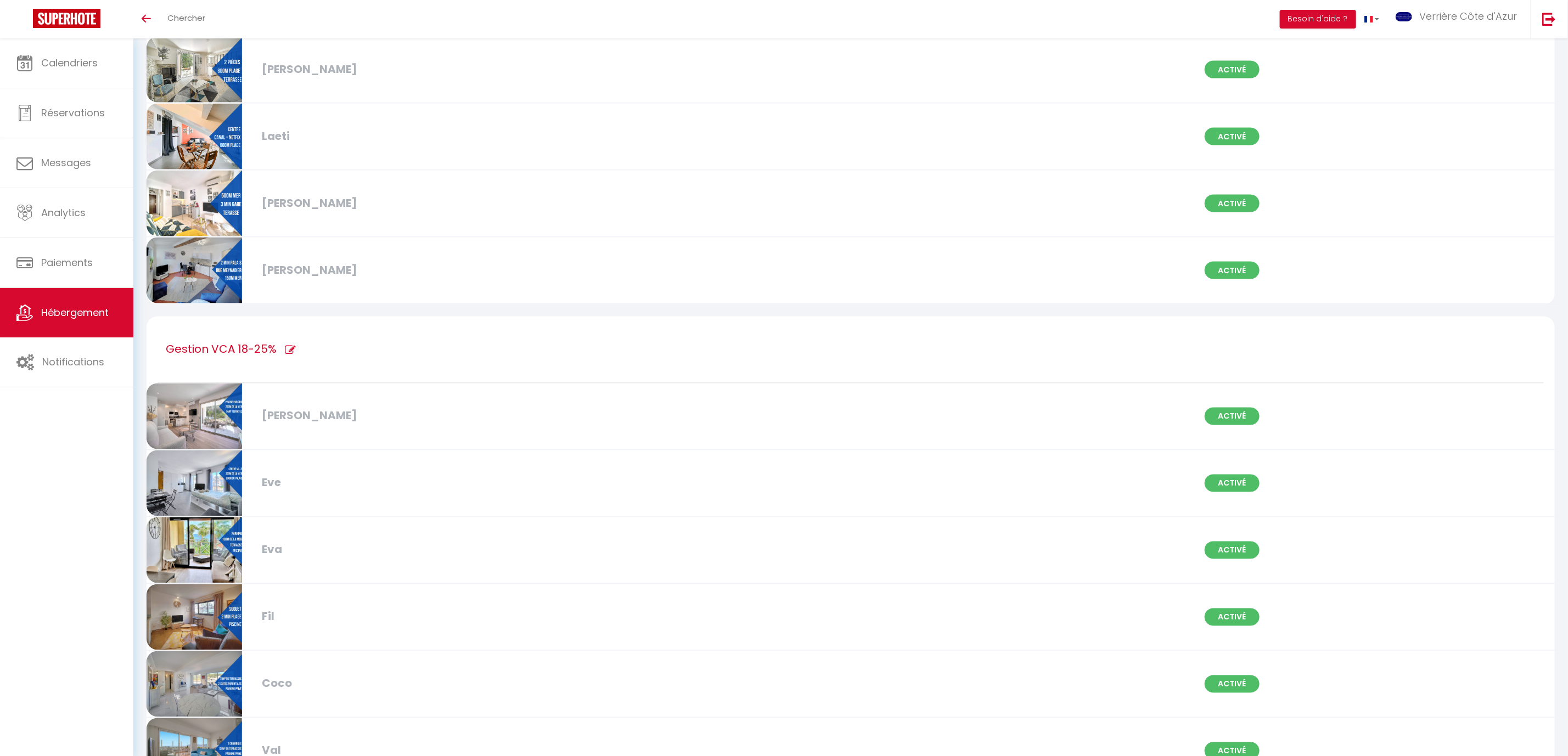
checkbox input "true"
checkbox input "false"
checkbox input "true"
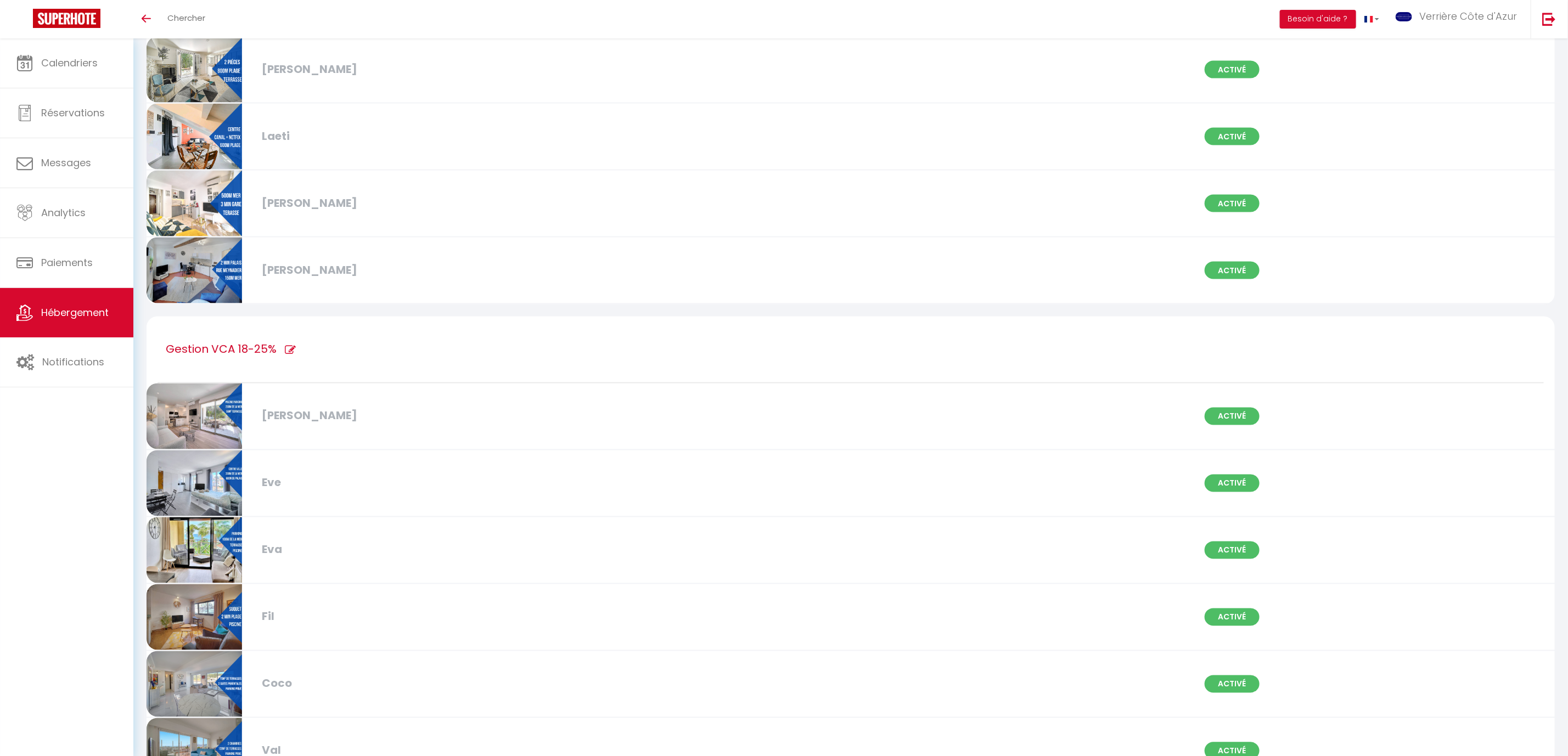
checkbox input "true"
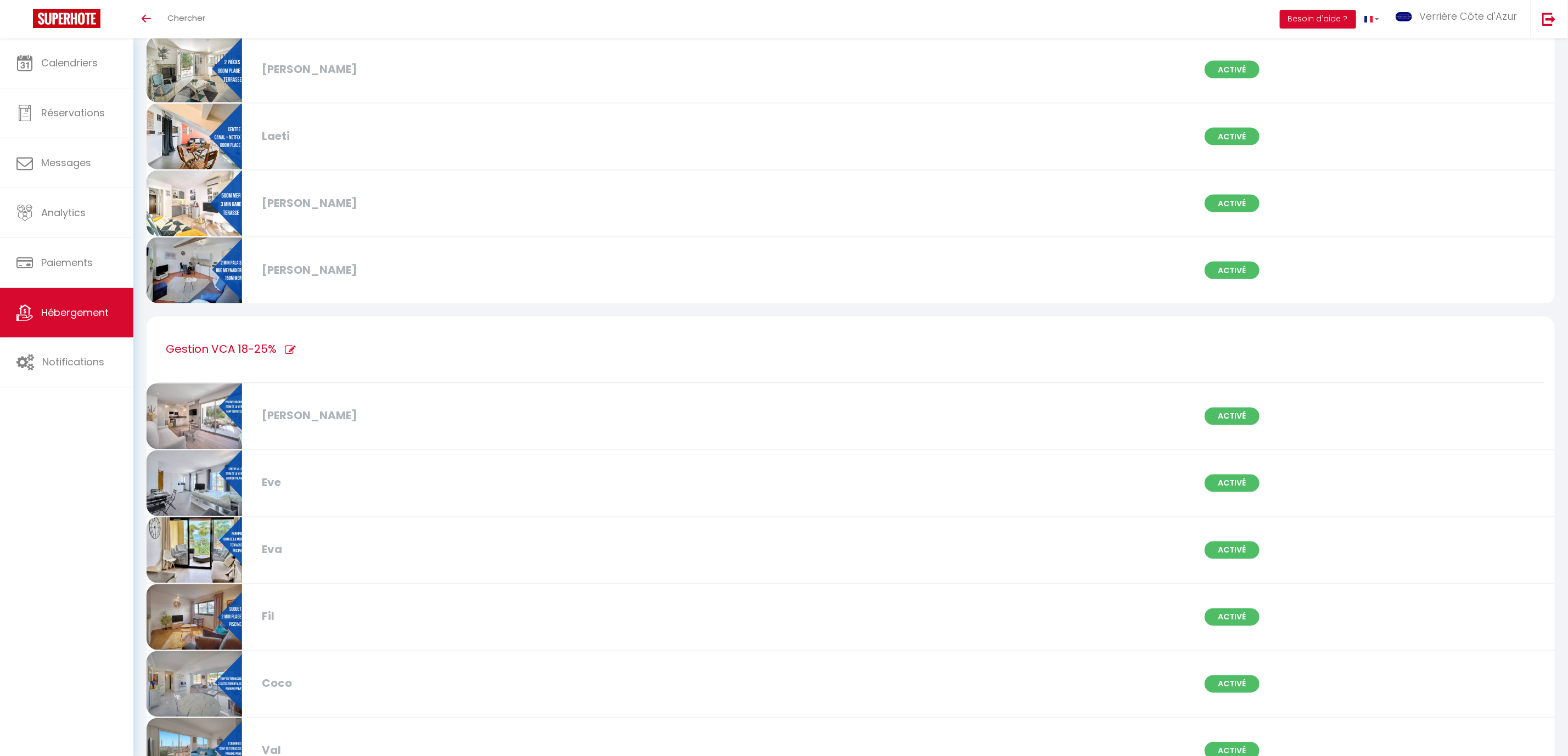
checkbox input "true"
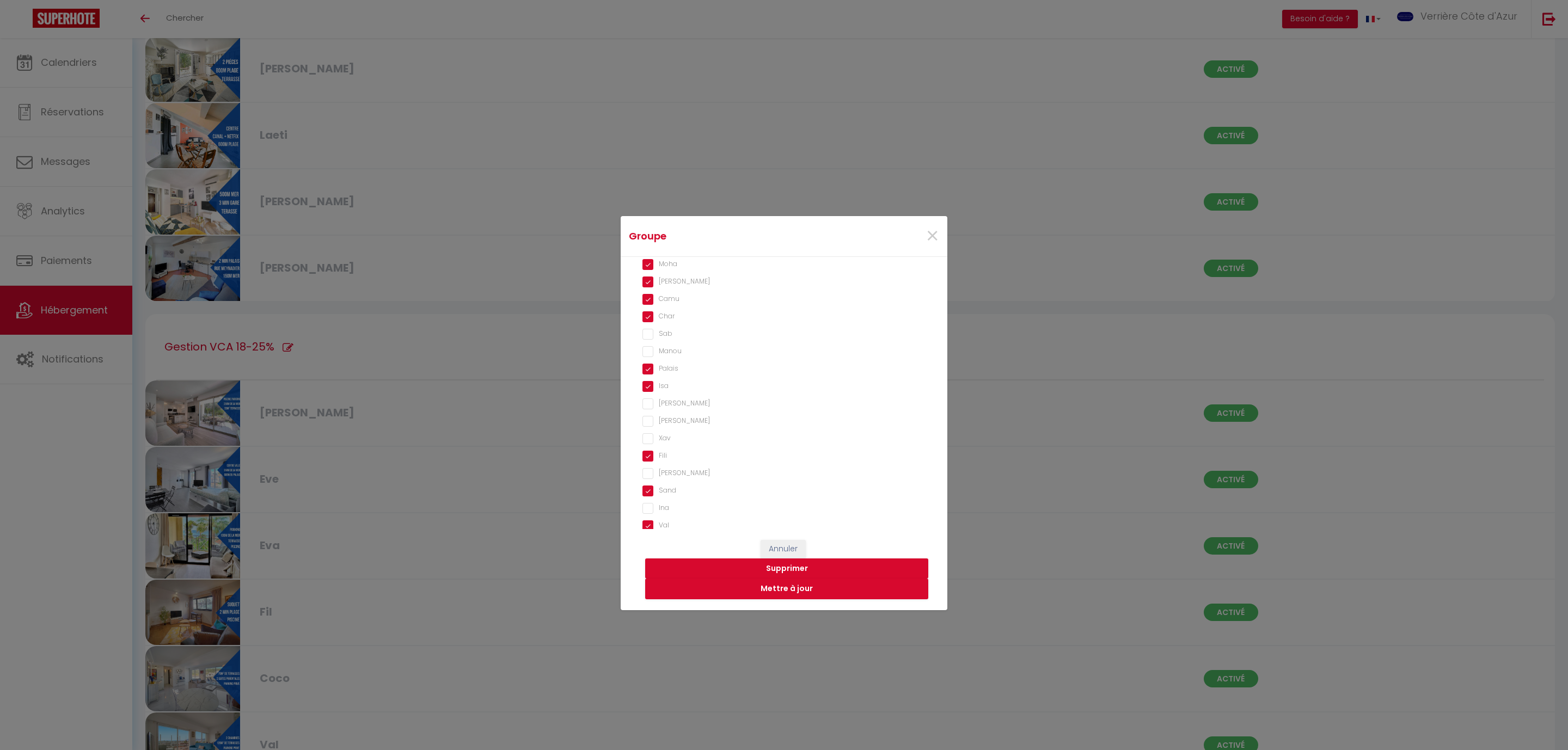
scroll to position [490, 0]
click at [655, 447] on input "Fili" at bounding box center [784, 450] width 283 height 11
drag, startPoint x: 654, startPoint y: 449, endPoint x: 650, endPoint y: 459, distance: 10.8
click at [654, 450] on input "Fili" at bounding box center [784, 450] width 283 height 11
checkbox input "true"
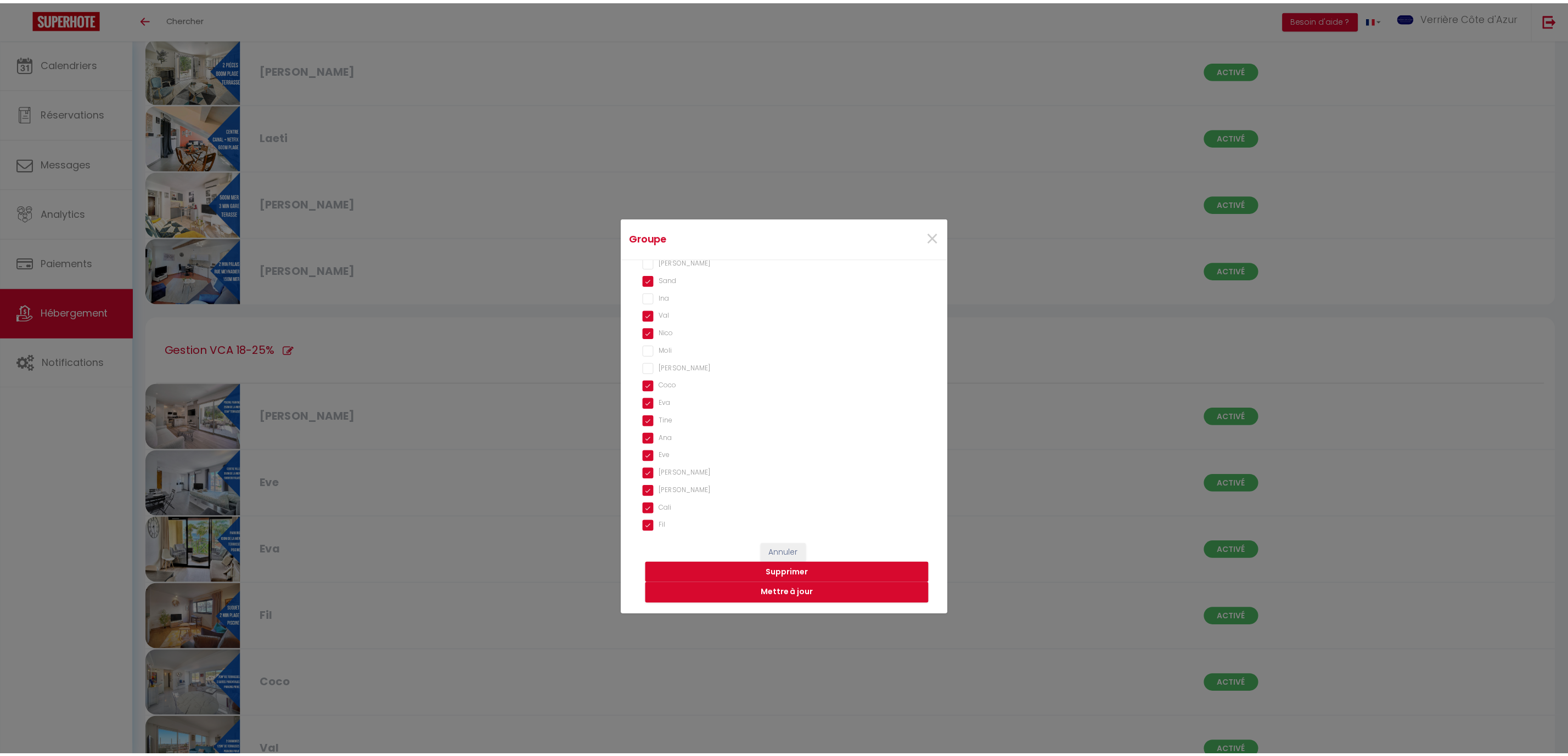
scroll to position [740, 0]
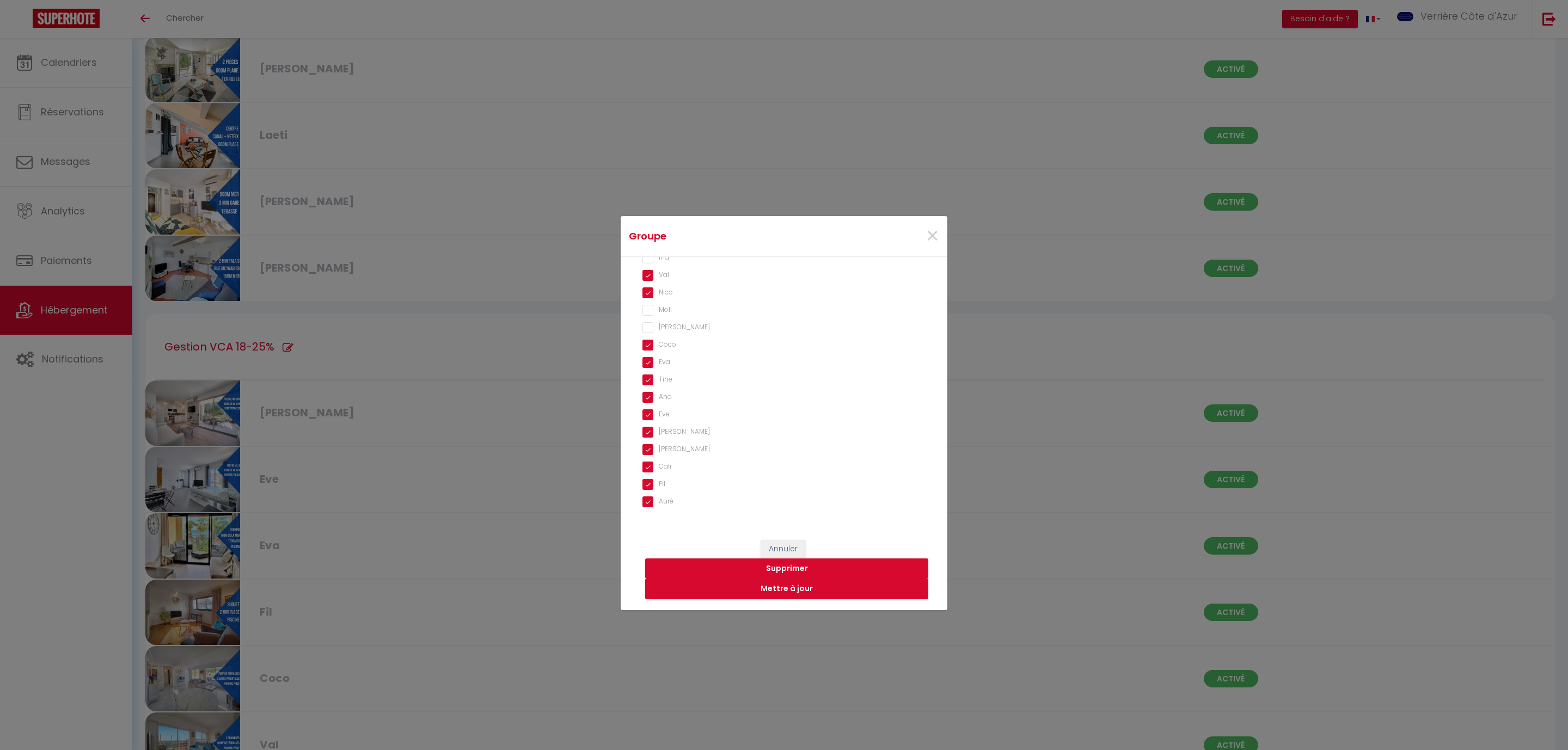
click at [647, 480] on input "Fil" at bounding box center [784, 485] width 283 height 11
checkbox input "false"
click at [776, 588] on button "Mettre à jour" at bounding box center [786, 589] width 283 height 21
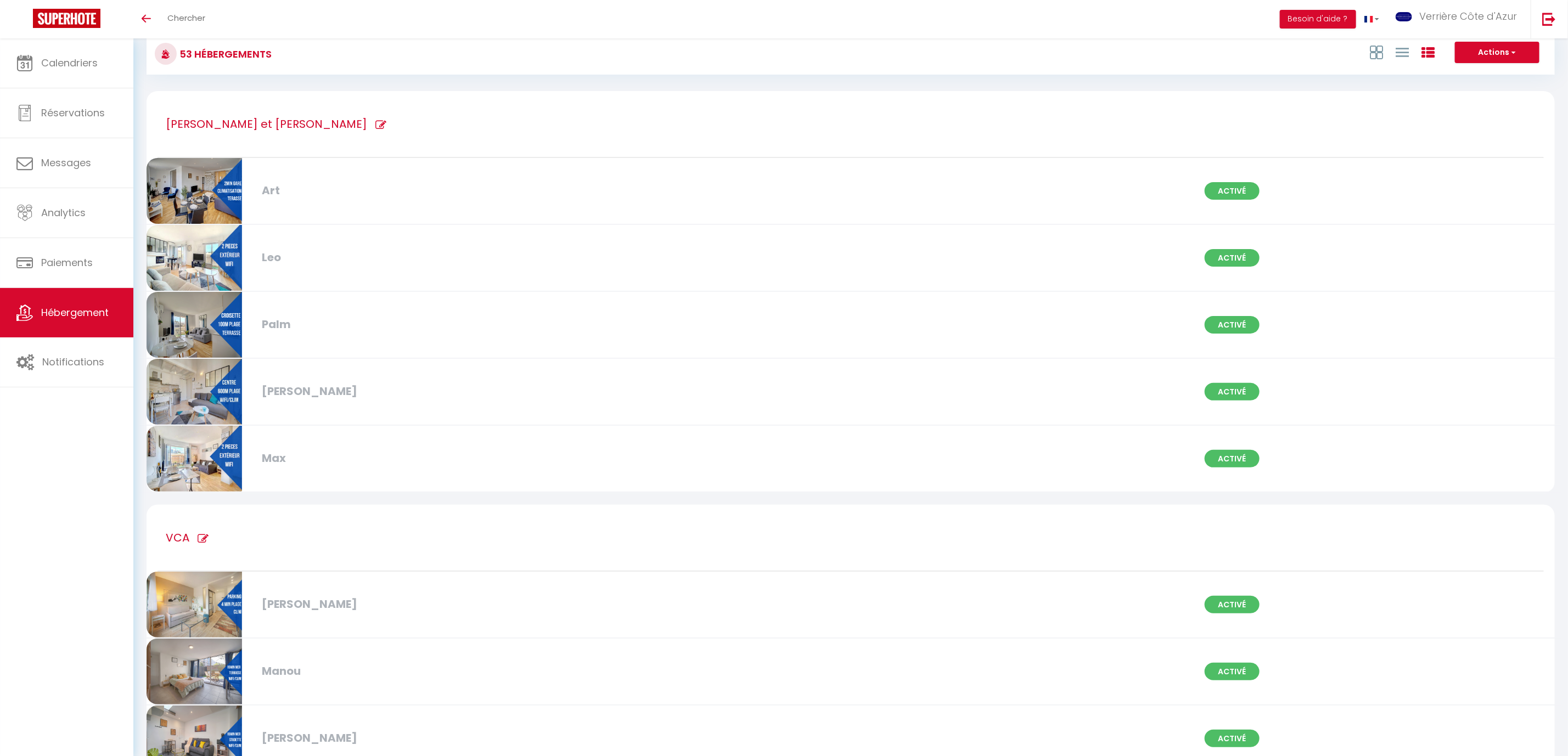
scroll to position [0, 0]
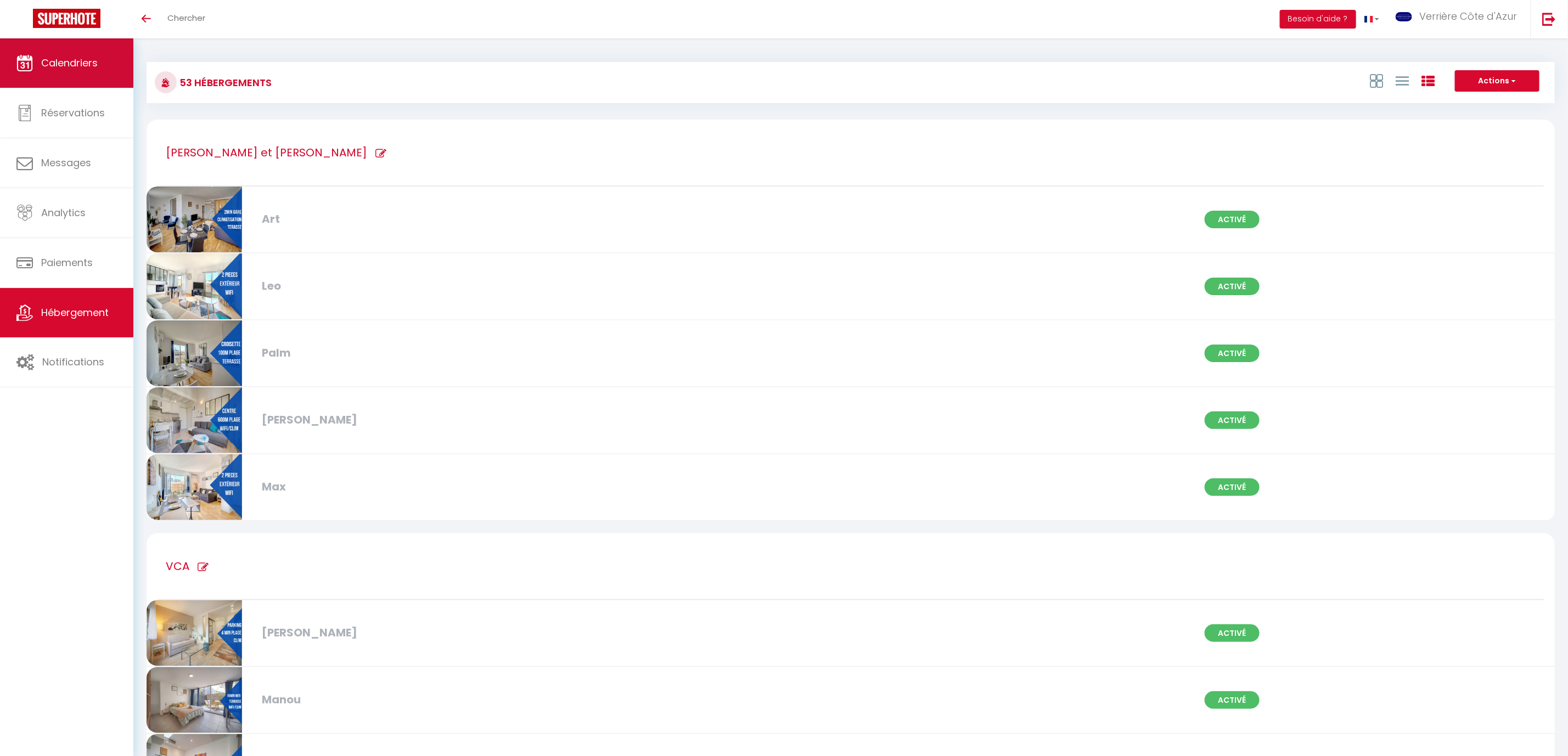
click at [94, 56] on span "Calendriers" at bounding box center [69, 63] width 56 height 14
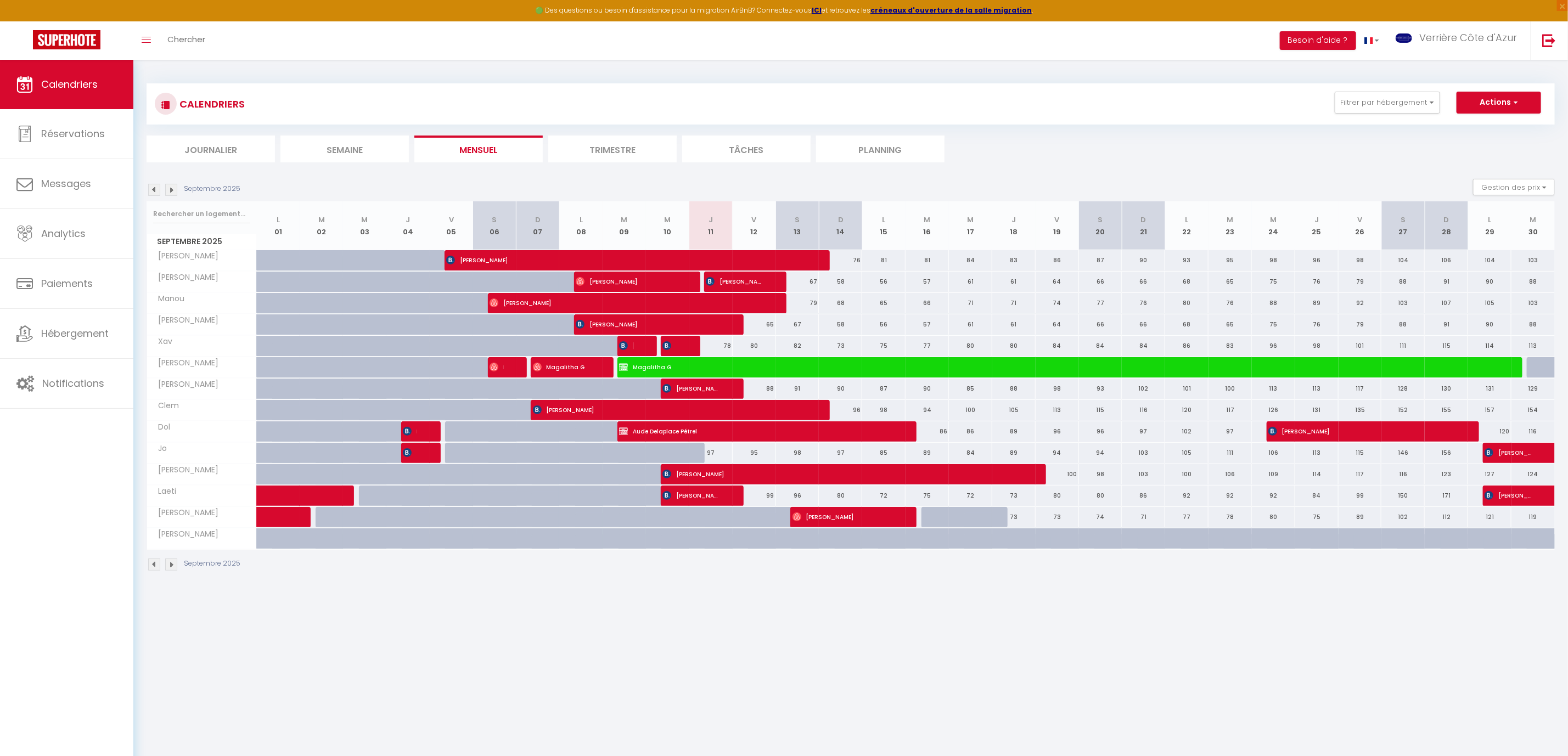
click at [170, 188] on img at bounding box center [171, 190] width 12 height 12
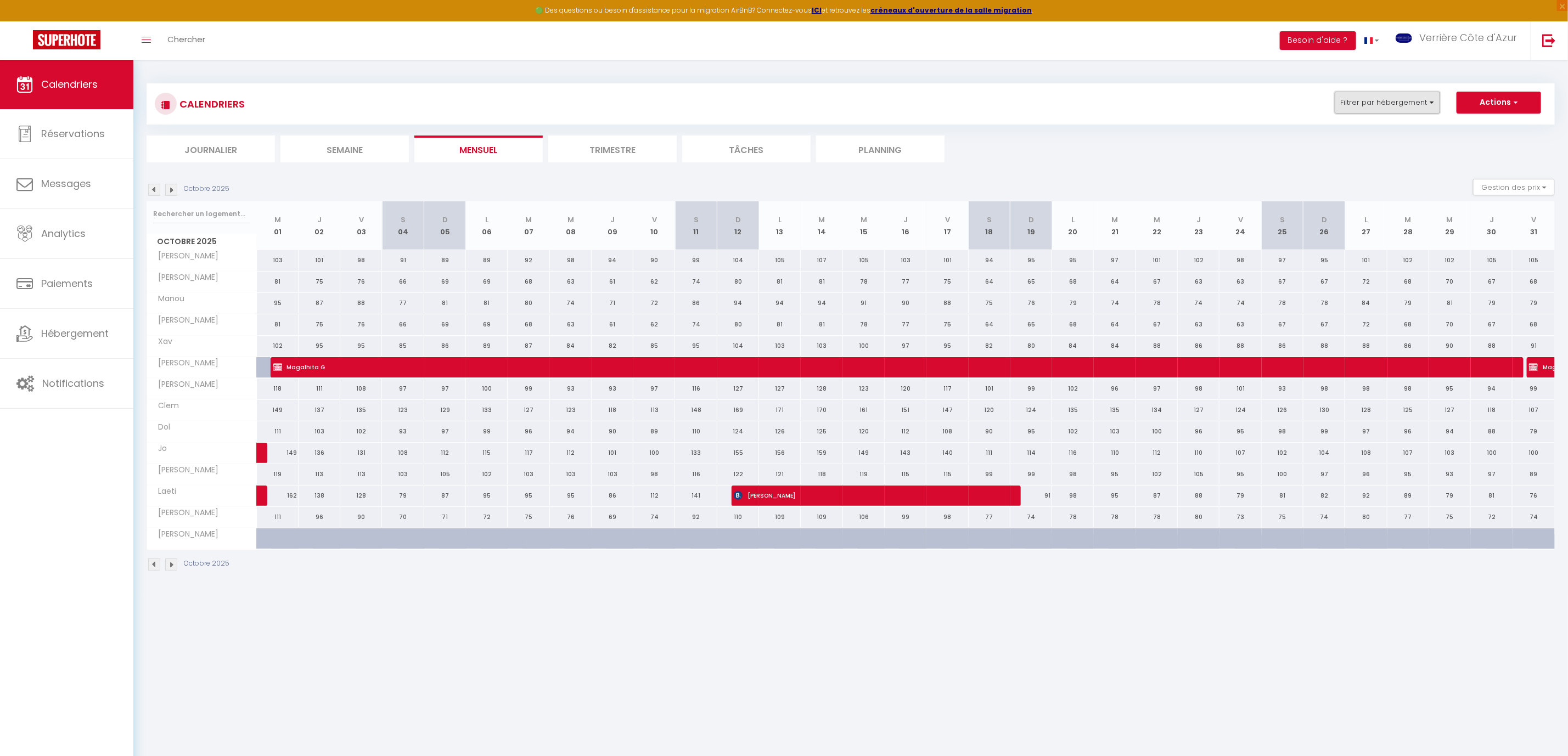
click at [1394, 106] on button "Filtrer par hébergement" at bounding box center [1388, 102] width 105 height 22
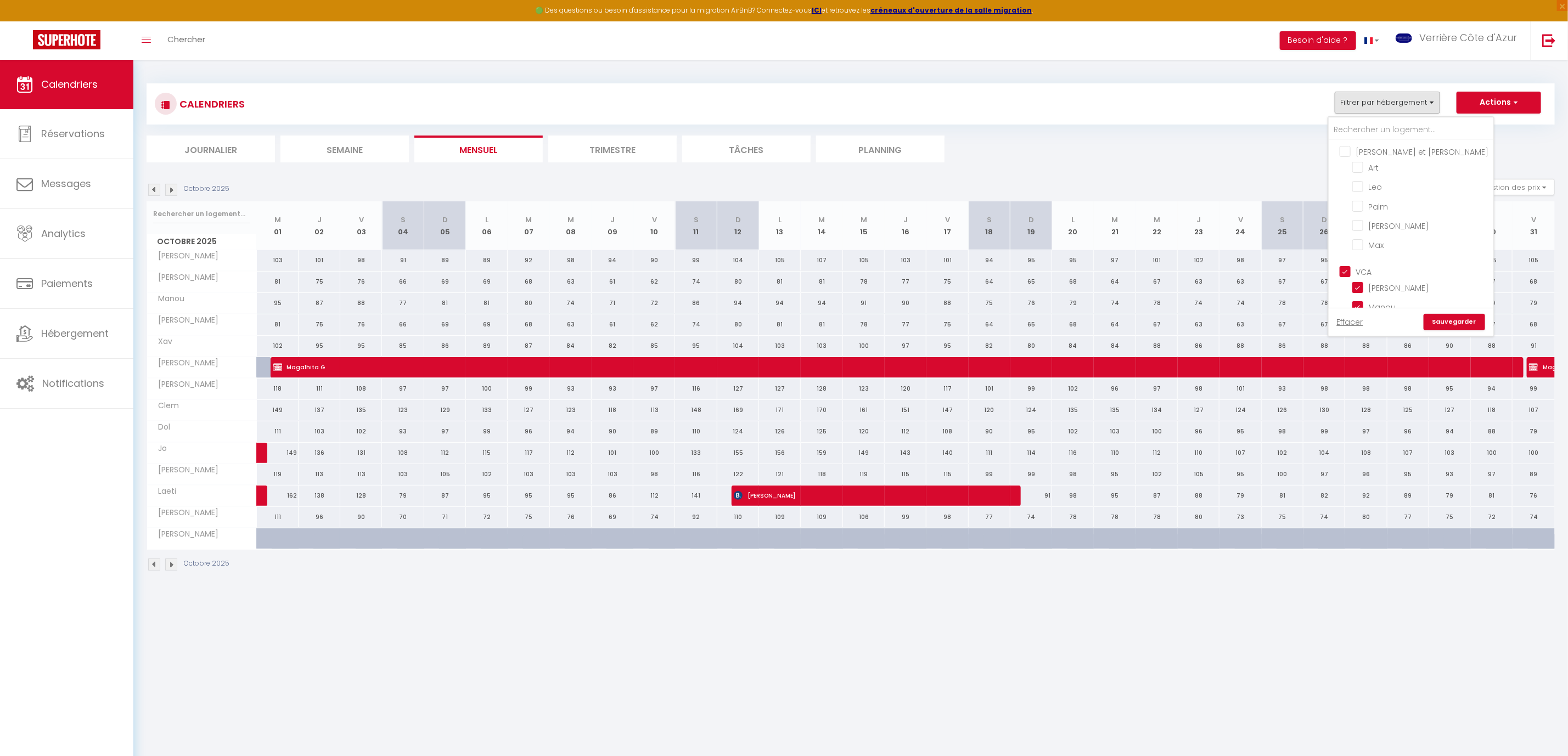
click at [1353, 265] on input "VCA" at bounding box center [1422, 271] width 165 height 11
checkbox input "false"
click at [1362, 282] on input "[PERSON_NAME]" at bounding box center [1421, 287] width 137 height 11
click at [1362, 283] on input "[PERSON_NAME]" at bounding box center [1421, 287] width 137 height 11
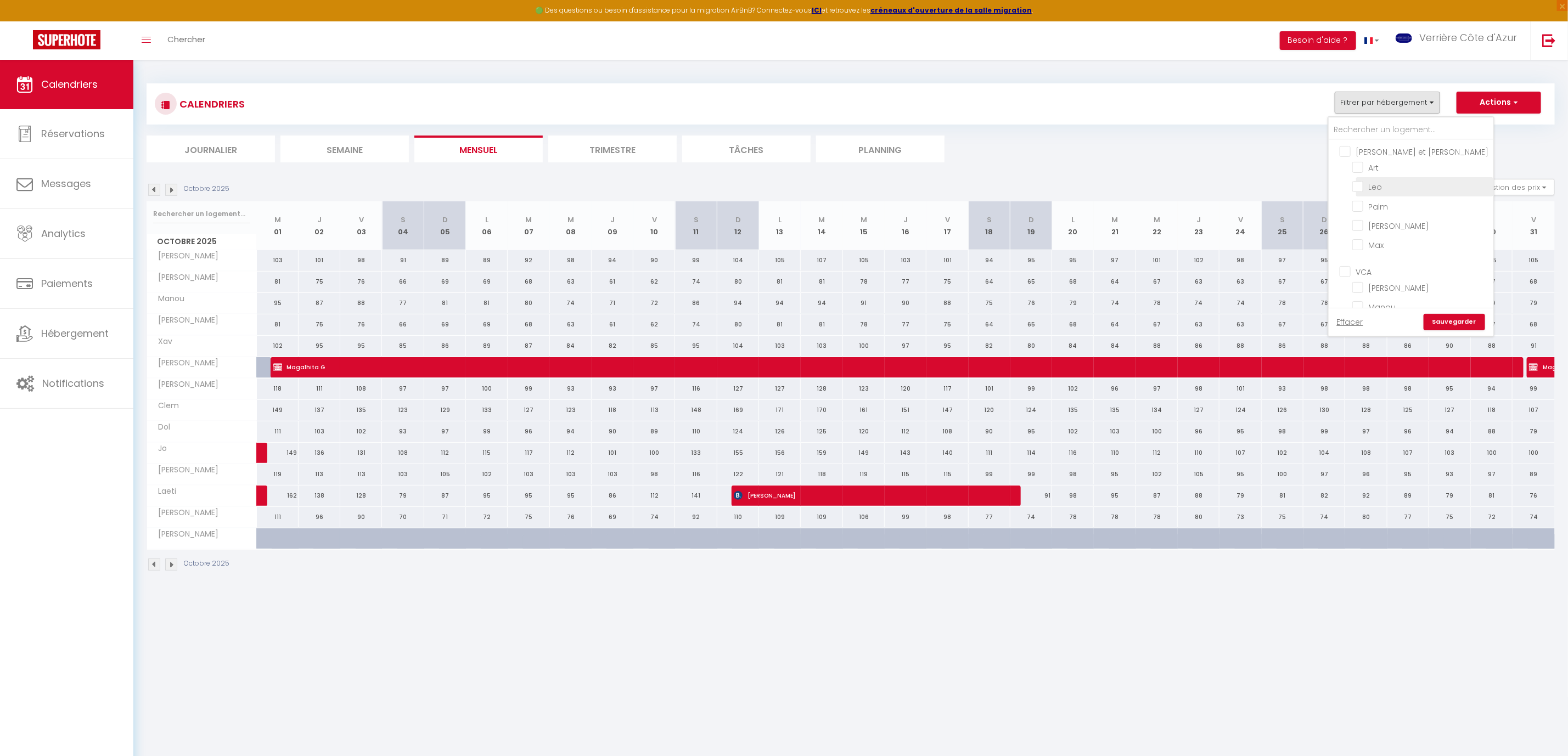
click at [1365, 186] on input "Leo" at bounding box center [1421, 186] width 137 height 11
click at [1452, 323] on link "Sauvegarder" at bounding box center [1454, 321] width 62 height 16
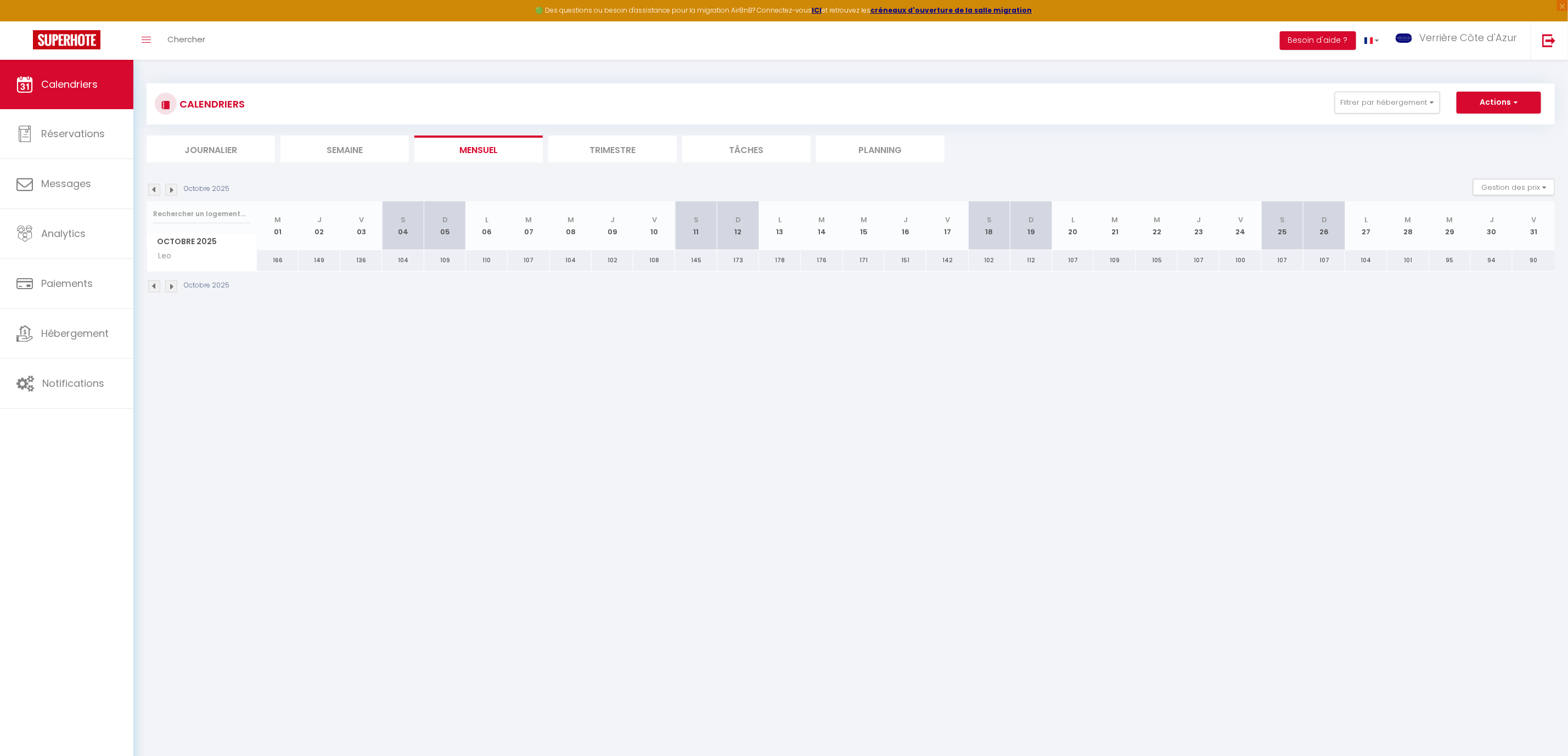
click at [175, 190] on img at bounding box center [171, 190] width 12 height 12
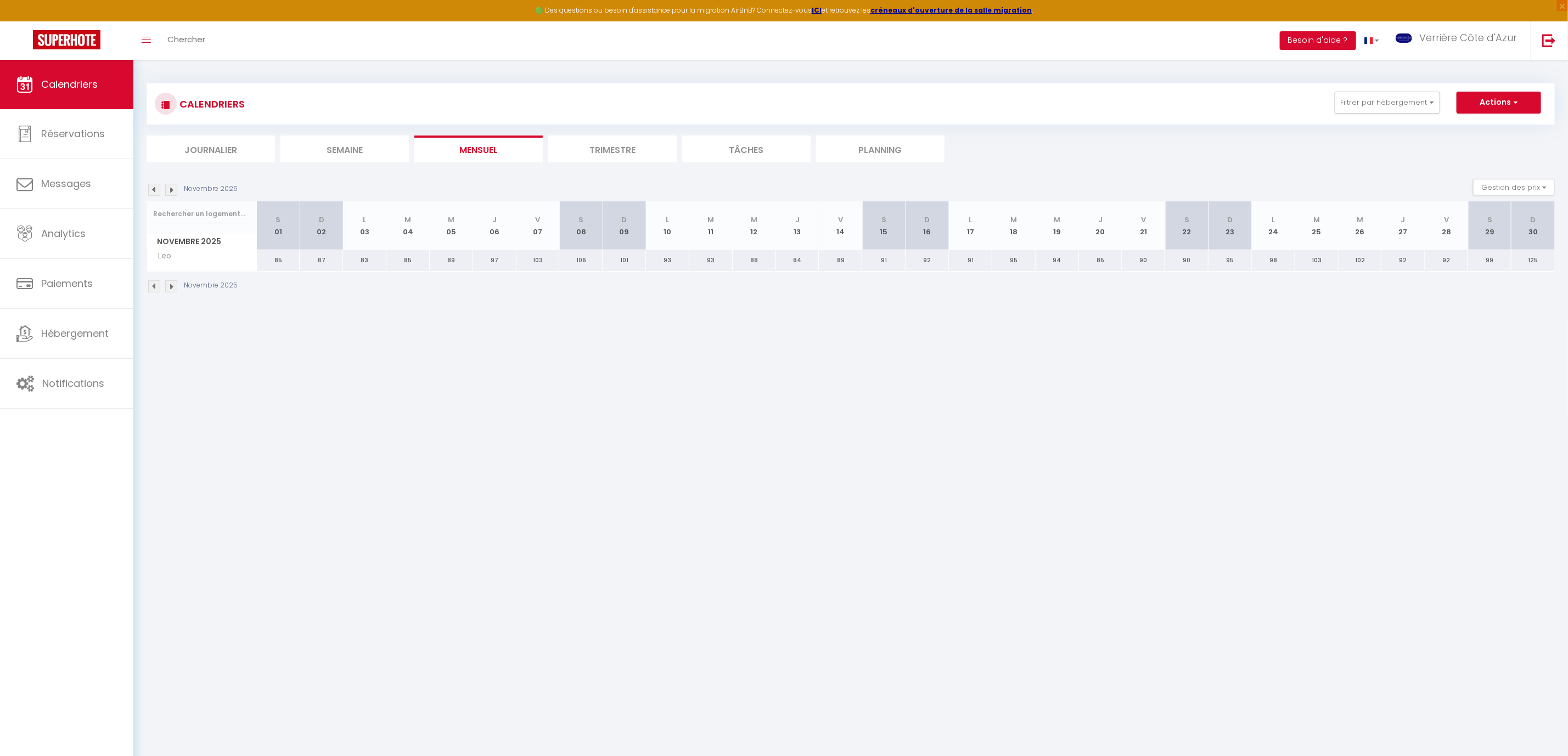
click at [175, 190] on img at bounding box center [171, 190] width 12 height 12
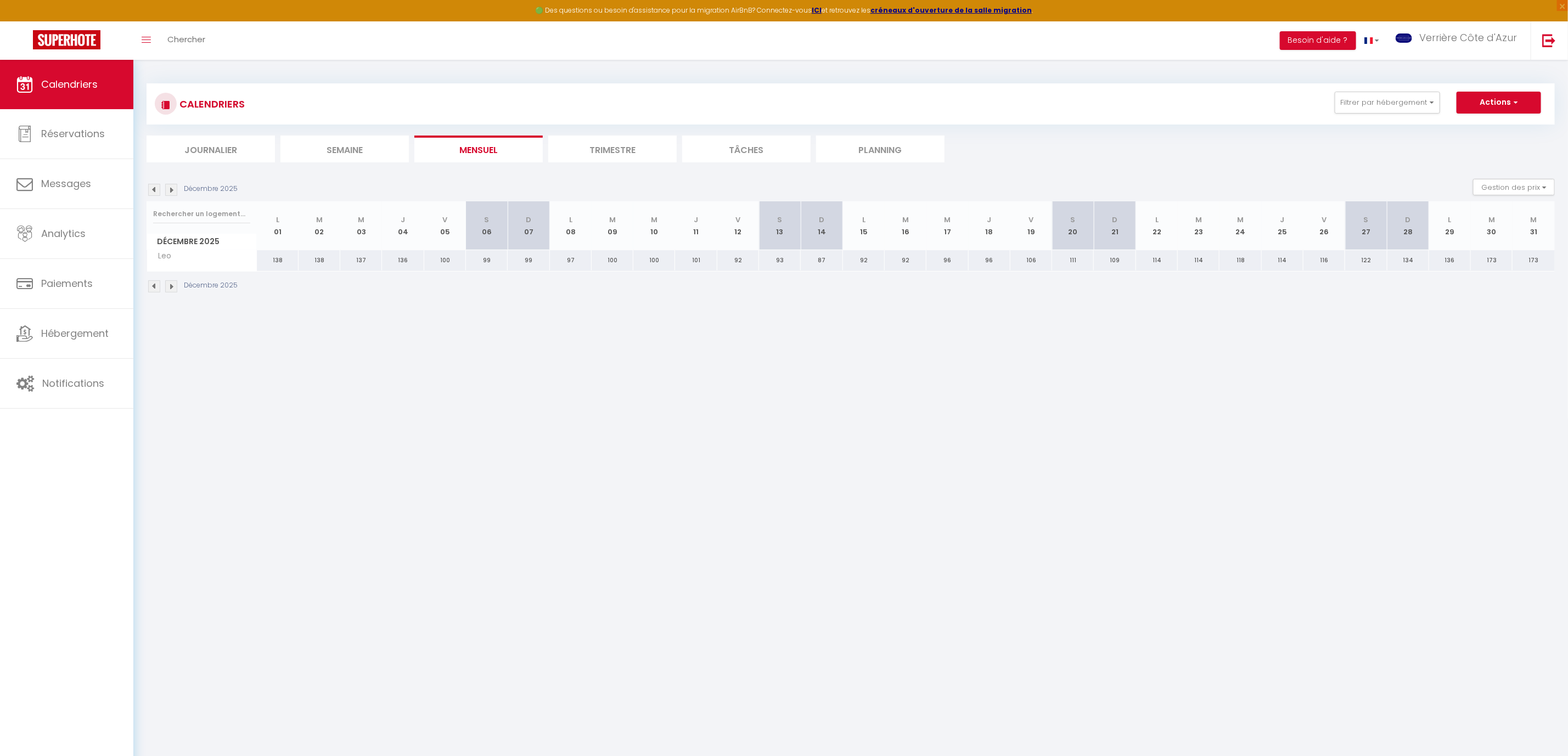
click at [175, 190] on img at bounding box center [171, 190] width 12 height 12
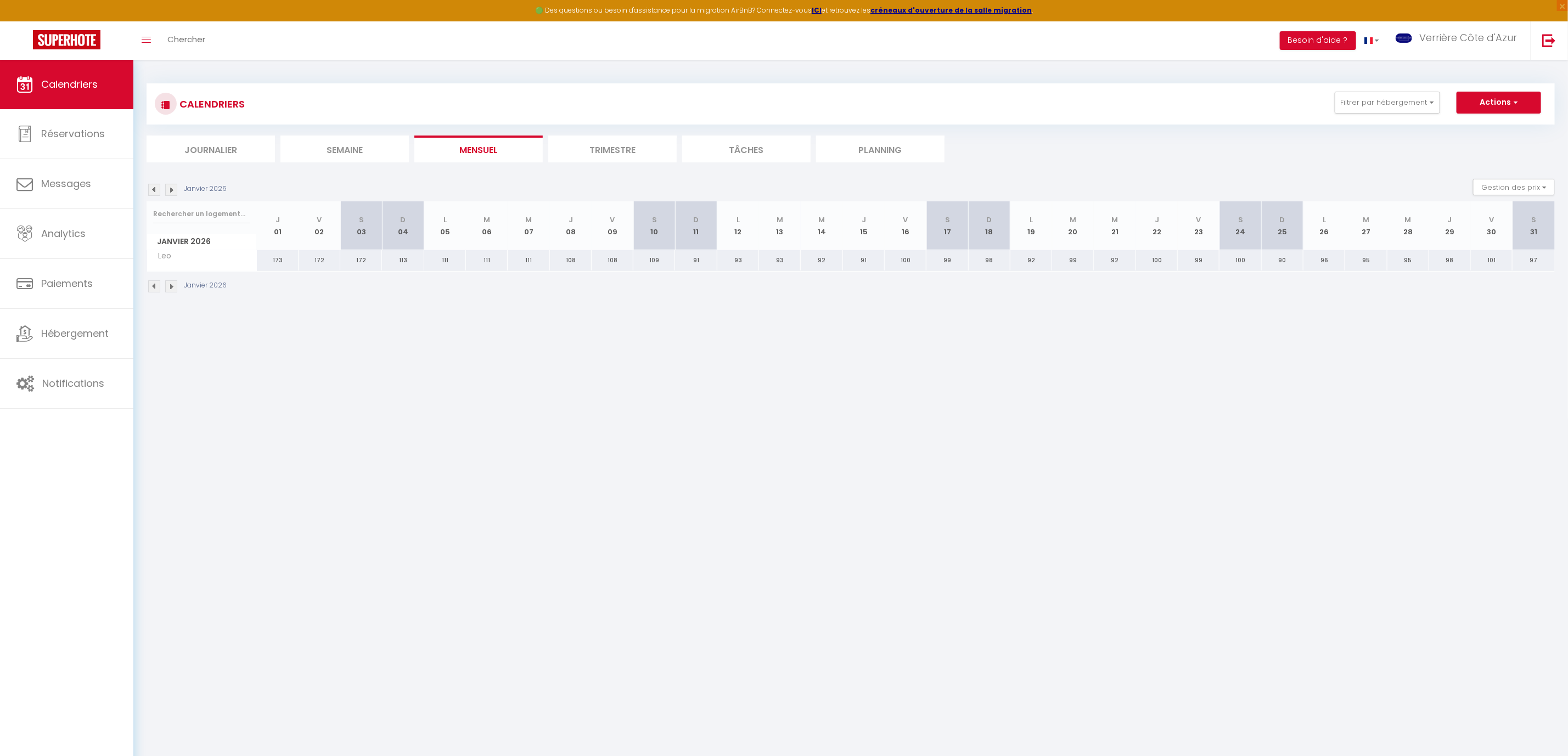
click at [175, 190] on img at bounding box center [171, 190] width 12 height 12
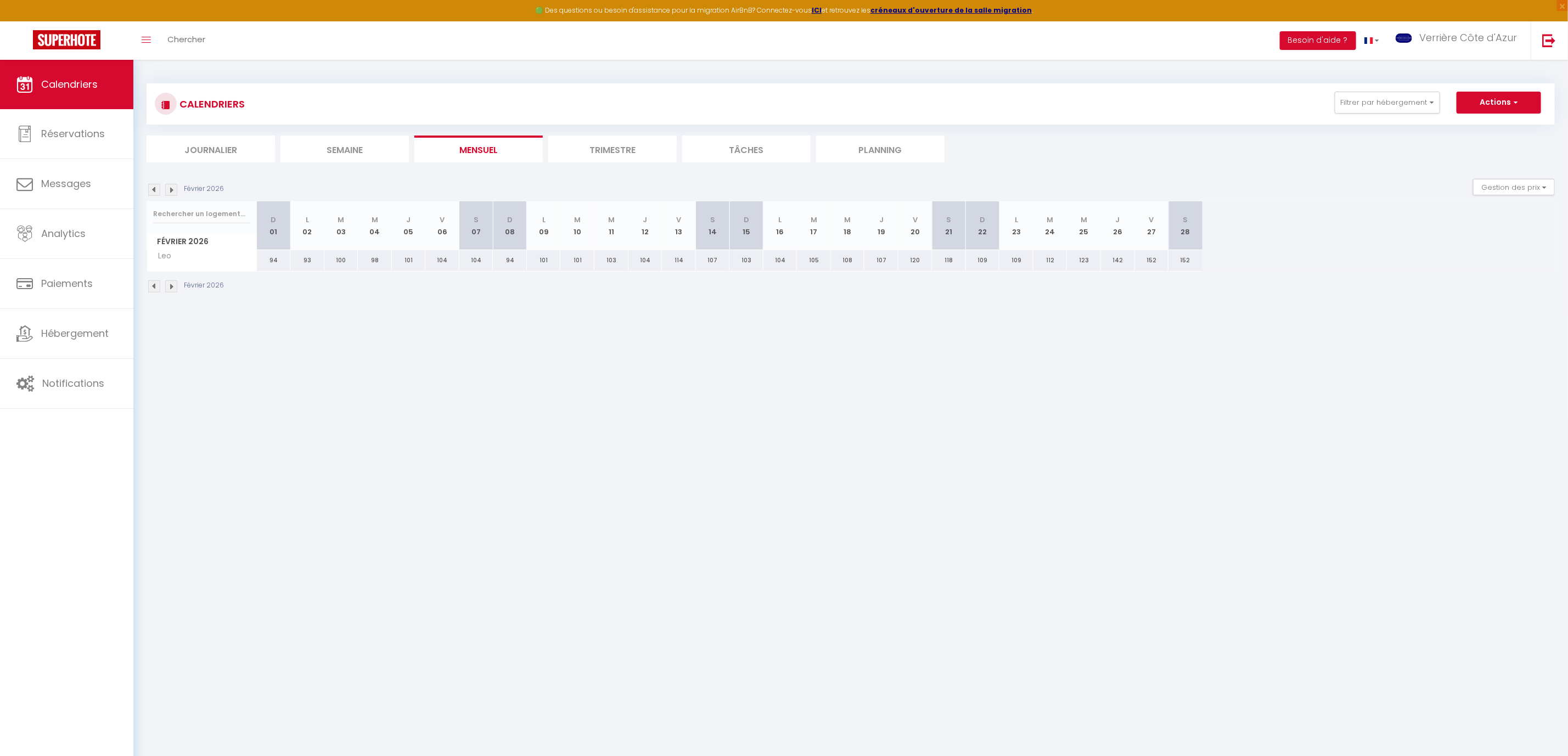
click at [175, 190] on img at bounding box center [171, 190] width 12 height 12
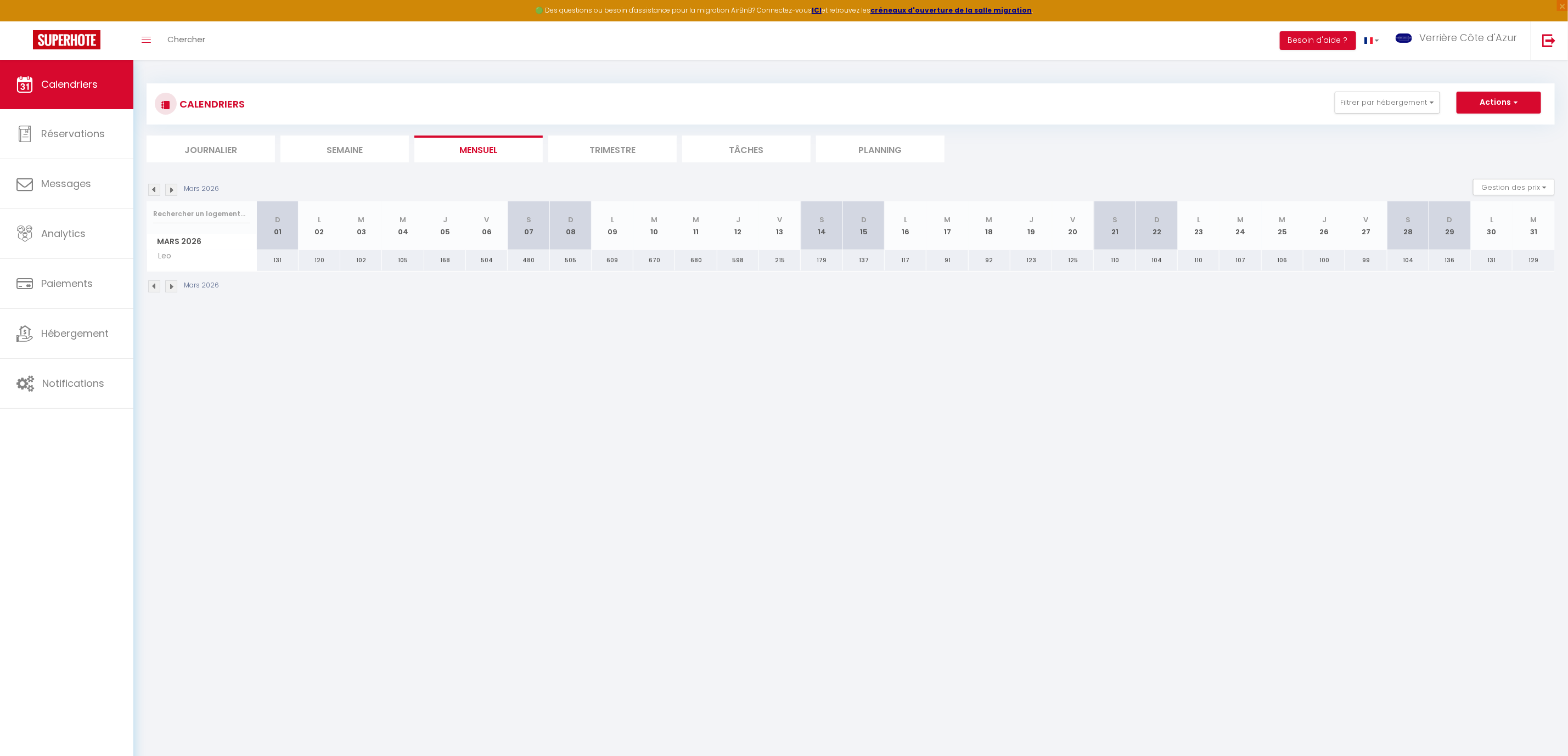
click at [169, 190] on img at bounding box center [171, 190] width 12 height 12
